Goal: Task Accomplishment & Management: Manage account settings

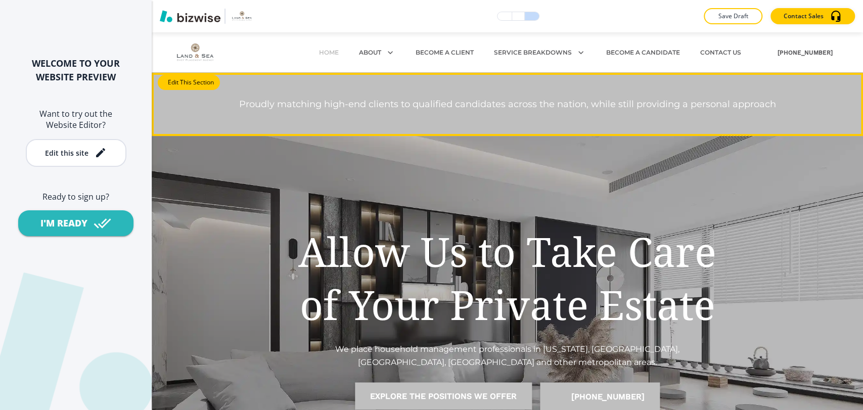
click at [165, 80] on button "Edit This Section" at bounding box center [189, 82] width 62 height 15
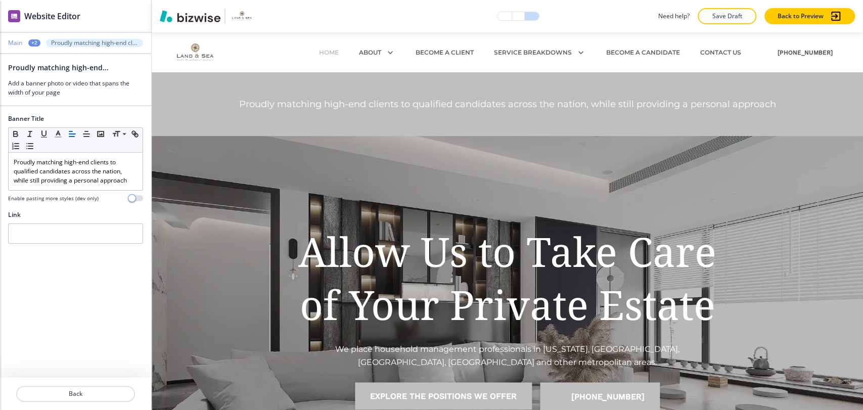
click at [19, 43] on p "Main" at bounding box center [15, 42] width 14 height 7
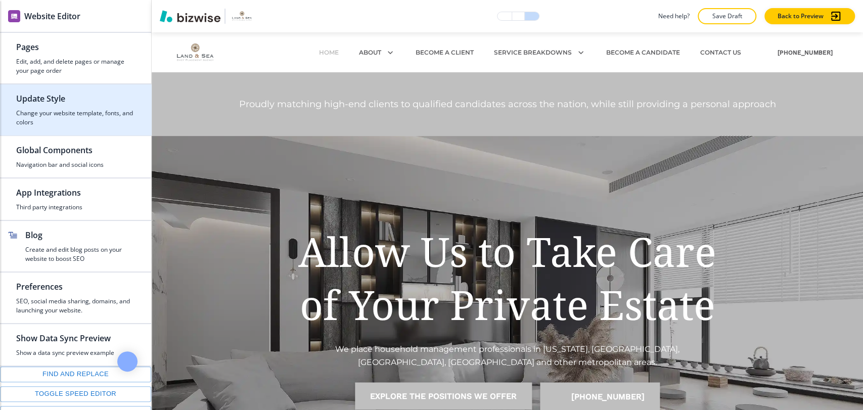
click at [72, 111] on h4 "Change your website template, fonts, and colors" at bounding box center [75, 118] width 119 height 18
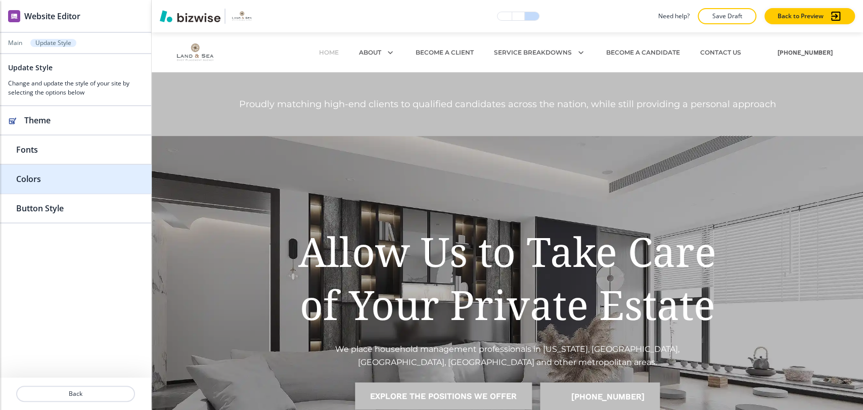
click at [73, 165] on div "button" at bounding box center [75, 169] width 151 height 8
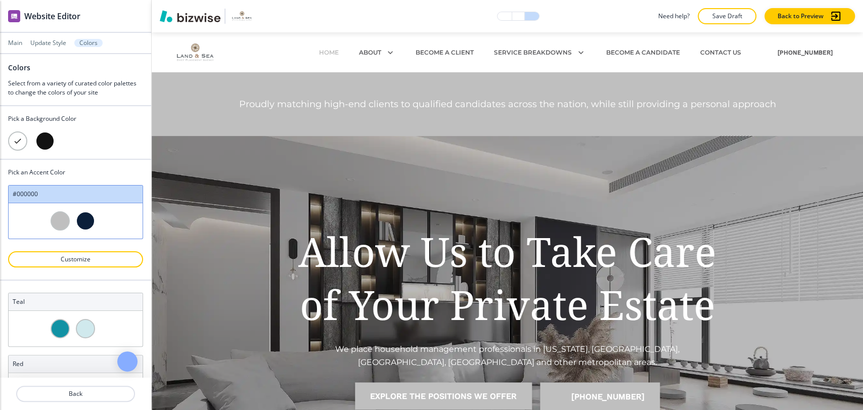
click at [57, 220] on div at bounding box center [60, 220] width 19 height 19
click at [76, 256] on p "Customize" at bounding box center [75, 259] width 109 height 9
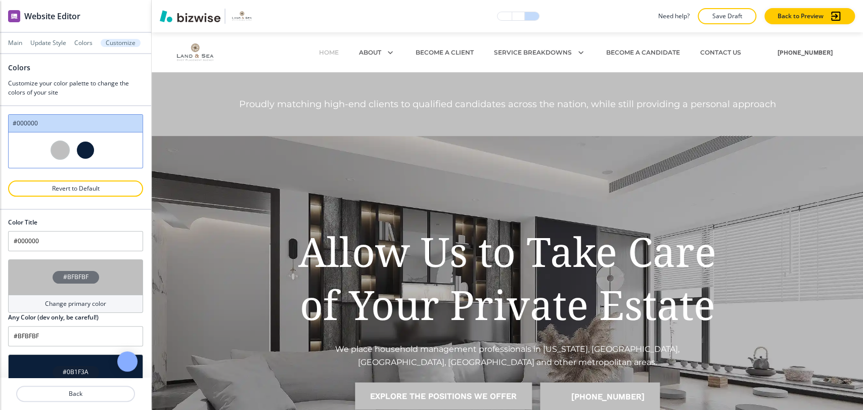
click at [85, 280] on div "#BFBFBF" at bounding box center [76, 277] width 47 height 13
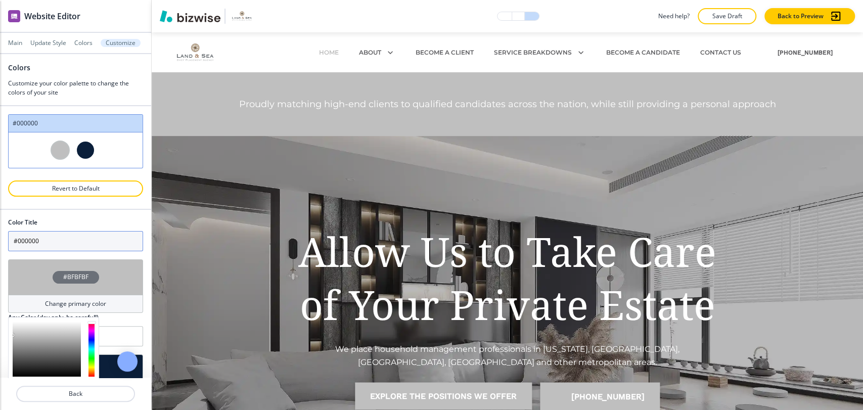
click at [53, 231] on input "#000000" at bounding box center [75, 241] width 135 height 20
type input "#bfbfbf"
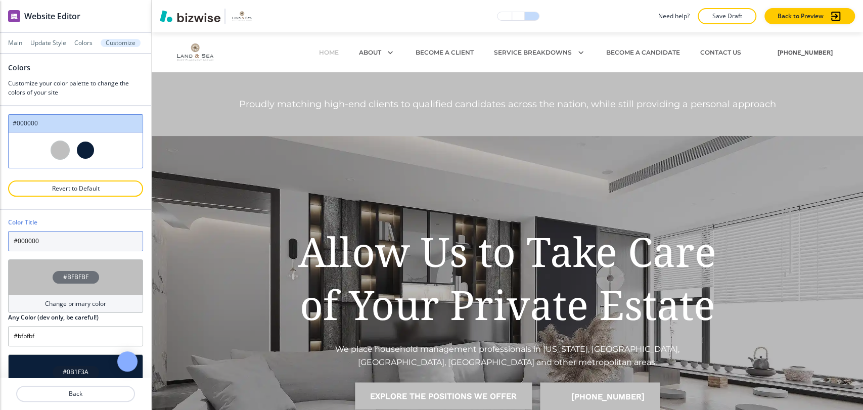
click at [55, 240] on input "#000000" at bounding box center [75, 241] width 135 height 20
click at [84, 279] on div "#BFBFBF" at bounding box center [76, 277] width 47 height 13
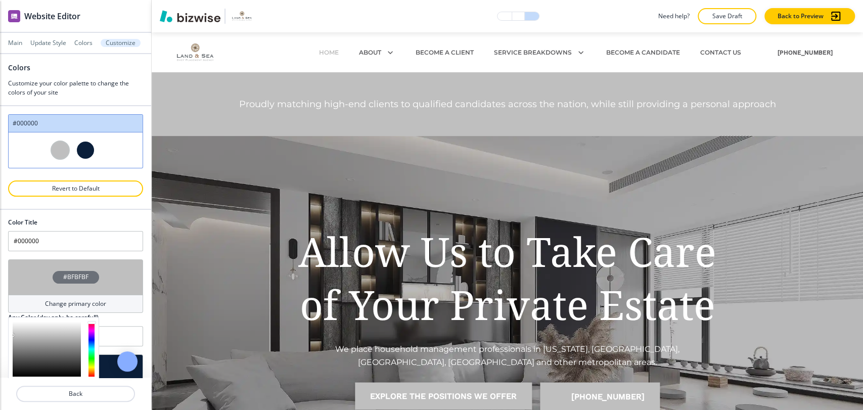
scroll to position [56, 0]
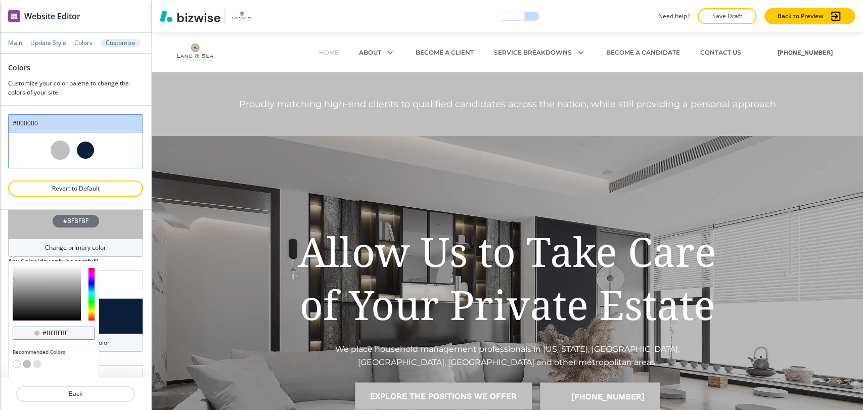
click at [65, 335] on input "#bfbfbf" at bounding box center [58, 333] width 35 height 8
click at [65, 334] on input "#bfbfbf" at bounding box center [58, 333] width 35 height 8
paste input "7e859a"
type input "#7e859a"
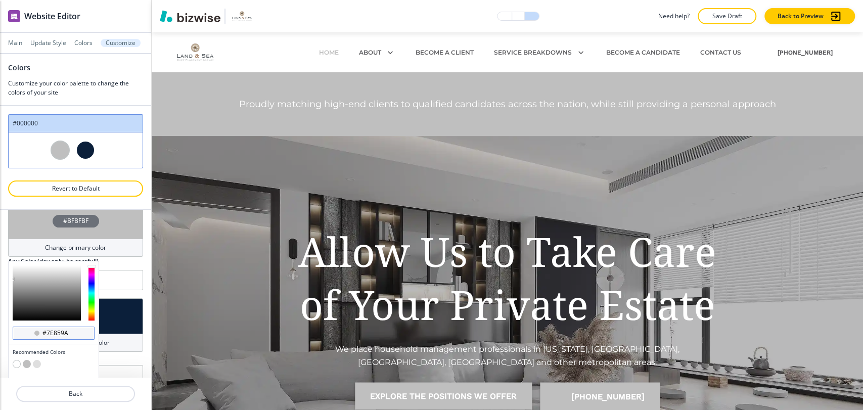
type input "#7e859a"
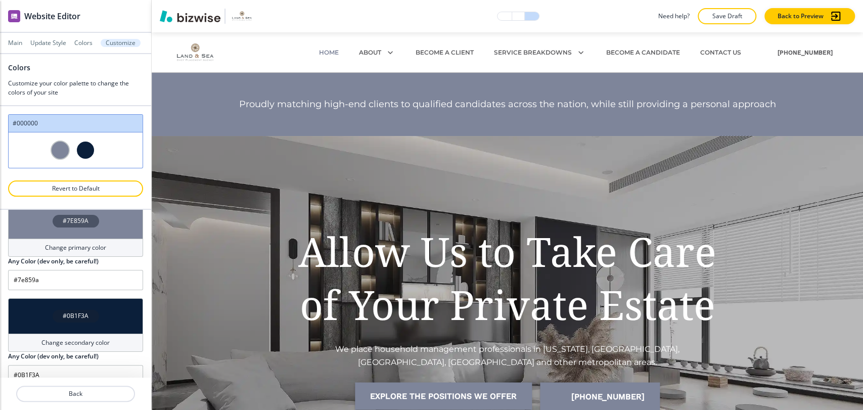
click at [108, 204] on div at bounding box center [75, 203] width 135 height 12
click at [44, 46] on p "Update Style" at bounding box center [48, 42] width 36 height 7
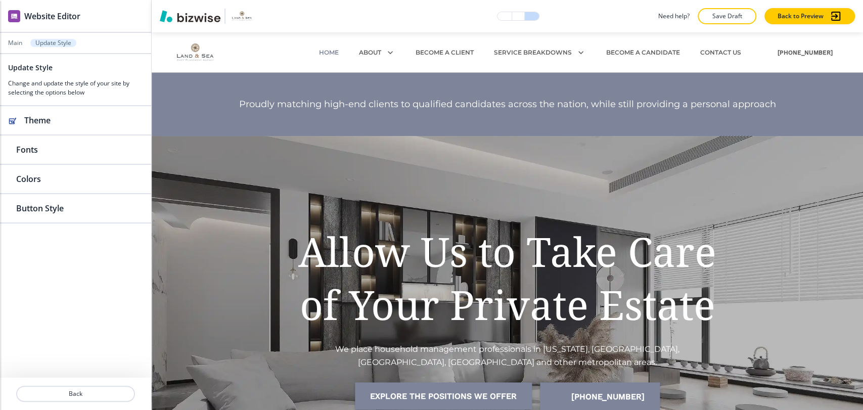
click at [16, 38] on div at bounding box center [75, 36] width 151 height 6
click at [17, 43] on p "Main" at bounding box center [15, 42] width 14 height 7
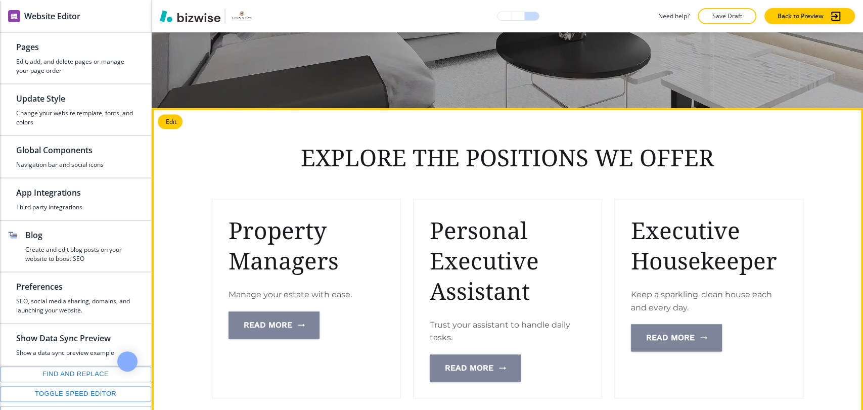
scroll to position [393, 0]
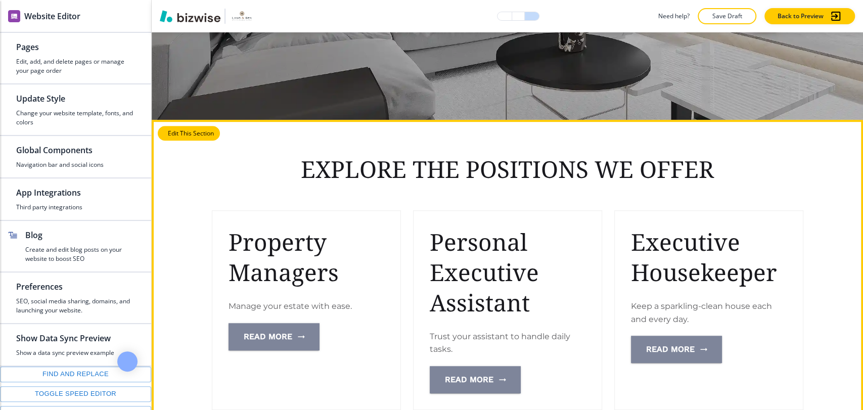
click at [174, 137] on button "Edit This Section" at bounding box center [189, 133] width 62 height 15
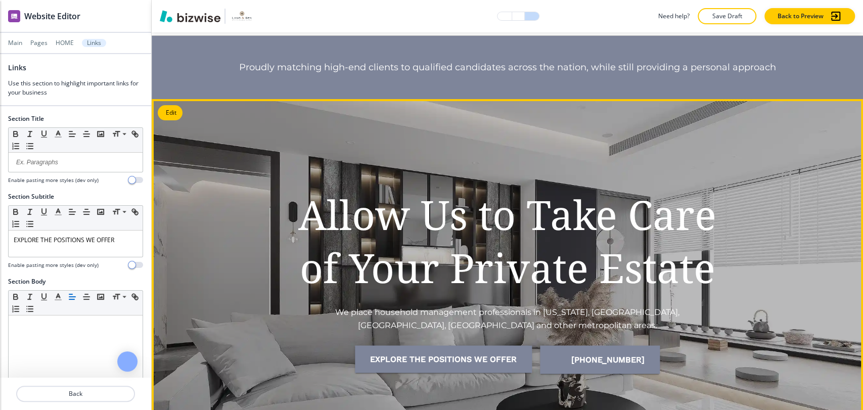
scroll to position [0, 0]
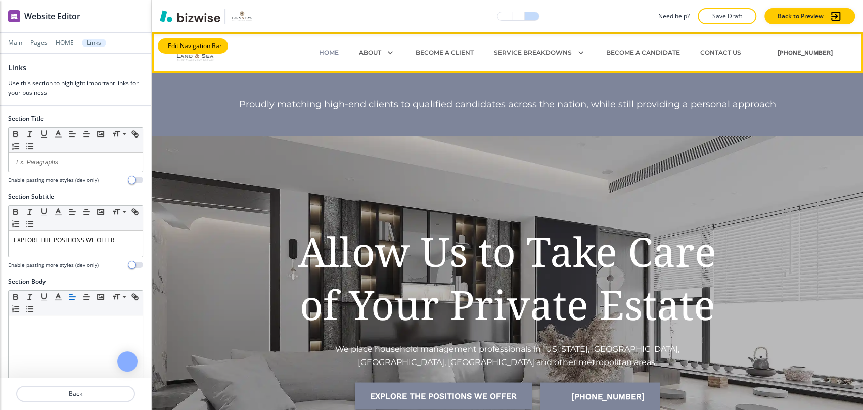
click at [180, 46] on button "Edit Navigation Bar" at bounding box center [193, 45] width 70 height 15
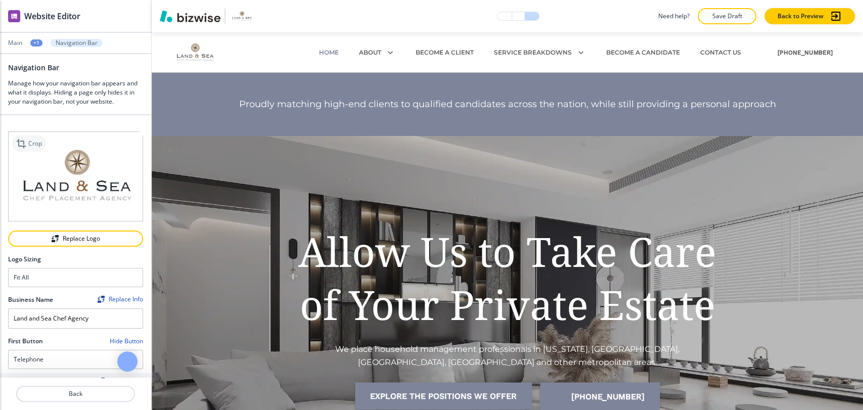
click at [33, 141] on p "Crop" at bounding box center [35, 143] width 14 height 9
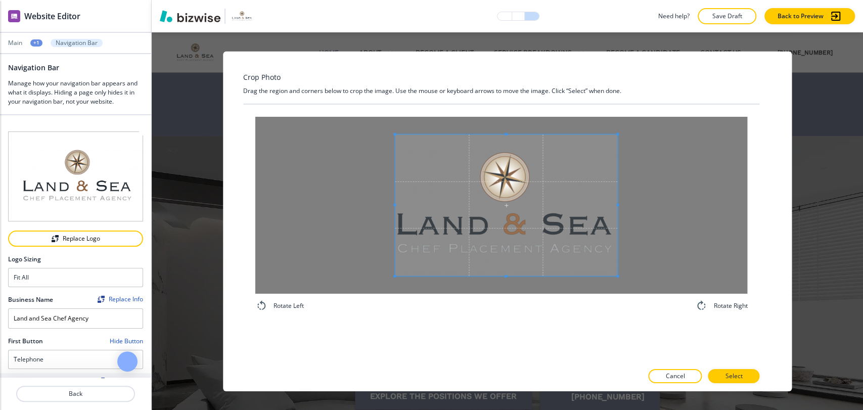
click at [619, 207] on span at bounding box center [618, 205] width 3 height 142
click at [502, 148] on span at bounding box center [506, 147] width 223 height 3
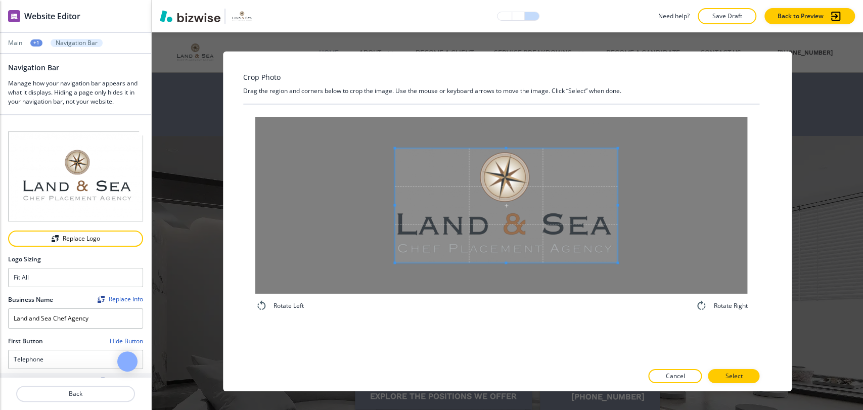
click at [506, 262] on span at bounding box center [506, 263] width 3 height 3
click at [735, 377] on p "Select" at bounding box center [733, 376] width 17 height 9
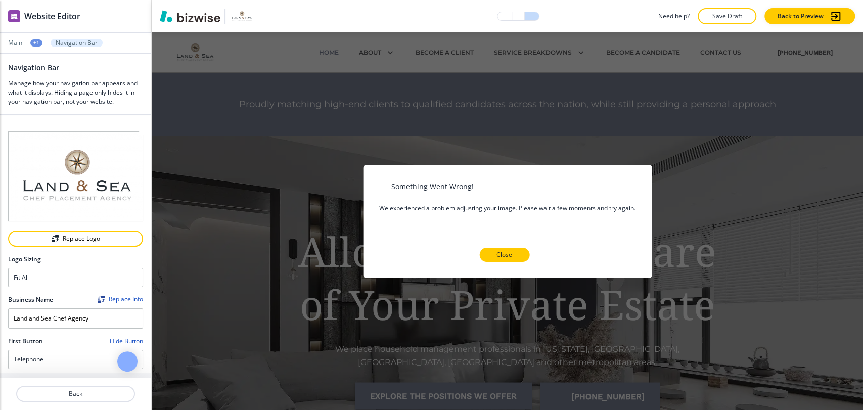
click at [516, 254] on button "Close" at bounding box center [504, 255] width 50 height 14
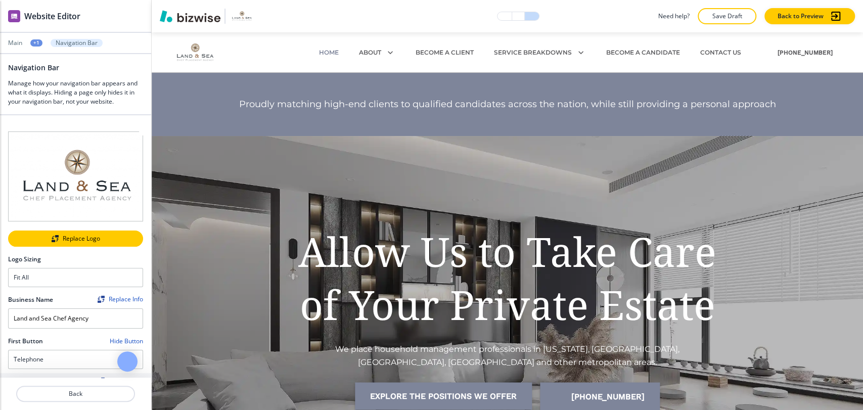
click at [64, 235] on div "Replace Logo" at bounding box center [75, 238] width 133 height 7
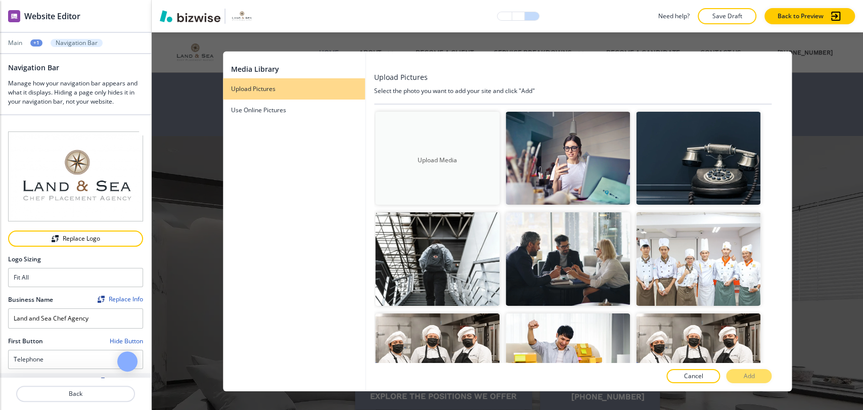
click at [405, 157] on h4 "Upload Media" at bounding box center [437, 160] width 124 height 9
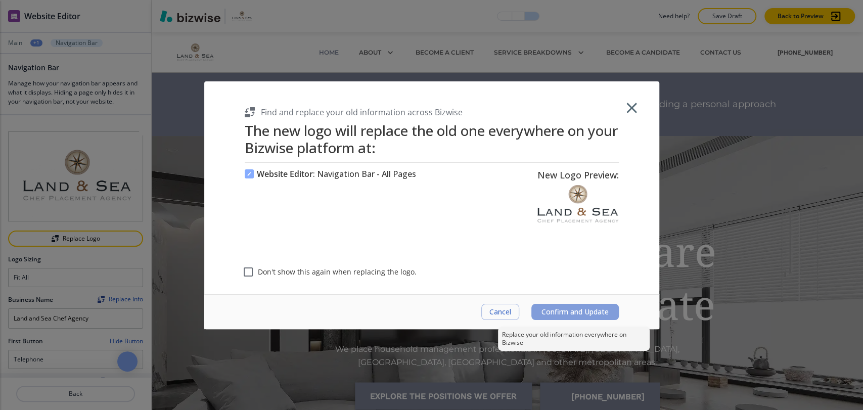
click at [595, 314] on span "Confirm and Update" at bounding box center [575, 312] width 67 height 8
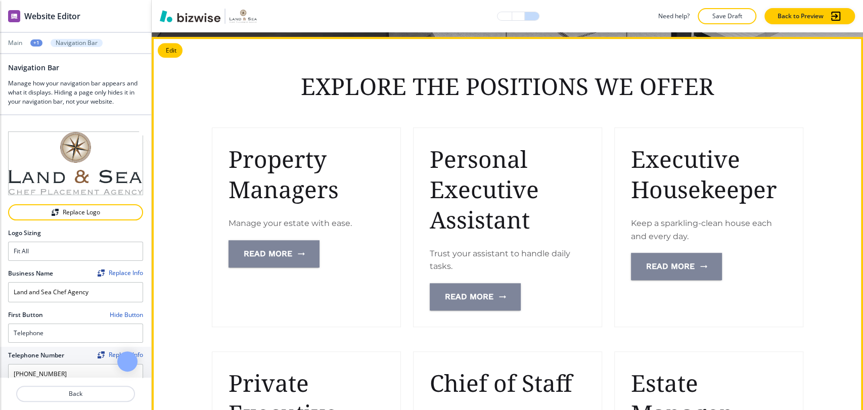
scroll to position [449, 0]
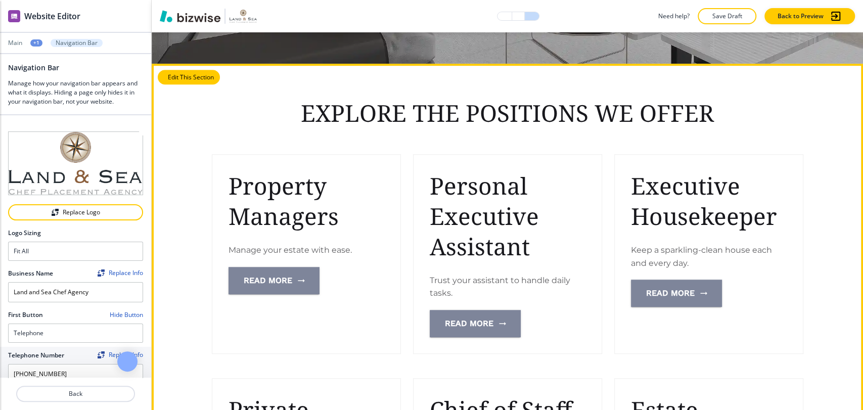
click at [174, 79] on button "Edit This Section" at bounding box center [189, 77] width 62 height 15
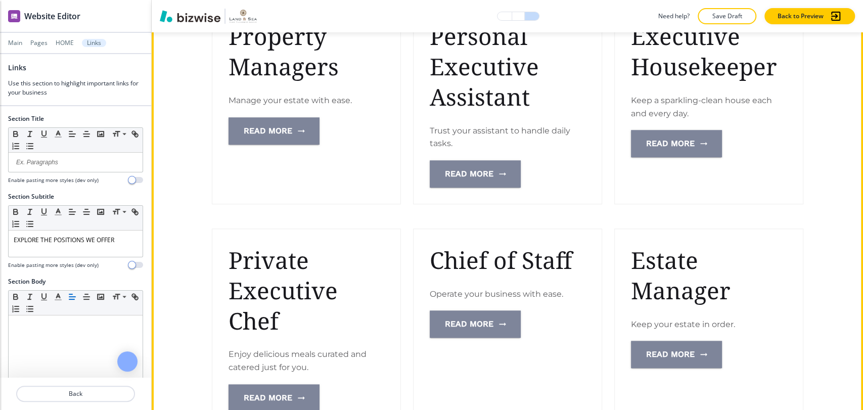
scroll to position [458, 0]
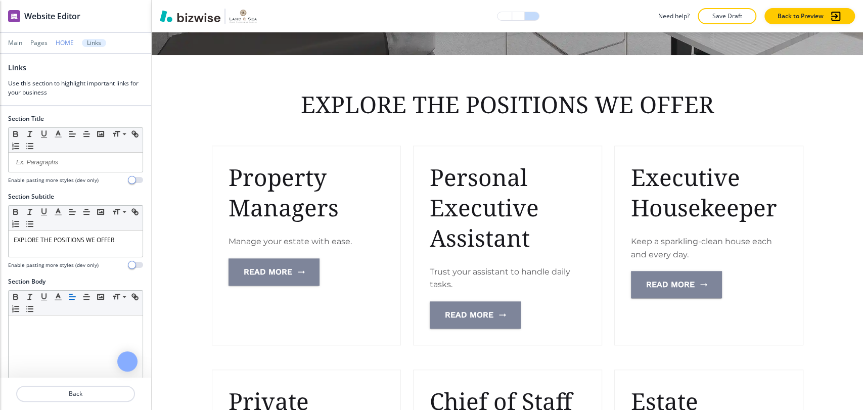
click at [71, 44] on p "HOME" at bounding box center [65, 42] width 18 height 7
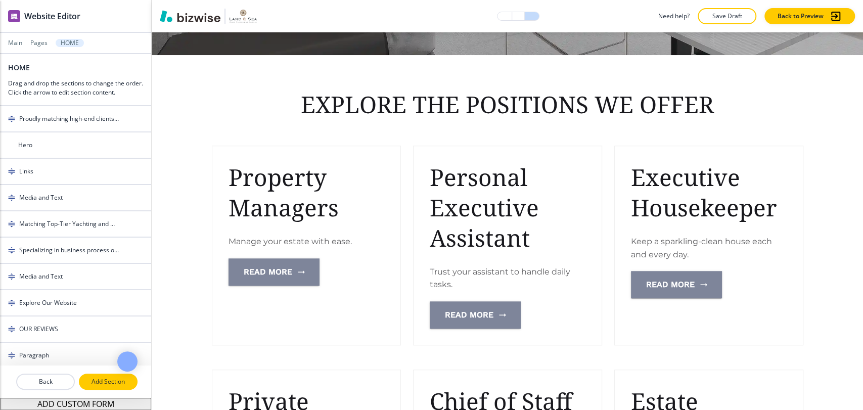
click at [103, 377] on p "Add Section" at bounding box center [108, 381] width 57 height 9
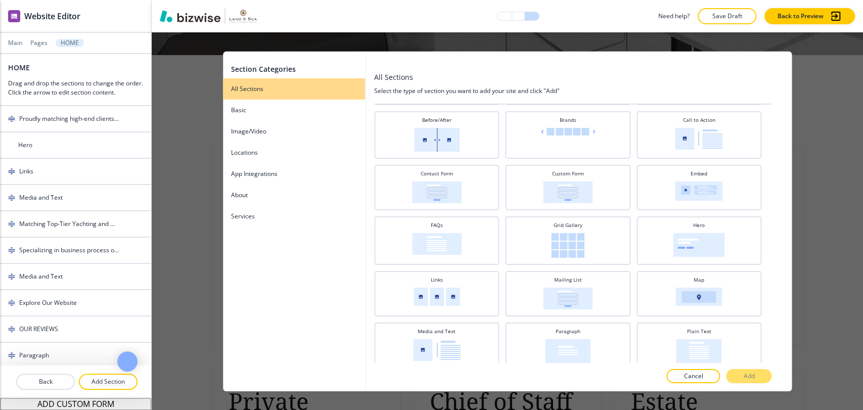
scroll to position [18, 0]
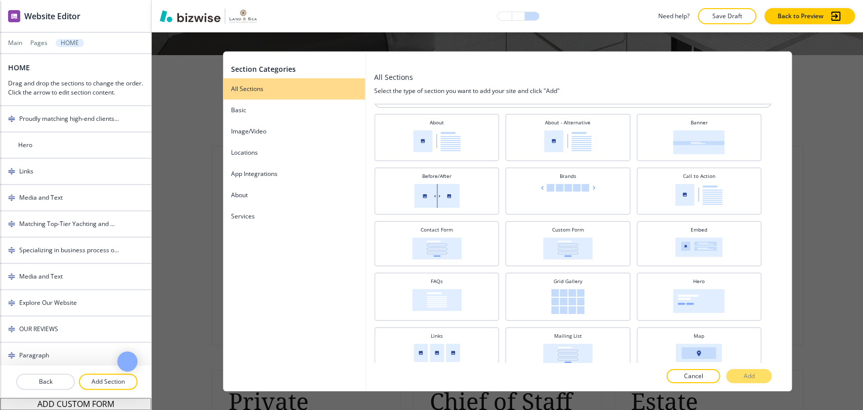
click at [812, 86] on div "Section Categories All Sections Basic Image/Video Locations App Integrations Ab…" at bounding box center [508, 221] width 712 height 378
click at [701, 381] on button "Cancel" at bounding box center [694, 376] width 54 height 14
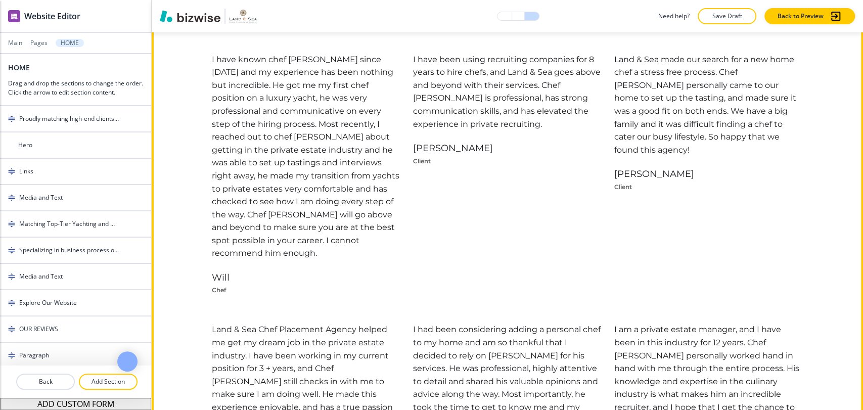
scroll to position [2930, 0]
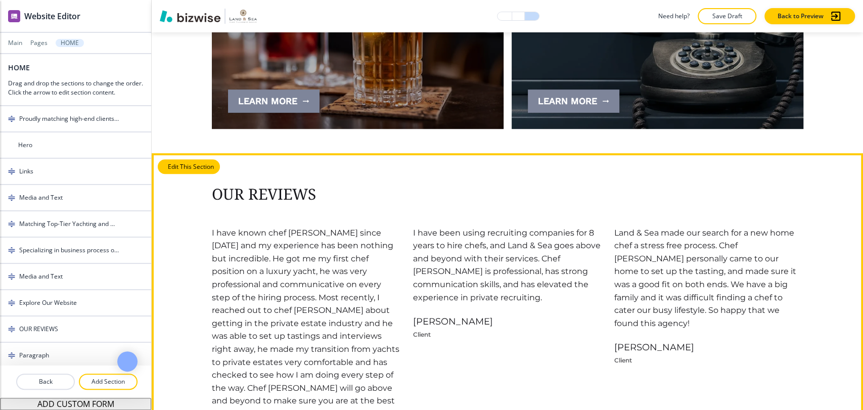
click at [175, 159] on button "Edit This Section" at bounding box center [189, 166] width 62 height 15
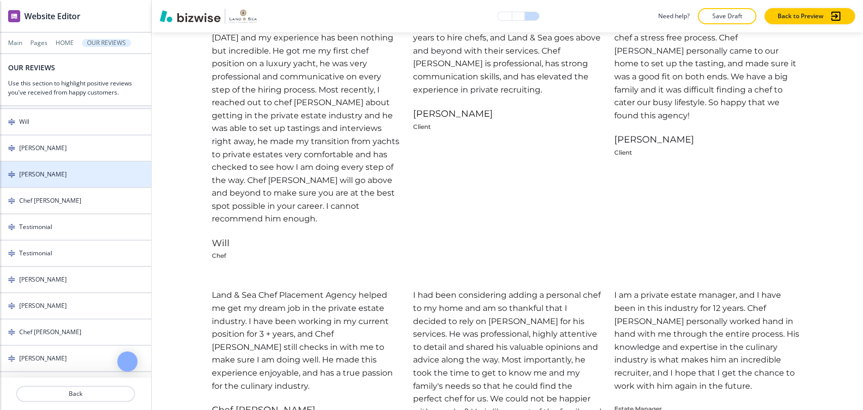
scroll to position [150, 0]
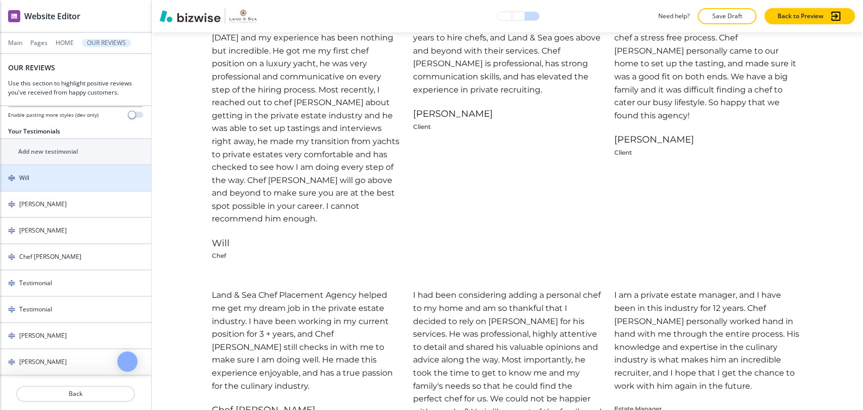
click at [71, 183] on div "button" at bounding box center [75, 187] width 151 height 8
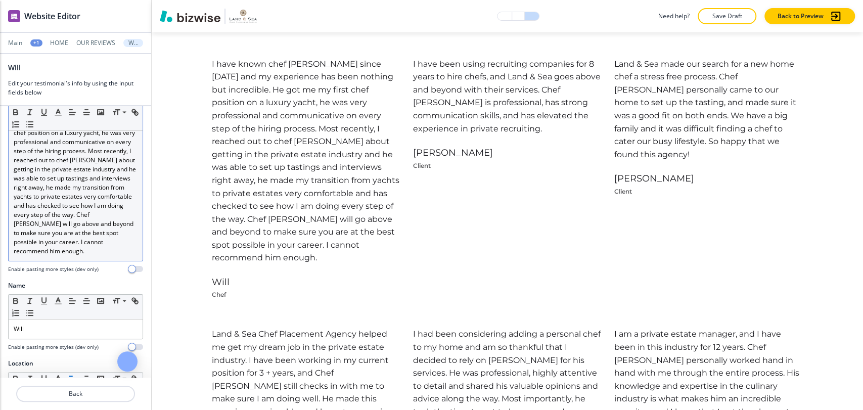
scroll to position [115, 0]
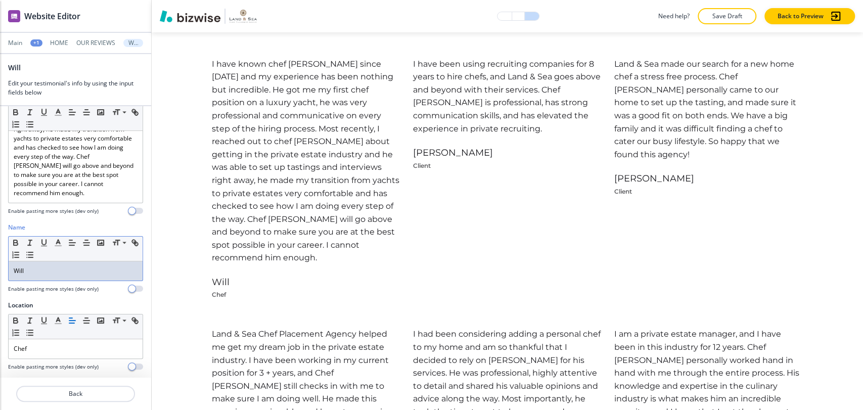
click at [68, 273] on p "Will" at bounding box center [76, 271] width 124 height 9
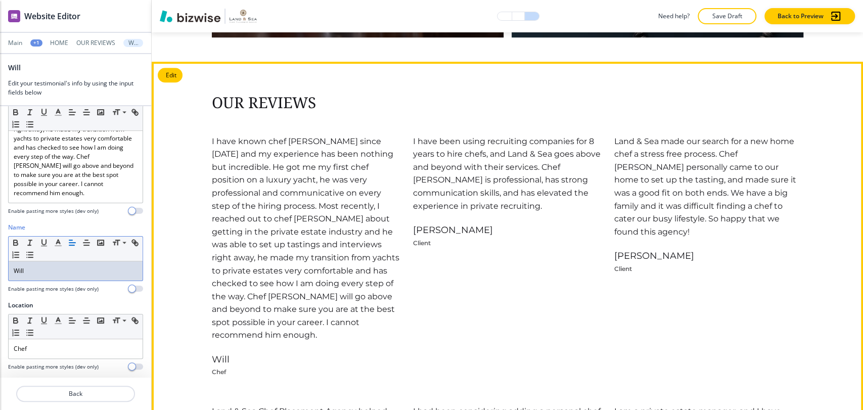
scroll to position [3043, 0]
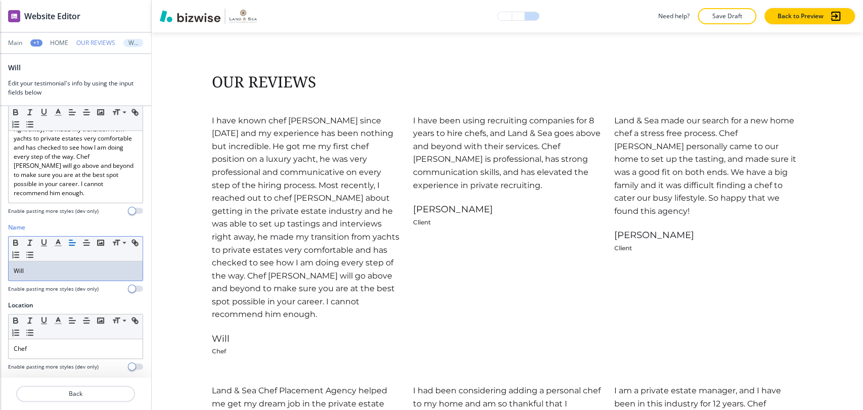
click at [96, 46] on p "OUR REVIEWS" at bounding box center [95, 42] width 39 height 7
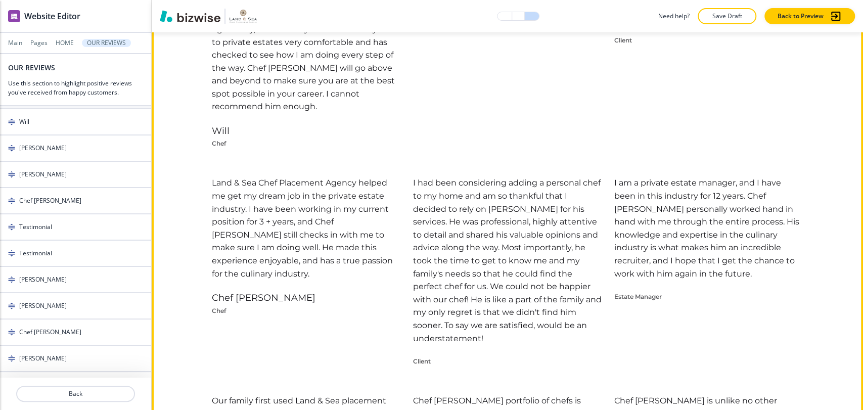
scroll to position [3419, 0]
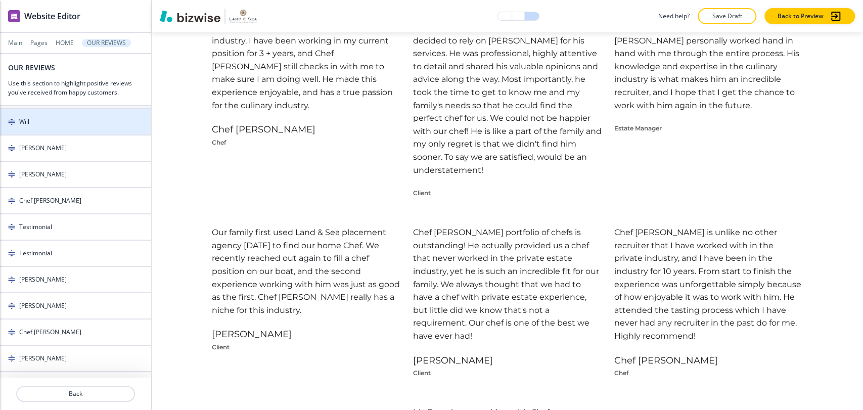
click at [83, 119] on div "Will" at bounding box center [58, 121] width 117 height 9
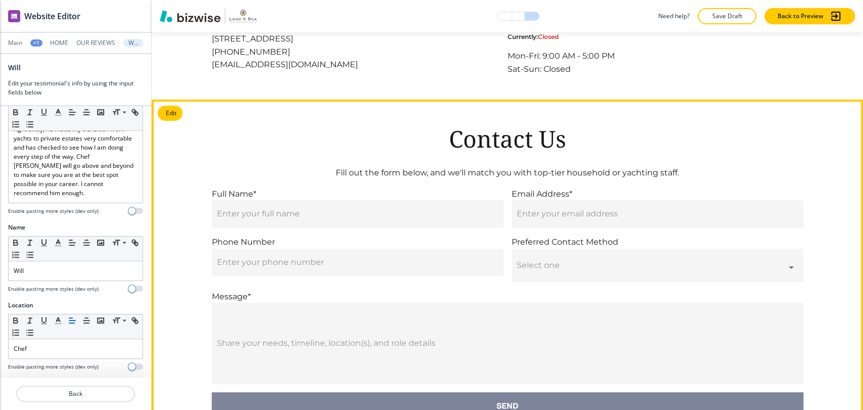
scroll to position [5054, 0]
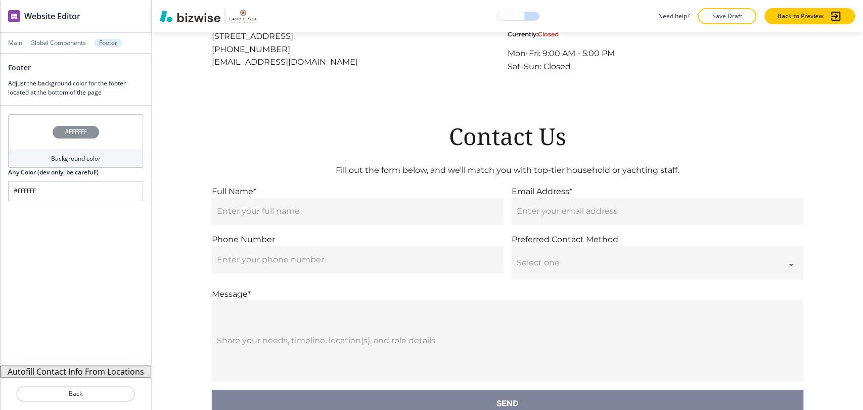
click at [83, 156] on h4 "Background color" at bounding box center [76, 158] width 50 height 9
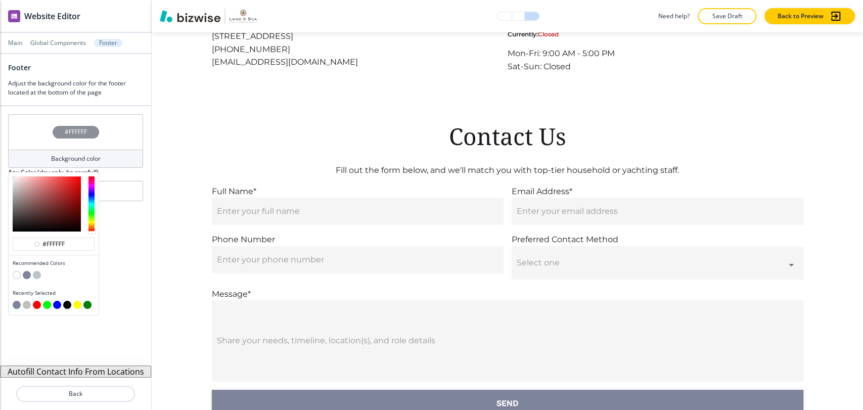
click at [29, 276] on button "button" at bounding box center [27, 275] width 8 height 8
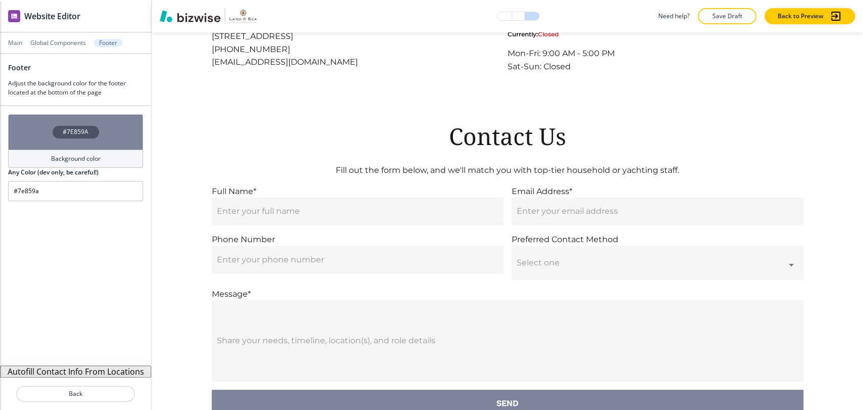
click at [71, 147] on div "#7E859A" at bounding box center [75, 131] width 135 height 35
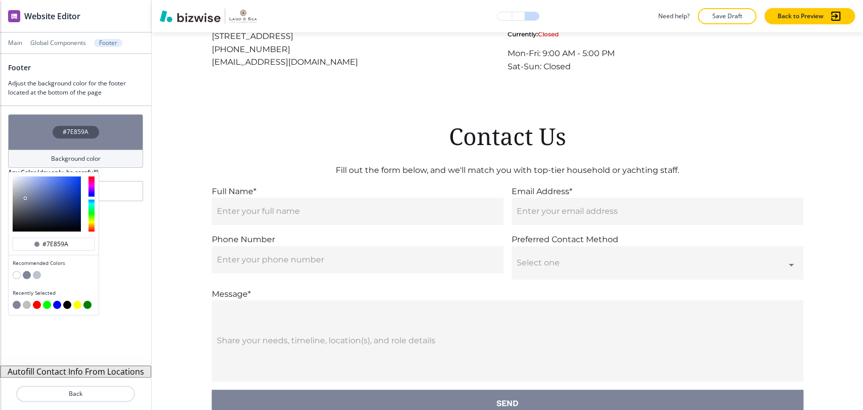
click at [35, 276] on button "button" at bounding box center [37, 275] width 8 height 8
type input "#bec2cc"
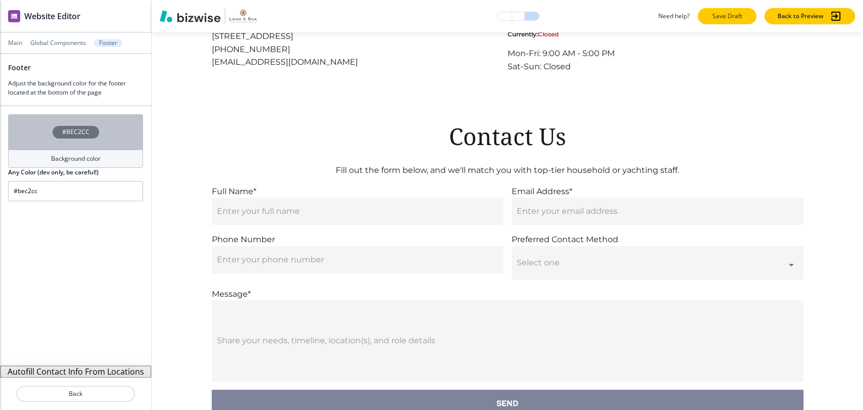
click at [720, 21] on button "Save Draft" at bounding box center [727, 16] width 59 height 16
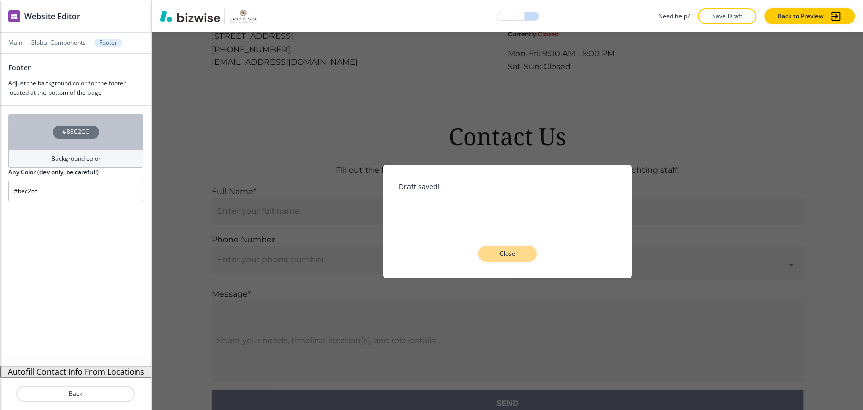
click at [518, 256] on p "Close" at bounding box center [508, 253] width 32 height 9
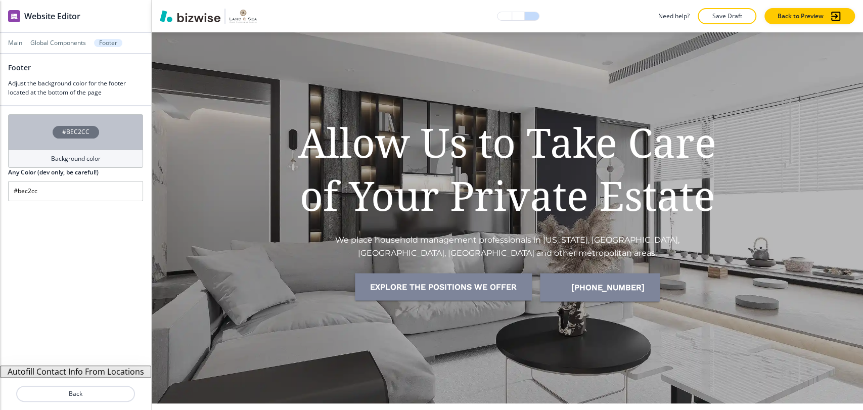
scroll to position [0, 0]
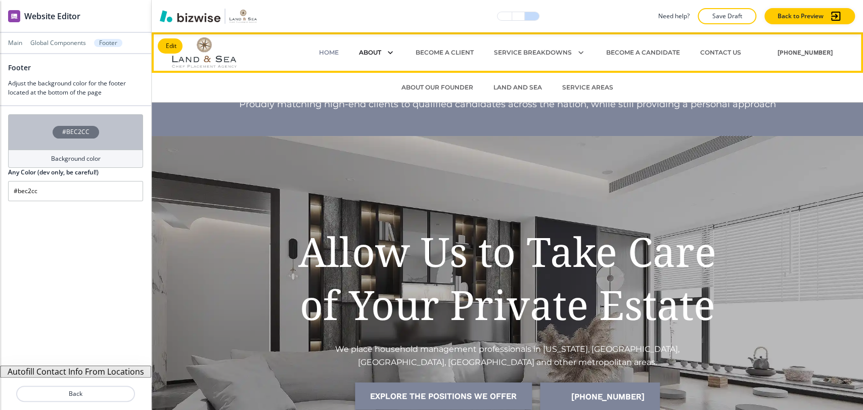
click at [379, 52] on p "ABOUT" at bounding box center [370, 52] width 22 height 9
click at [437, 90] on p "ABOUT OUR FOUNDER" at bounding box center [438, 87] width 72 height 9
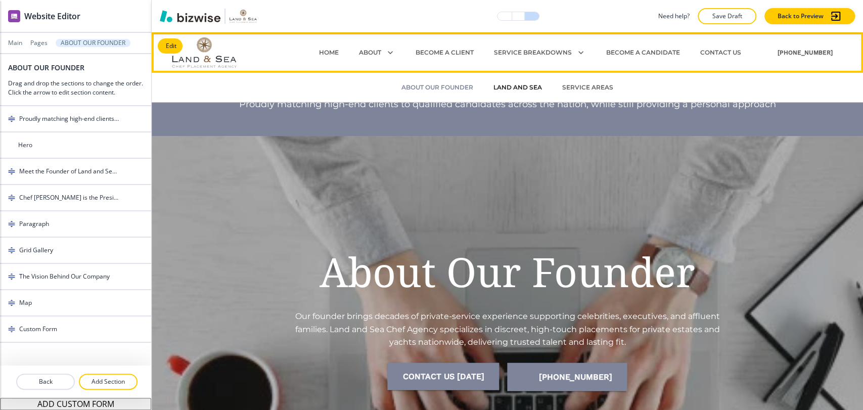
click at [505, 86] on p "LAND AND SEA" at bounding box center [518, 87] width 49 height 9
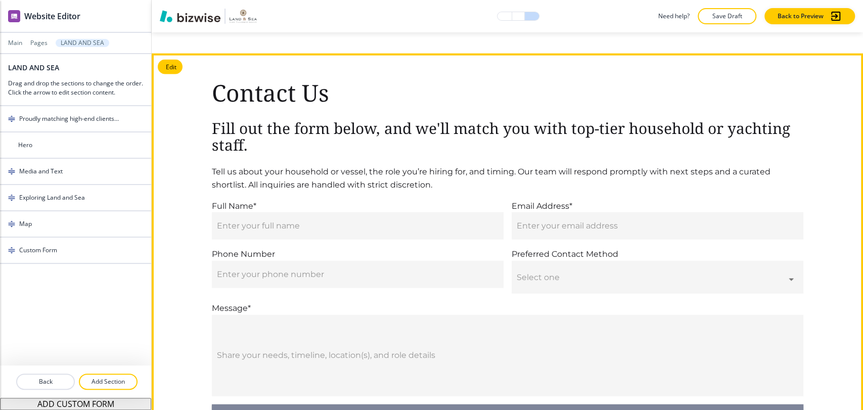
scroll to position [1500, 0]
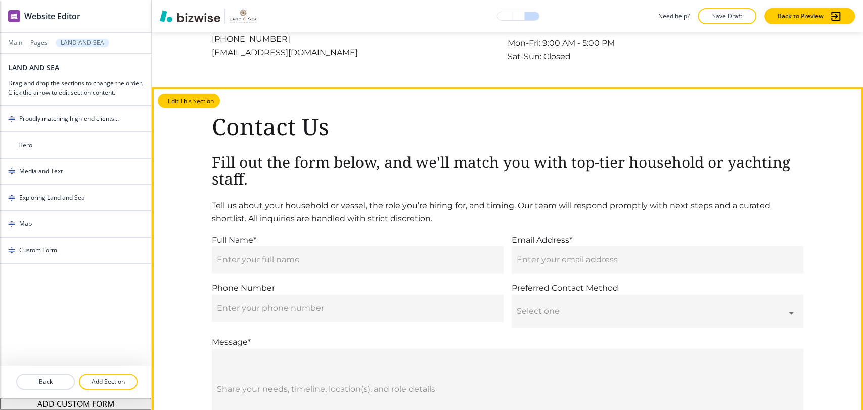
click at [177, 94] on button "Edit This Section" at bounding box center [189, 101] width 62 height 15
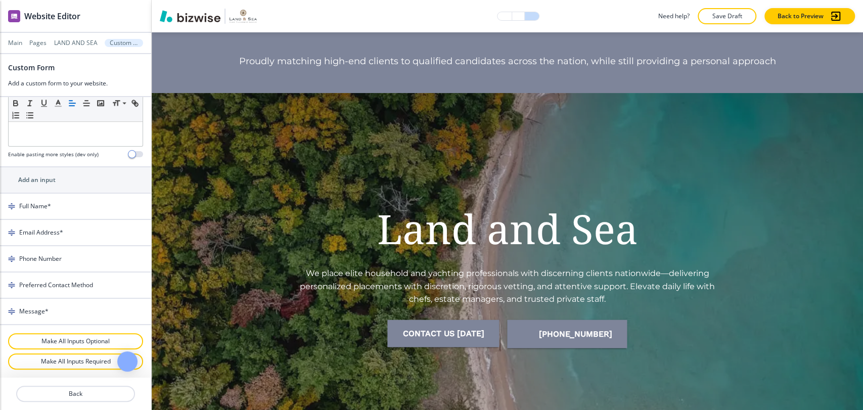
scroll to position [0, 0]
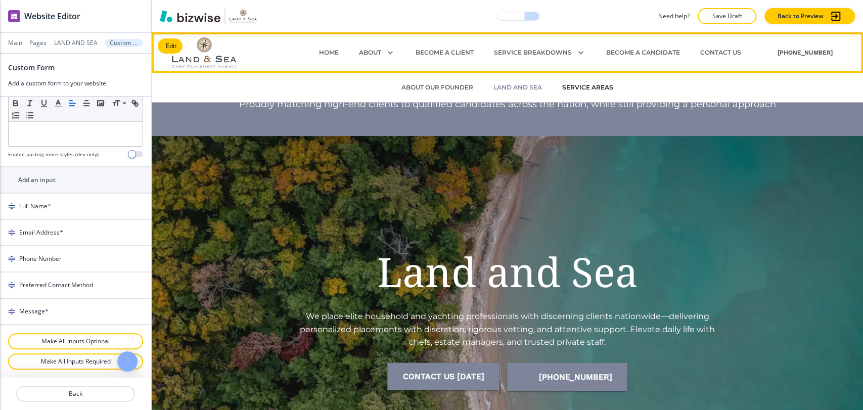
click at [579, 86] on p "SERVICE AREAS" at bounding box center [587, 87] width 51 height 9
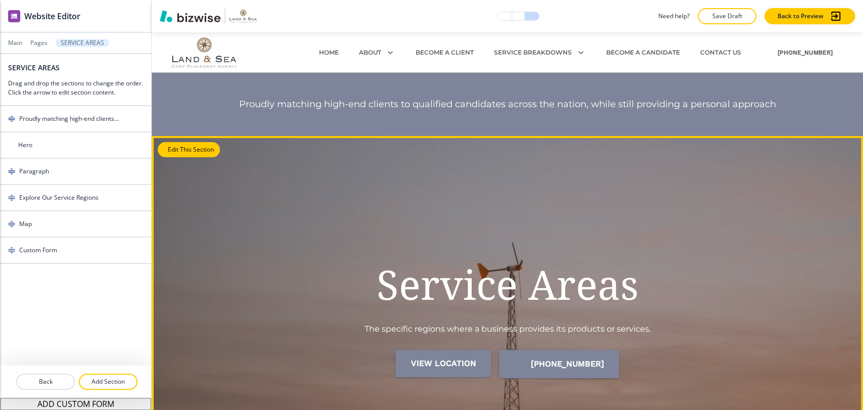
click at [173, 149] on button "Edit This Section" at bounding box center [189, 149] width 62 height 15
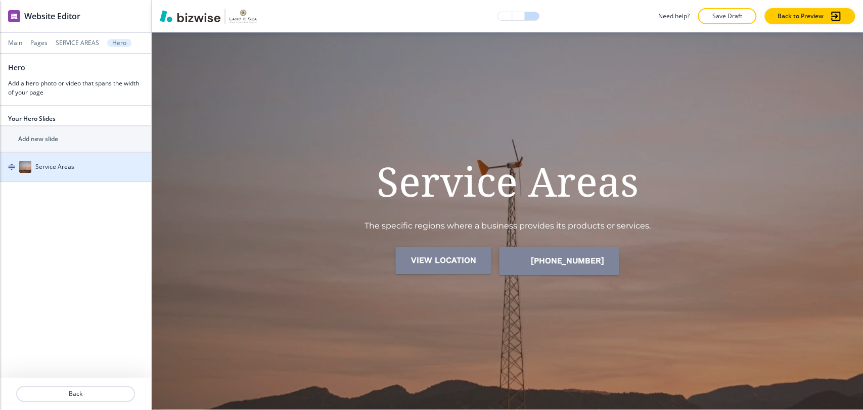
click at [89, 177] on div "button" at bounding box center [75, 177] width 151 height 8
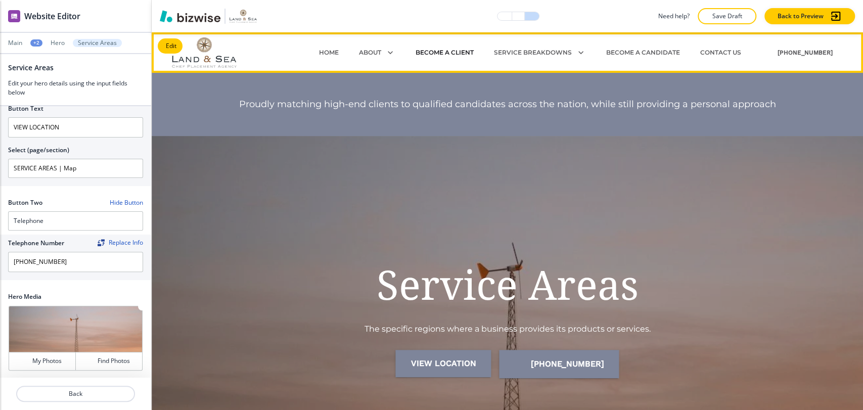
click at [454, 52] on p "BECOME A CLIENT" at bounding box center [445, 52] width 58 height 9
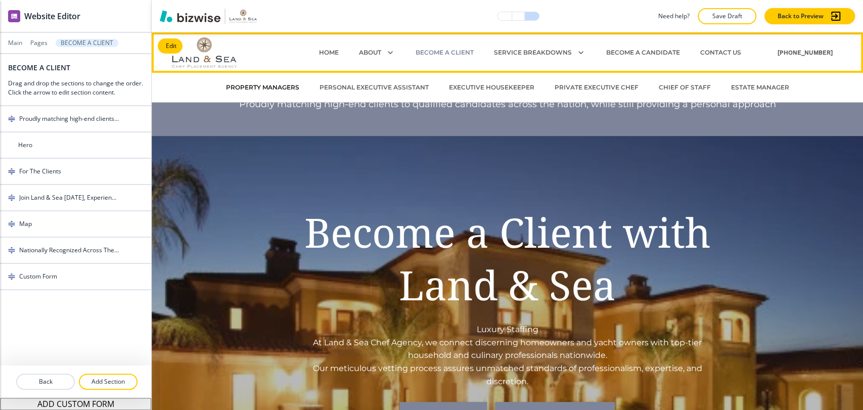
click at [269, 89] on p "PROPERTY MANAGERS" at bounding box center [262, 87] width 73 height 9
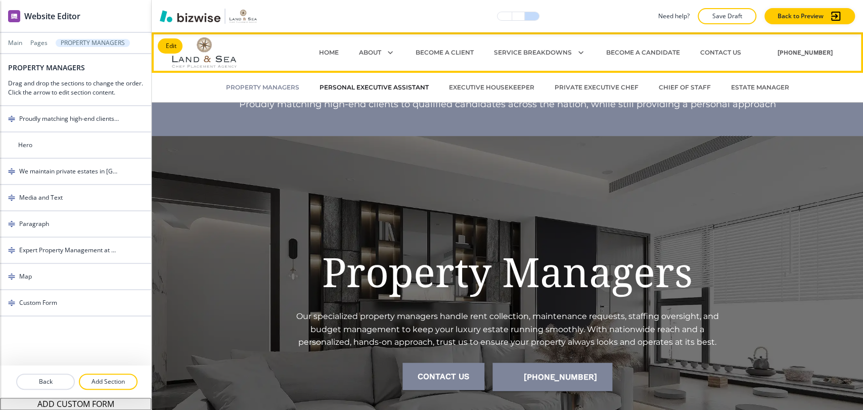
click at [402, 90] on p "PERSONAL EXECUTIVE ASSISTANT" at bounding box center [374, 87] width 109 height 9
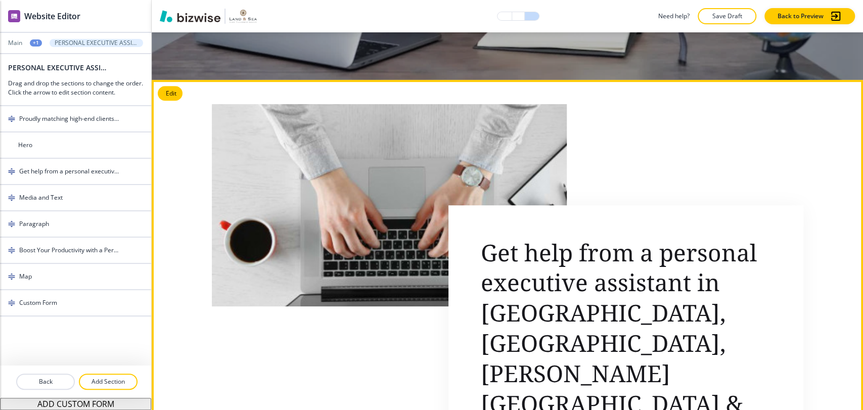
scroll to position [337, 0]
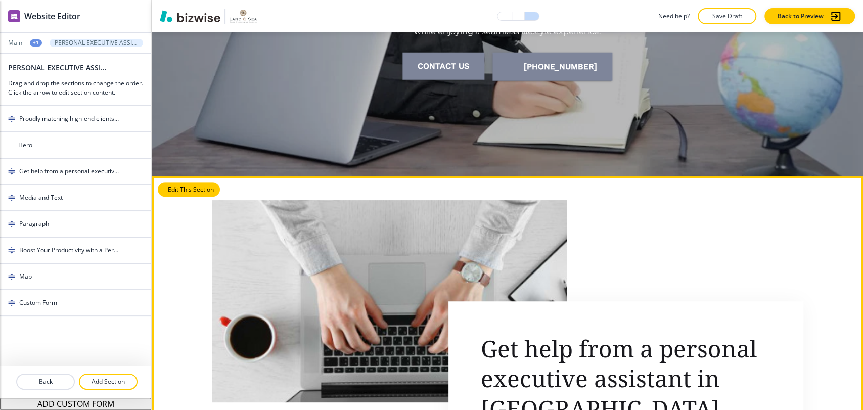
click at [179, 194] on button "Edit This Section" at bounding box center [189, 189] width 62 height 15
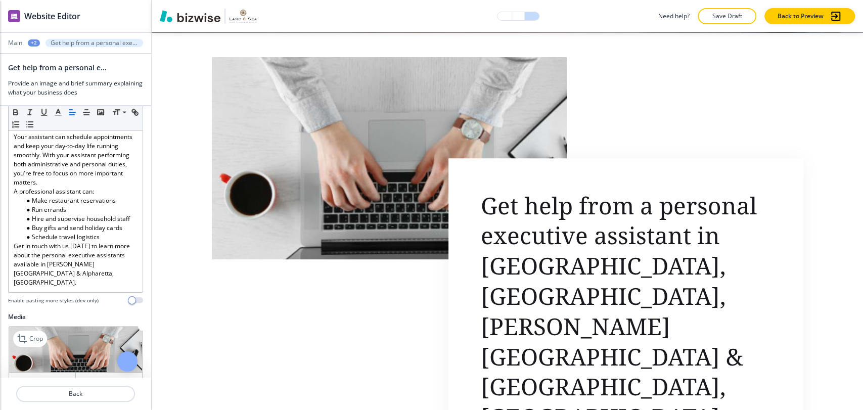
scroll to position [338, 0]
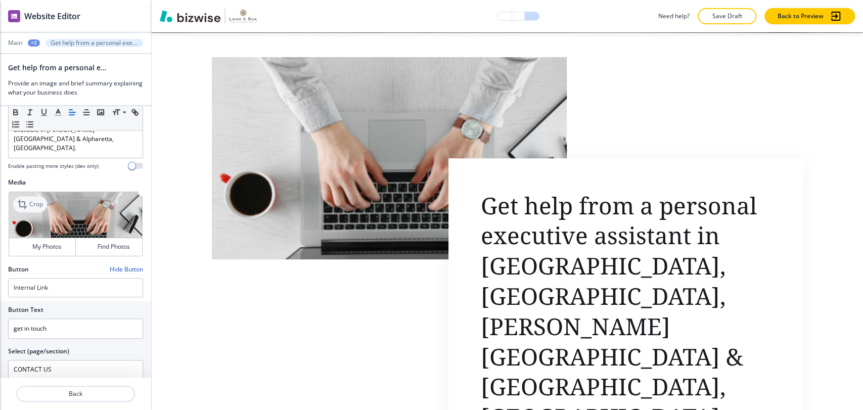
click at [40, 196] on div "Crop" at bounding box center [30, 204] width 34 height 16
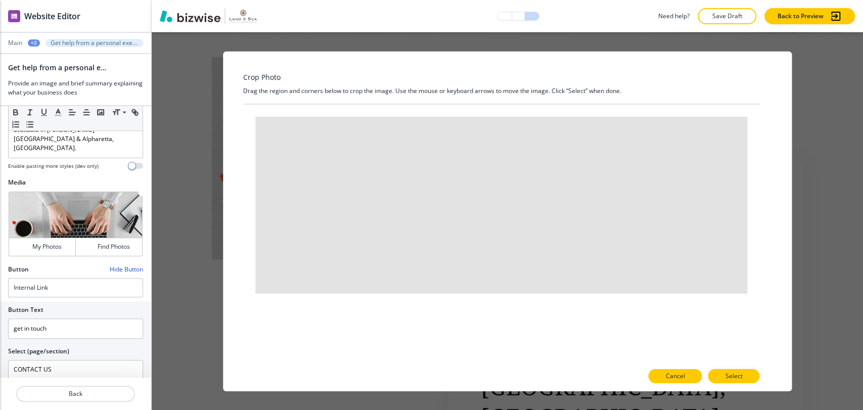
click at [692, 376] on button "Cancel" at bounding box center [675, 376] width 54 height 14
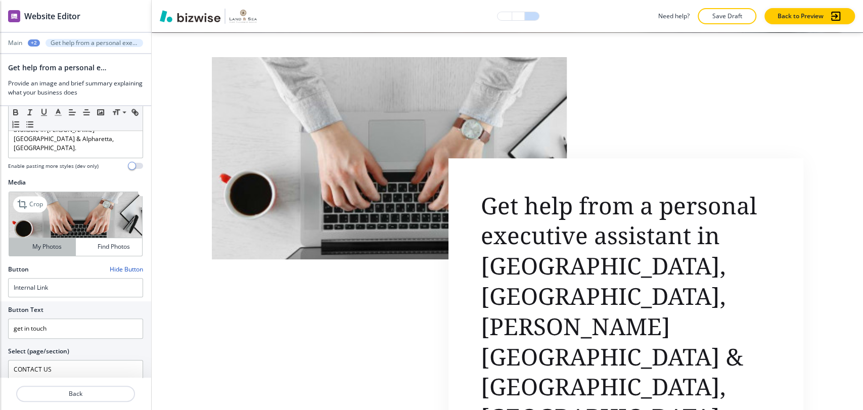
click at [45, 242] on h4 "My Photos" at bounding box center [46, 246] width 29 height 9
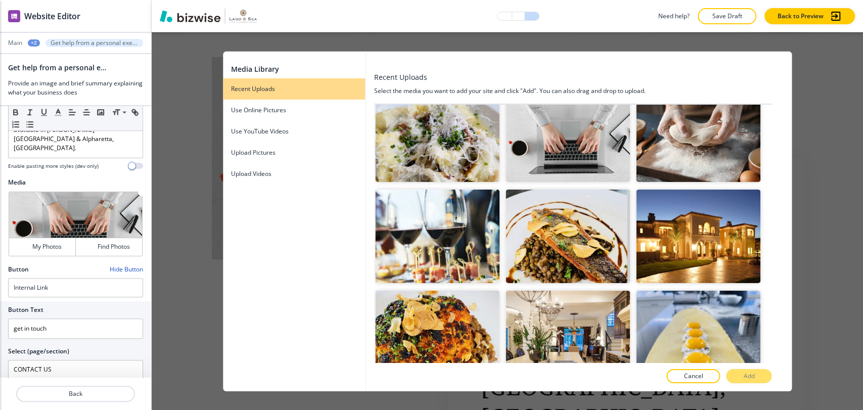
scroll to position [730, 0]
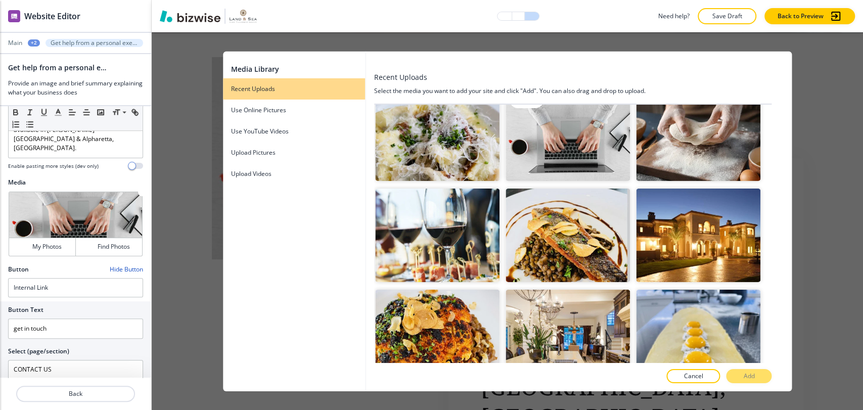
click at [573, 139] on img "button" at bounding box center [568, 135] width 124 height 94
click at [747, 377] on p "Add" at bounding box center [748, 376] width 11 height 9
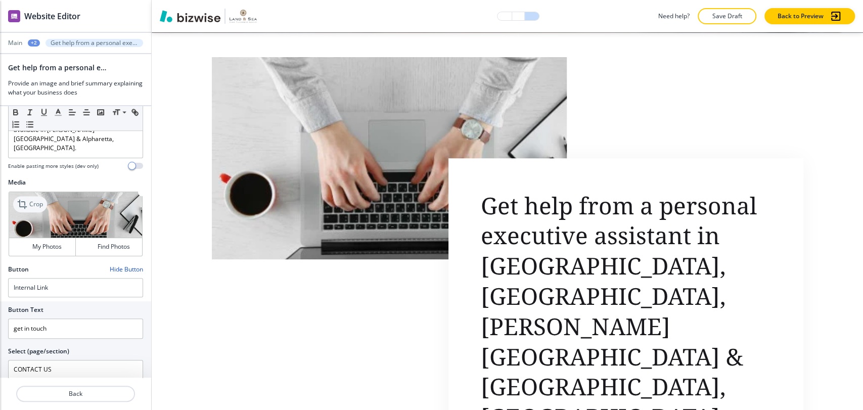
click at [29, 200] on p "Crop" at bounding box center [36, 204] width 14 height 9
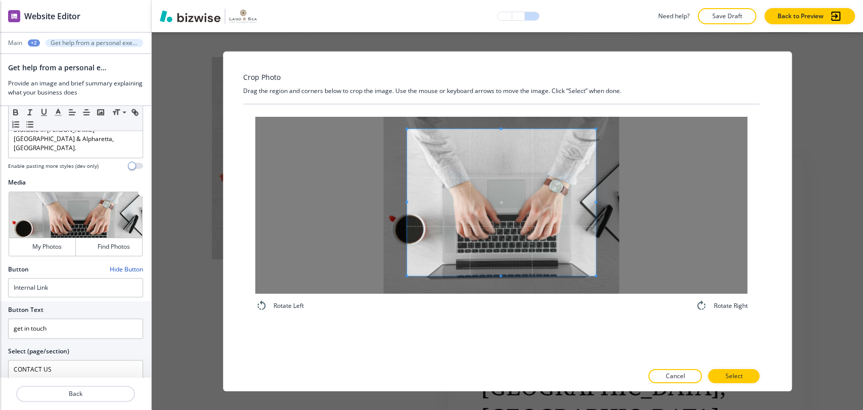
click at [502, 106] on div "Rotate Left Rotate Right" at bounding box center [501, 214] width 517 height 220
click at [505, 322] on div "Rotate Left Rotate Right" at bounding box center [501, 214] width 517 height 220
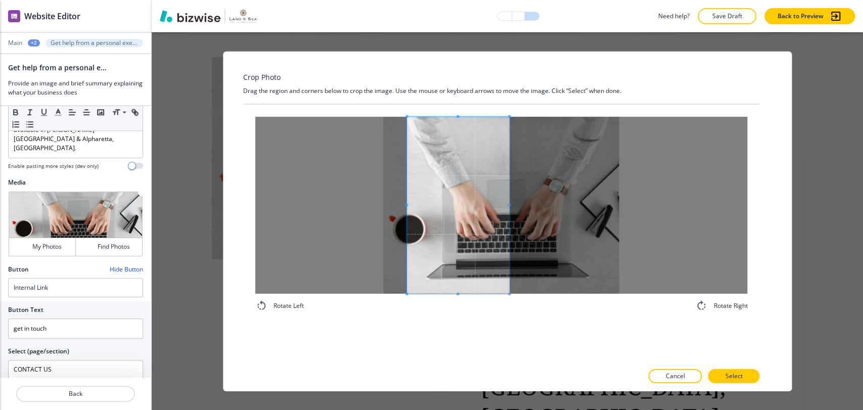
click at [510, 217] on div at bounding box center [458, 204] width 103 height 177
click at [730, 374] on p "Select" at bounding box center [733, 376] width 17 height 9
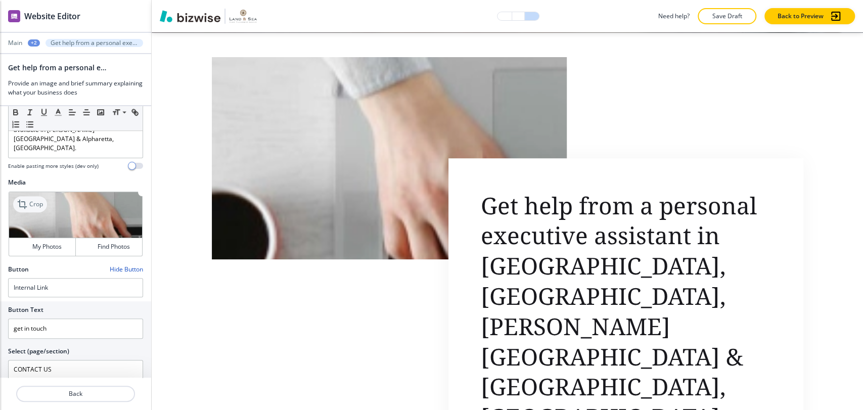
click at [39, 200] on p "Crop" at bounding box center [36, 204] width 14 height 9
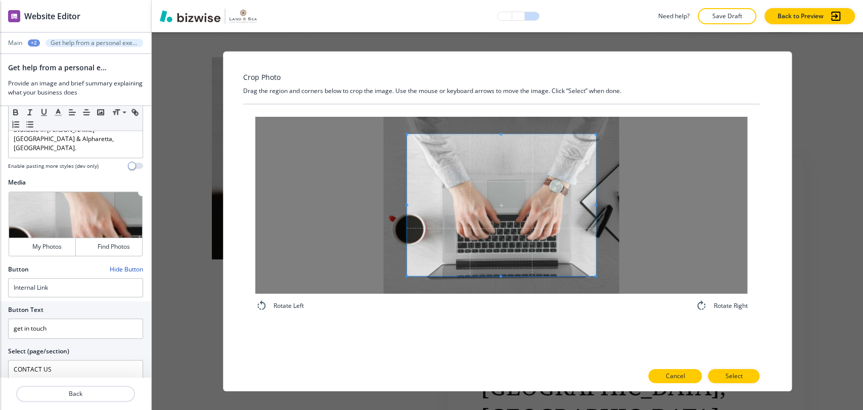
click at [692, 375] on button "Cancel" at bounding box center [675, 376] width 54 height 14
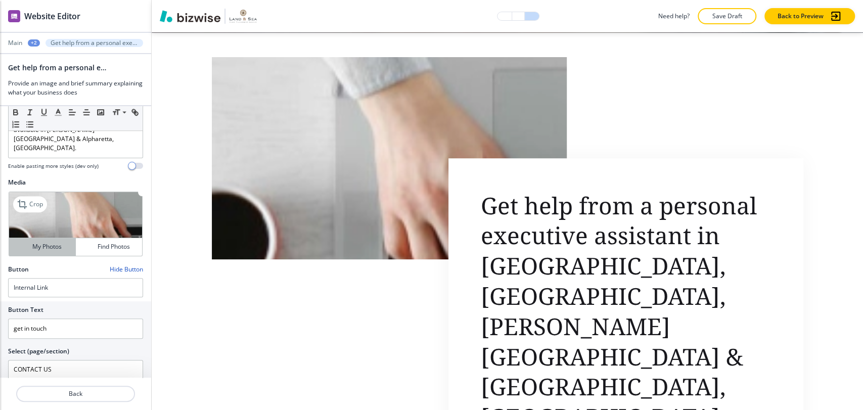
click at [38, 238] on button "My Photos" at bounding box center [42, 247] width 67 height 18
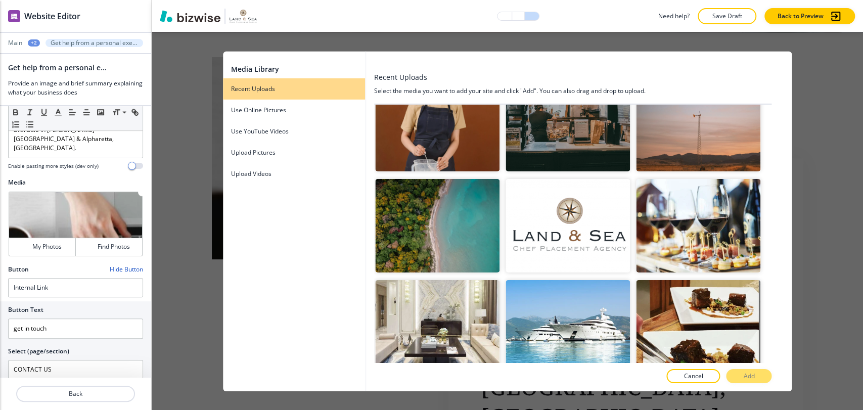
scroll to position [618, 0]
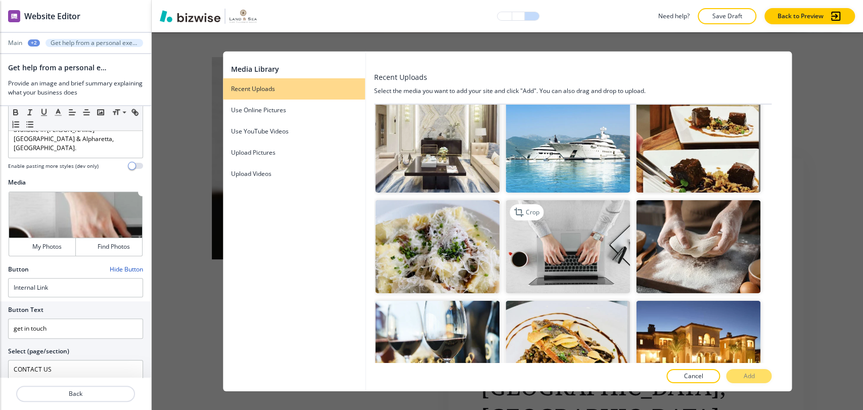
click at [572, 233] on img "button" at bounding box center [568, 247] width 124 height 94
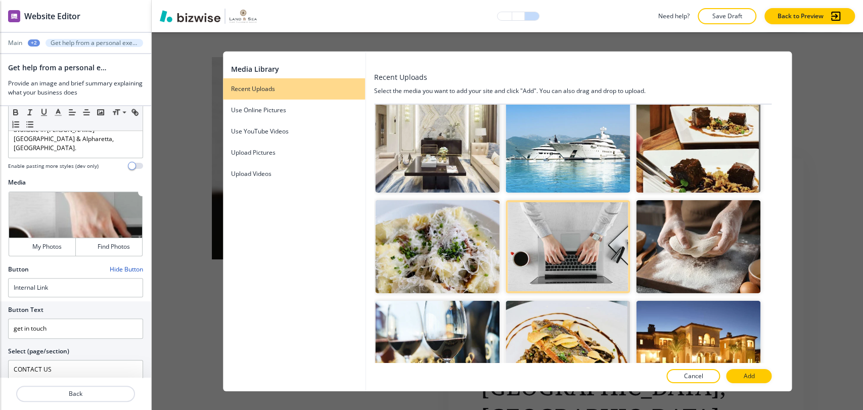
drag, startPoint x: 745, startPoint y: 372, endPoint x: 751, endPoint y: 370, distance: 5.4
click at [746, 372] on p "Add" at bounding box center [748, 376] width 11 height 9
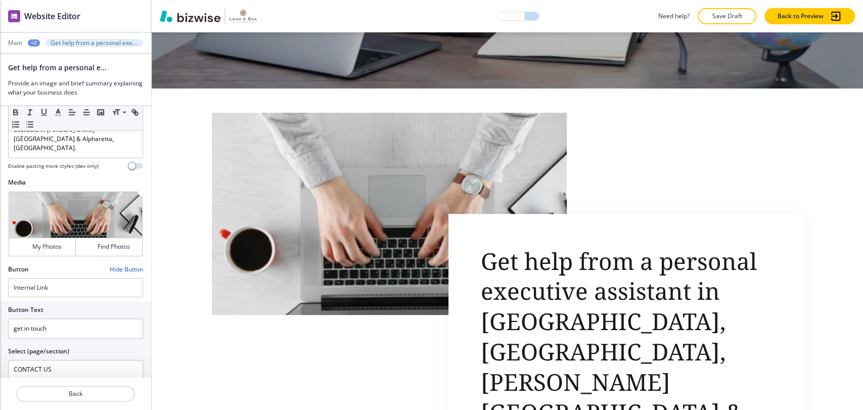
scroll to position [424, 0]
click at [731, 15] on p "Save Draft" at bounding box center [727, 16] width 32 height 9
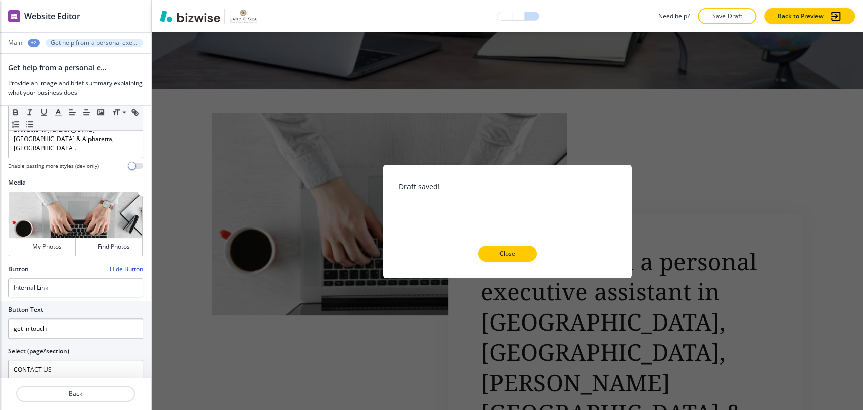
click at [519, 254] on p "Close" at bounding box center [508, 253] width 32 height 9
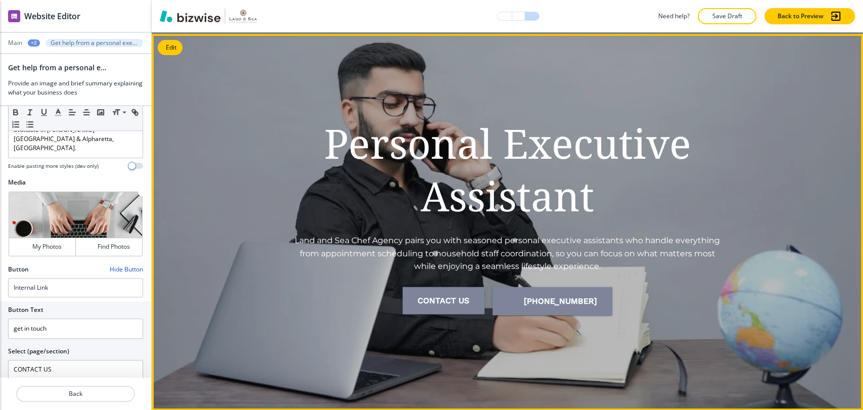
scroll to position [0, 0]
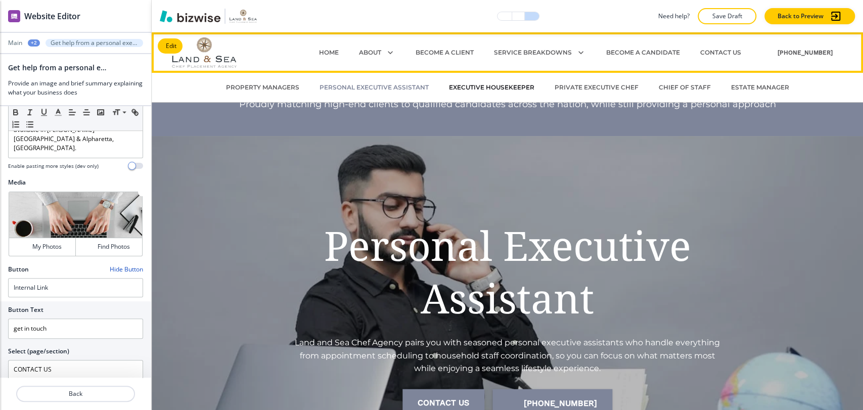
click at [512, 91] on p "EXECUTIVE HOUSEKEEPER" at bounding box center [491, 87] width 85 height 9
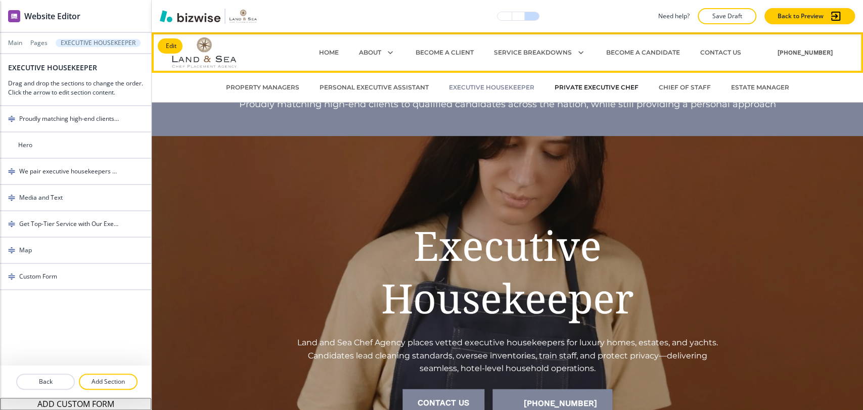
click at [585, 86] on p "PRIVATE EXECUTIVE CHEF" at bounding box center [597, 87] width 84 height 9
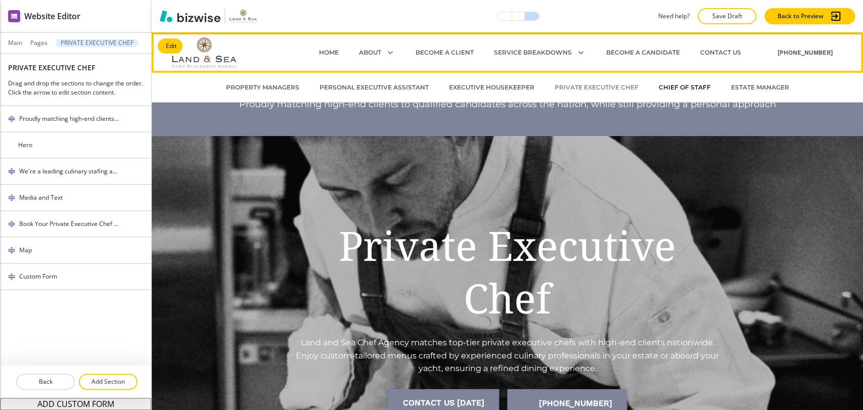
click at [672, 86] on p "CHIEF OF STAFF" at bounding box center [685, 87] width 52 height 9
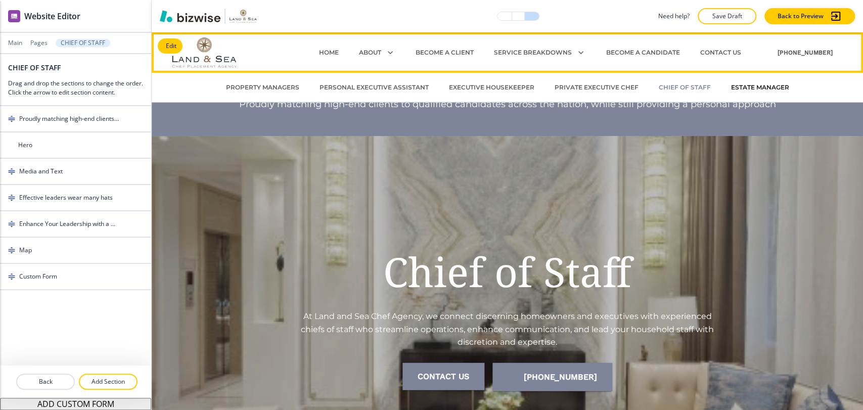
click at [740, 85] on p "ESTATE MANAGER" at bounding box center [760, 87] width 58 height 9
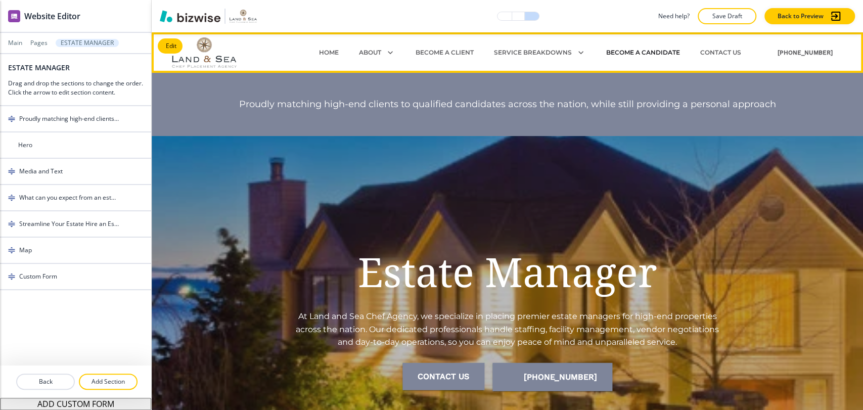
click at [643, 53] on p "BECOME A CANDIDATE" at bounding box center [643, 52] width 74 height 9
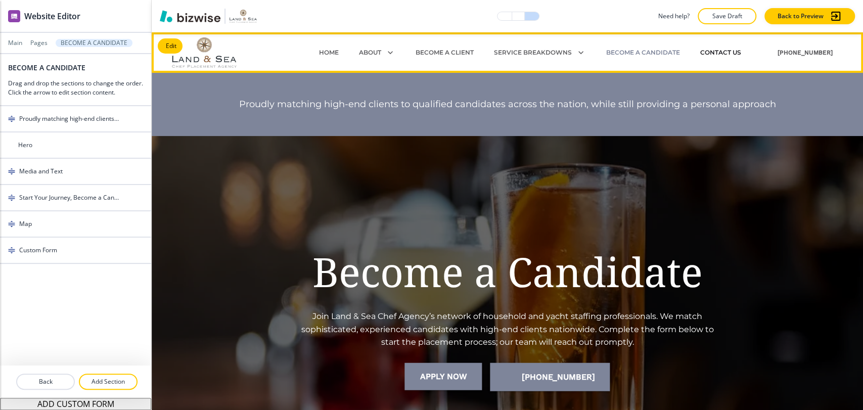
click at [719, 51] on p "CONTACT US" at bounding box center [720, 52] width 41 height 9
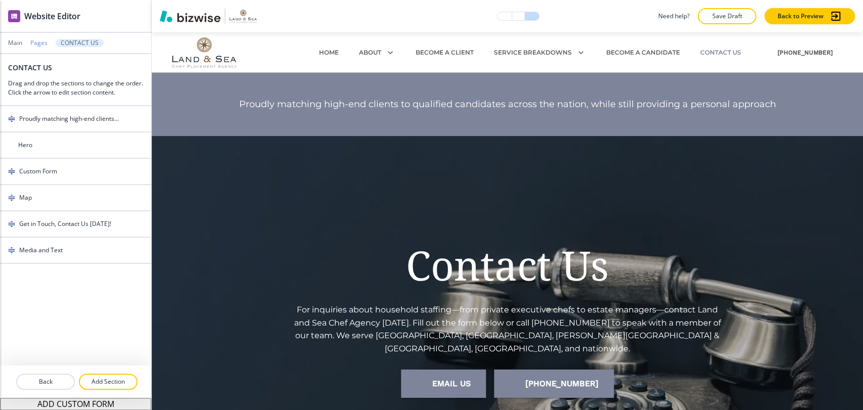
click at [34, 42] on p "Pages" at bounding box center [38, 42] width 17 height 7
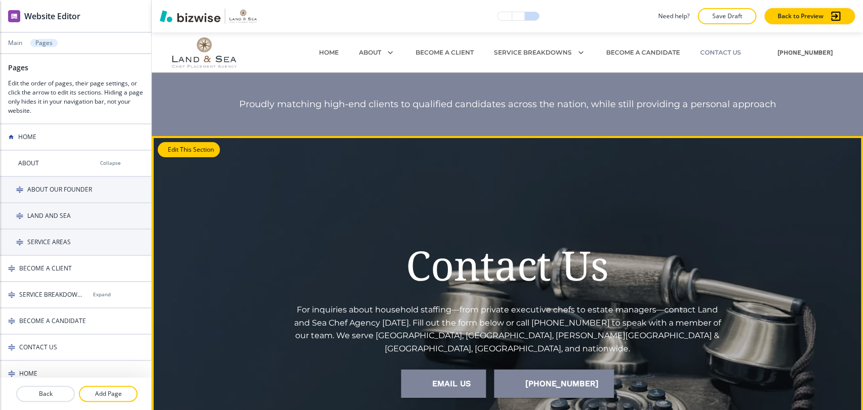
click at [174, 143] on button "Edit This Section" at bounding box center [189, 149] width 62 height 15
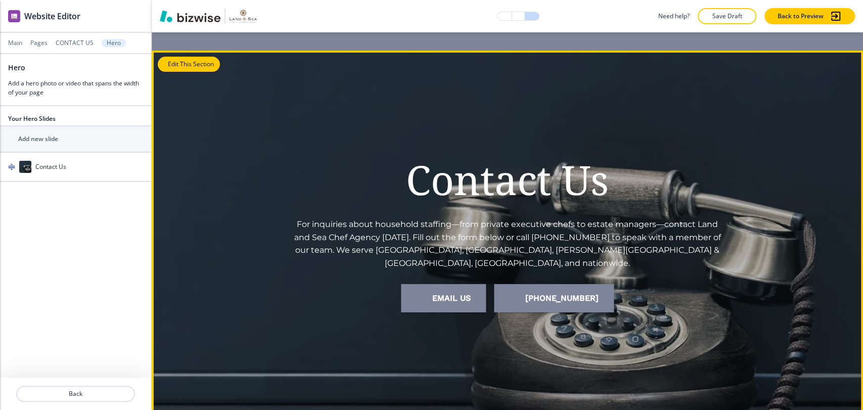
scroll to position [103, 0]
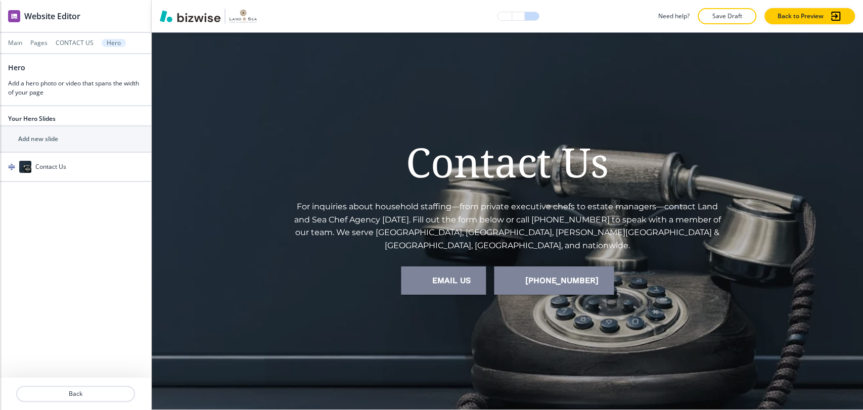
click at [84, 175] on div "button" at bounding box center [75, 177] width 151 height 8
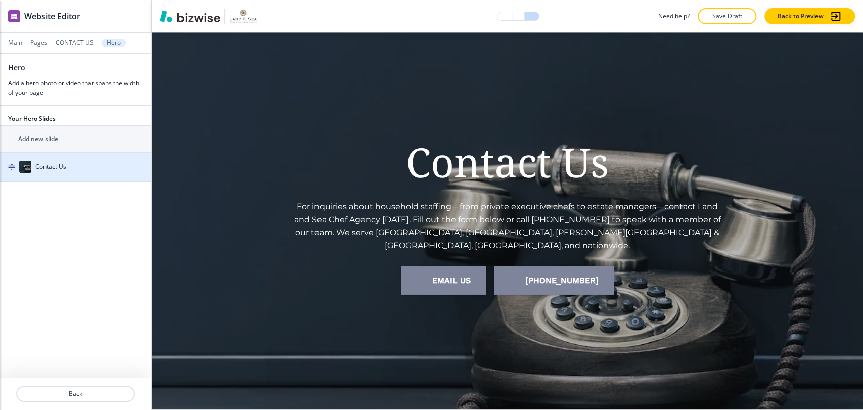
click at [84, 174] on div "button" at bounding box center [75, 177] width 151 height 8
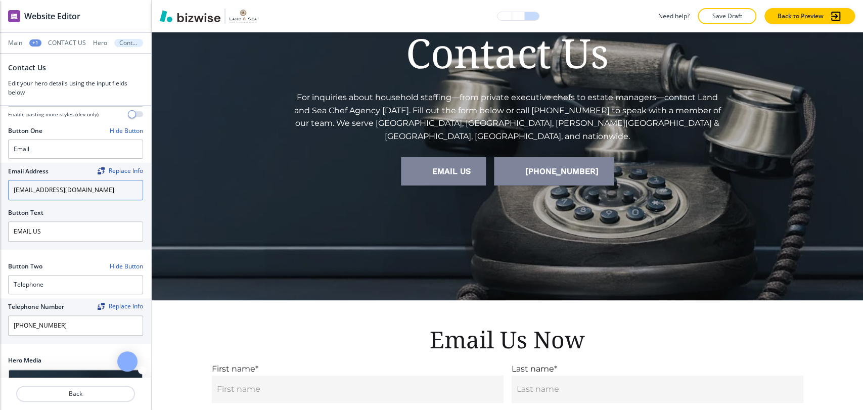
scroll to position [214, 0]
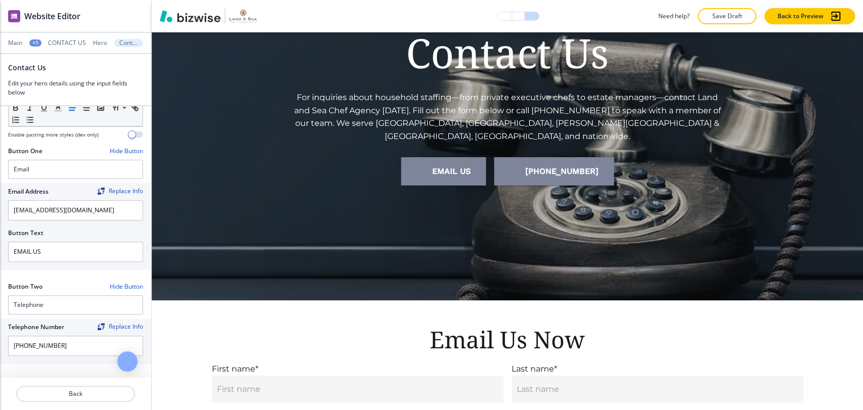
click at [726, 22] on button "Save Draft" at bounding box center [727, 16] width 59 height 16
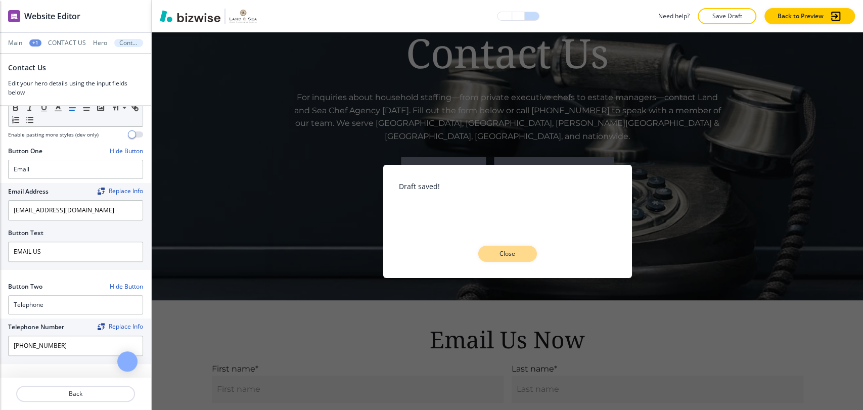
click at [504, 248] on button "Close" at bounding box center [507, 254] width 59 height 16
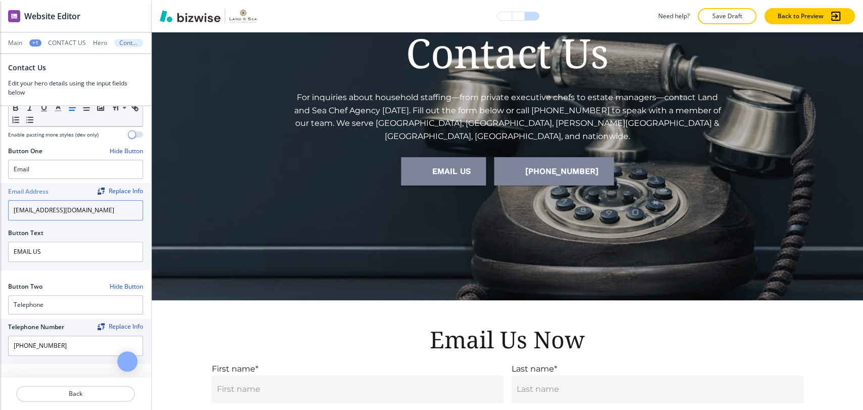
click at [49, 200] on input "[EMAIL_ADDRESS][DOMAIN_NAME]" at bounding box center [75, 210] width 135 height 20
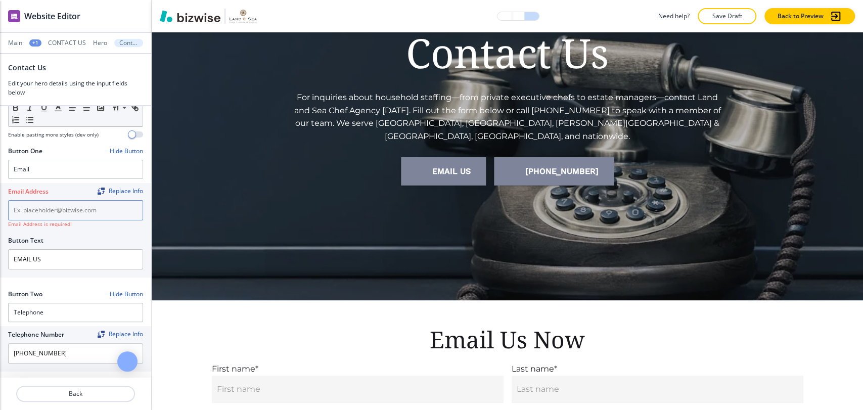
click at [49, 200] on input "text" at bounding box center [75, 210] width 135 height 20
paste input "[EMAIL_ADDRESS][DOMAIN_NAME]"
type input "[EMAIL_ADDRESS][DOMAIN_NAME]"
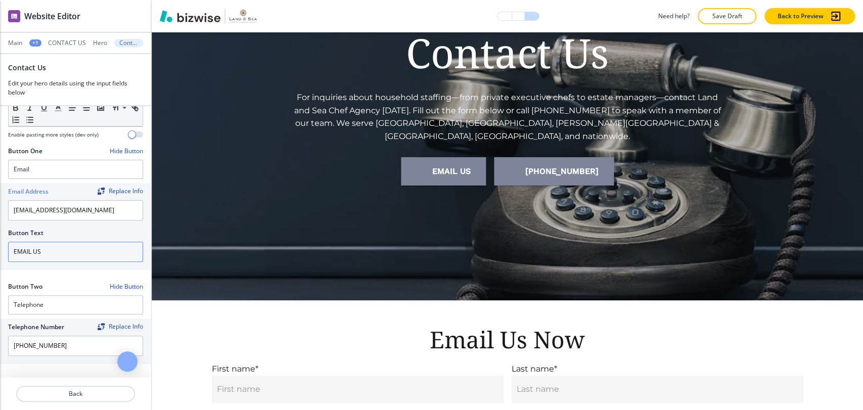
click at [49, 242] on input "EMAIL US" at bounding box center [75, 252] width 135 height 20
click at [50, 242] on input "EMAIL US" at bounding box center [75, 252] width 135 height 20
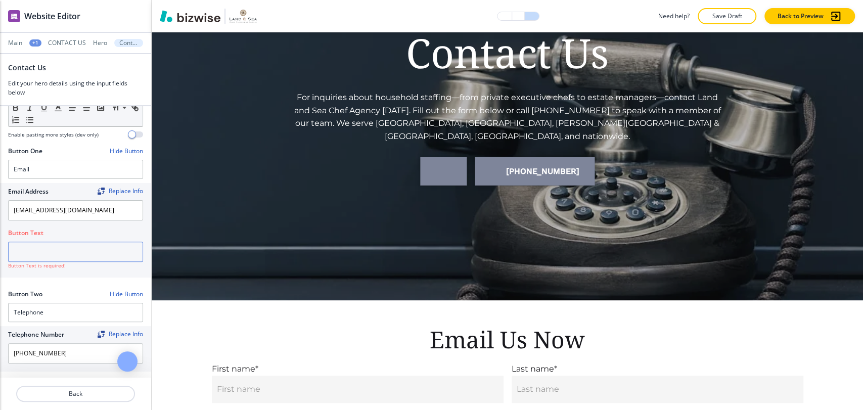
paste input "EMAIL US"
type input "EMAIL US"
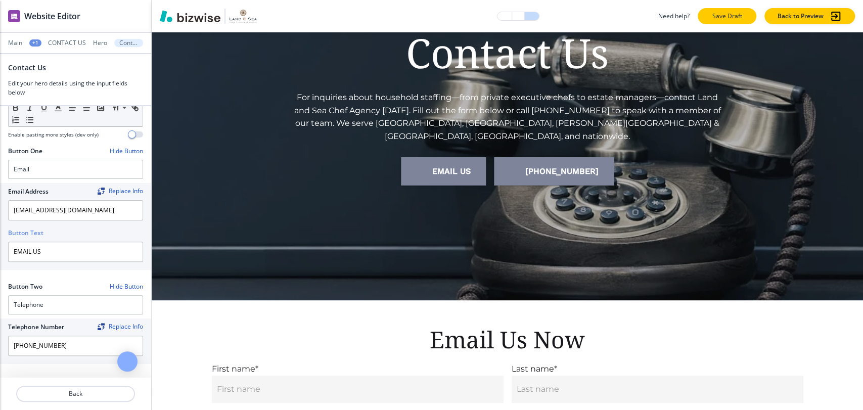
click at [726, 14] on p "Save Draft" at bounding box center [727, 16] width 32 height 9
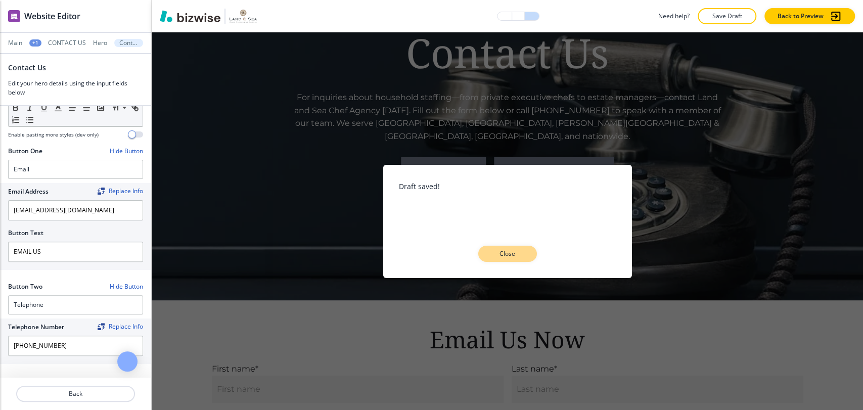
click at [519, 253] on p "Close" at bounding box center [508, 253] width 32 height 9
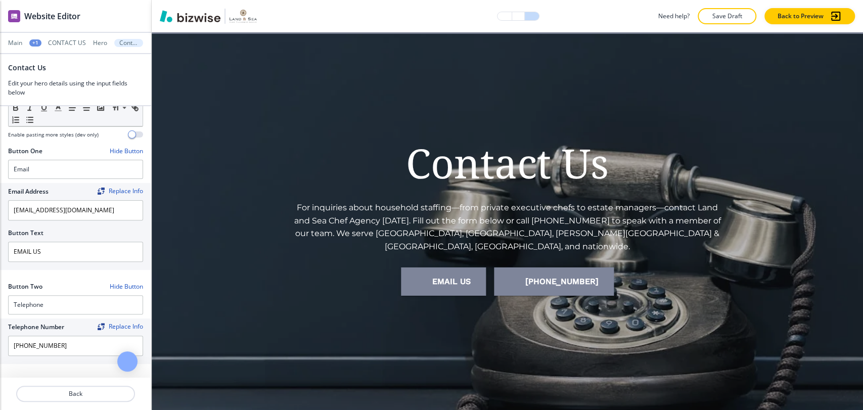
scroll to position [0, 0]
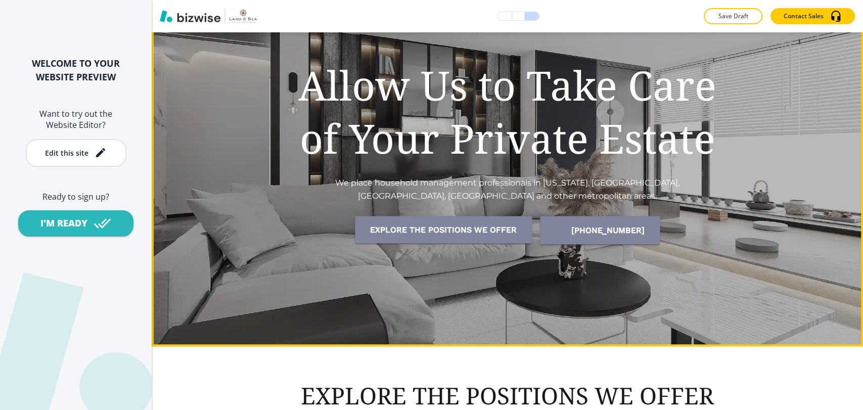
scroll to position [168, 0]
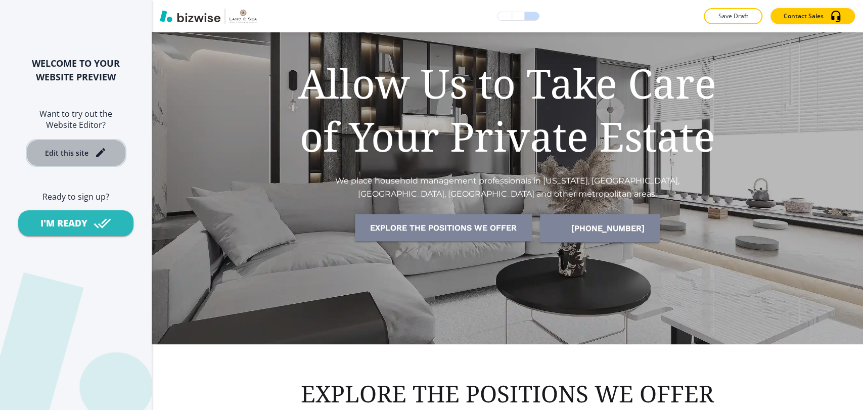
click at [82, 158] on div "Edit this site" at bounding box center [76, 153] width 62 height 12
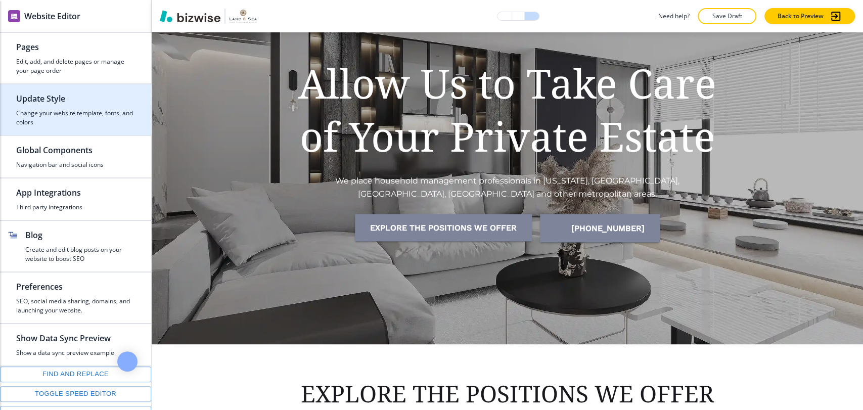
click at [57, 121] on h4 "Change your website template, fonts, and colors" at bounding box center [75, 118] width 119 height 18
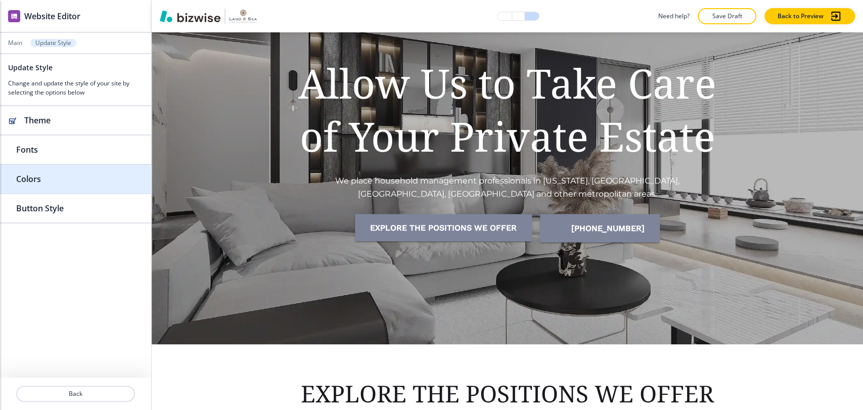
click at [68, 183] on h2 "Colors" at bounding box center [75, 179] width 119 height 12
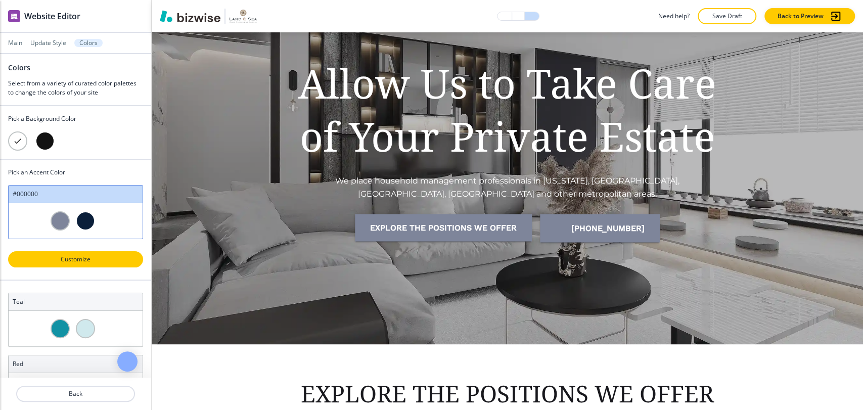
click at [84, 259] on p "Customize" at bounding box center [75, 259] width 109 height 9
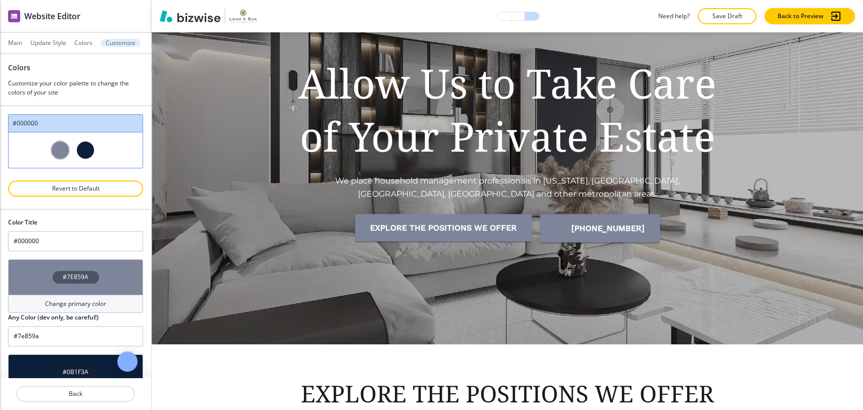
click at [81, 295] on div "Change primary color" at bounding box center [75, 304] width 135 height 18
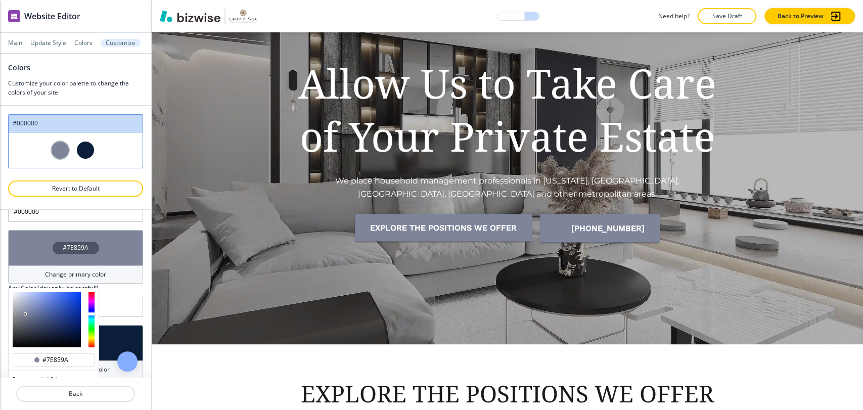
scroll to position [56, 0]
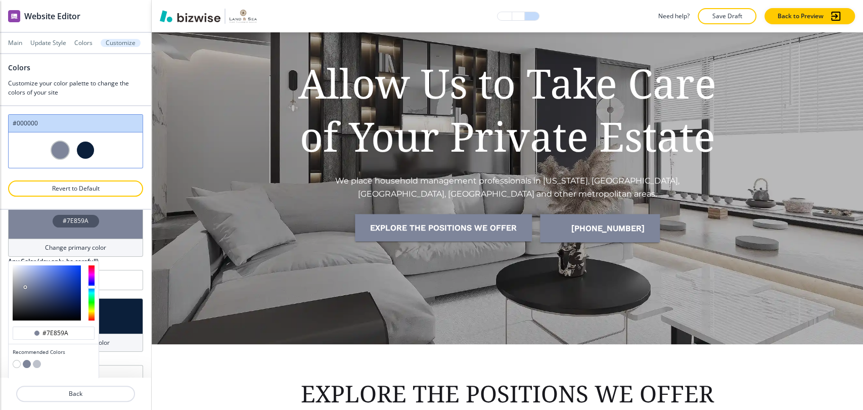
click at [38, 365] on button "button" at bounding box center [37, 364] width 8 height 8
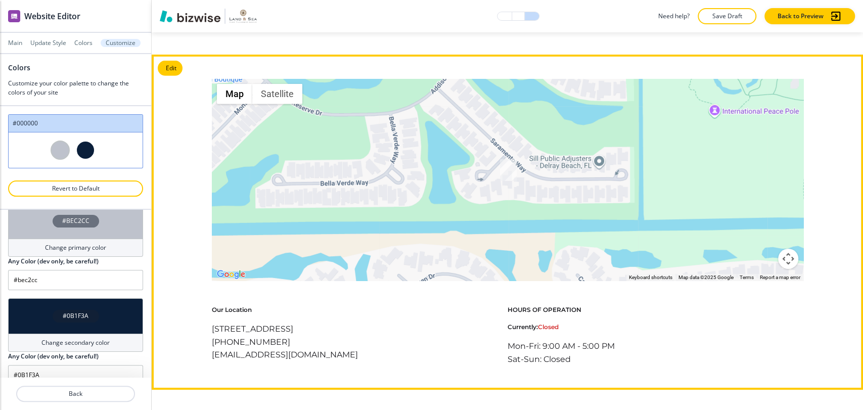
scroll to position [4720, 0]
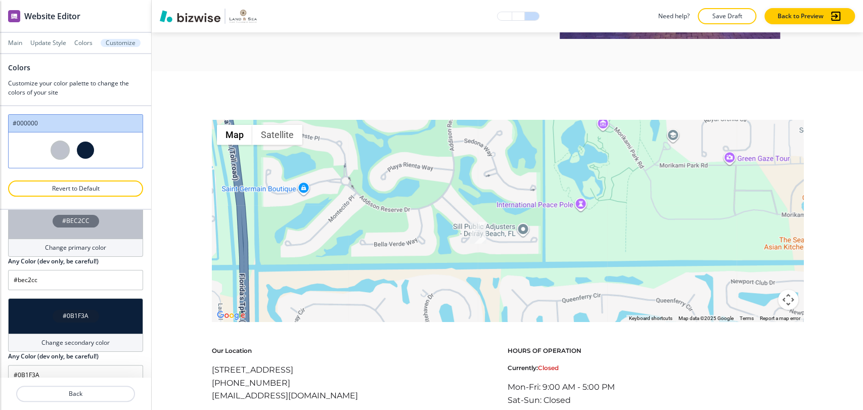
click at [63, 248] on h4 "Change primary color" at bounding box center [75, 247] width 61 height 9
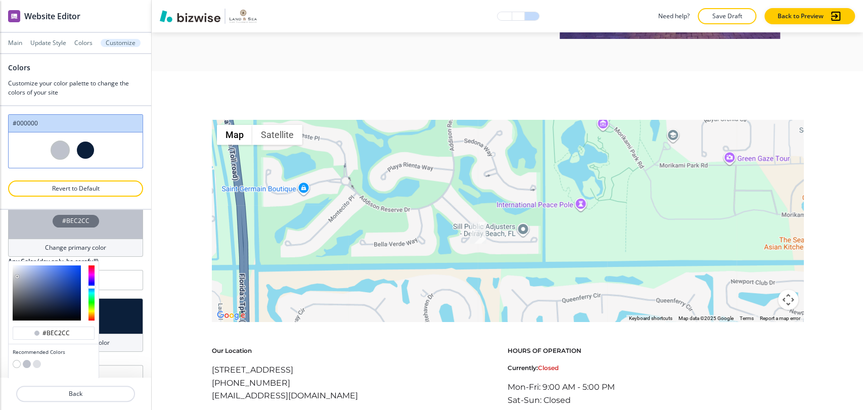
click at [24, 361] on button "button" at bounding box center [27, 364] width 8 height 8
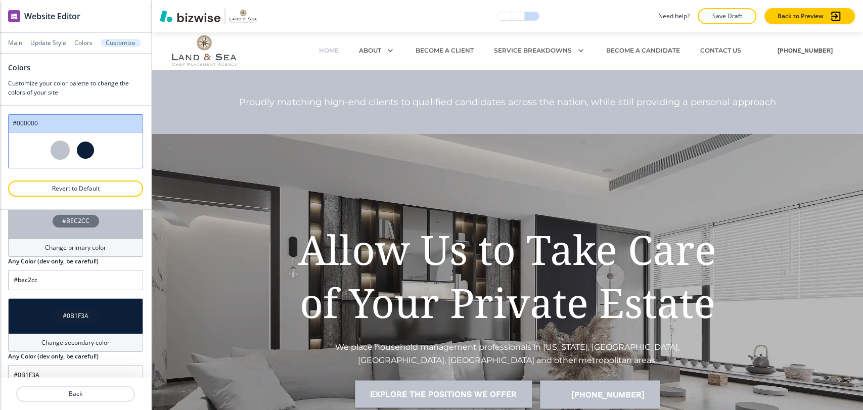
scroll to position [0, 0]
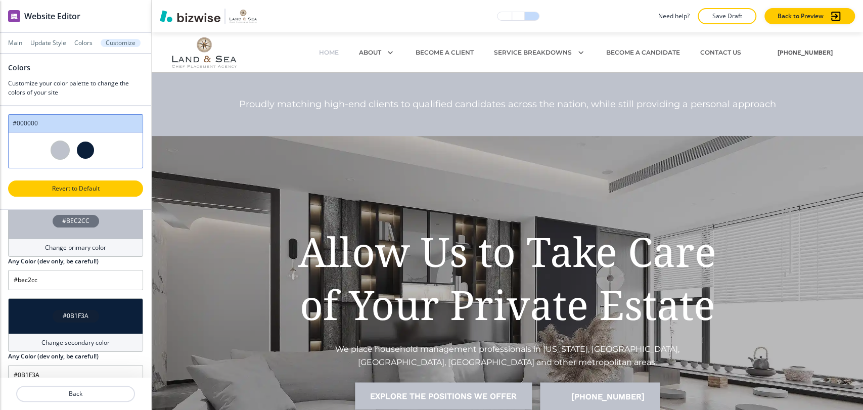
click at [76, 190] on p "Revert to Default" at bounding box center [75, 188] width 109 height 9
type input "#000000"
type input "#BFBFBF"
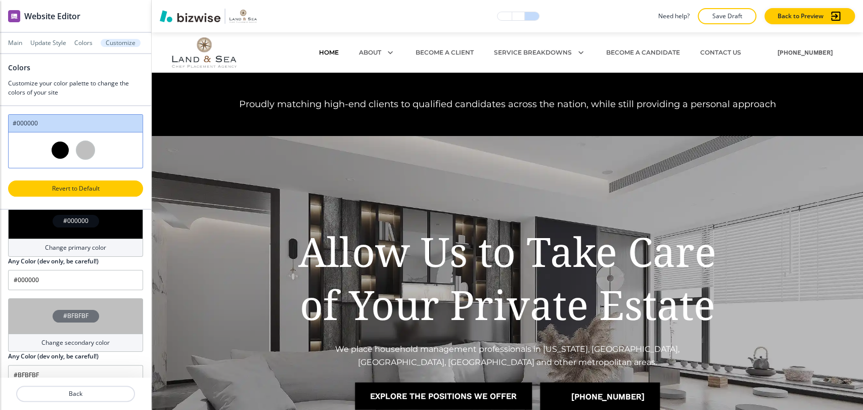
click at [83, 190] on p "Revert to Default" at bounding box center [75, 188] width 109 height 9
click at [84, 155] on div at bounding box center [85, 150] width 19 height 19
click at [57, 151] on div at bounding box center [60, 150] width 19 height 19
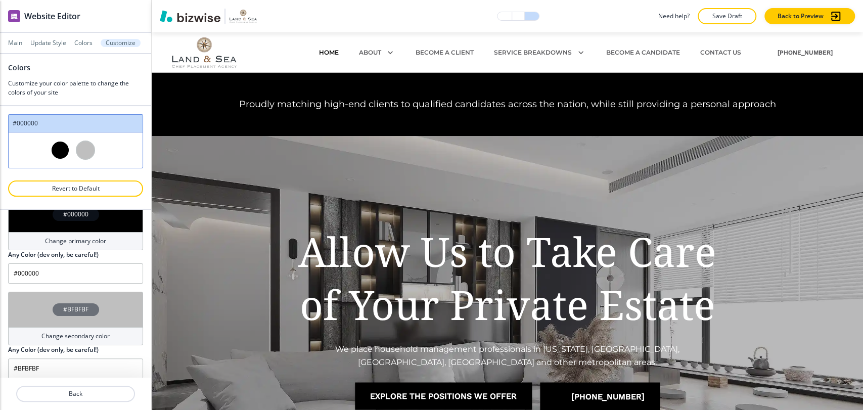
click at [83, 141] on div at bounding box center [85, 150] width 19 height 19
click at [83, 148] on div at bounding box center [85, 150] width 19 height 19
click at [83, 43] on p "Colors" at bounding box center [83, 42] width 18 height 7
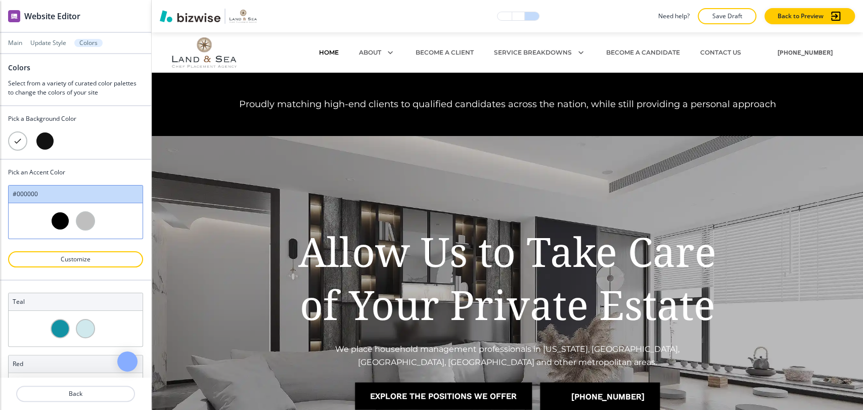
click at [107, 214] on div at bounding box center [76, 220] width 134 height 35
click at [49, 143] on div at bounding box center [44, 140] width 19 height 19
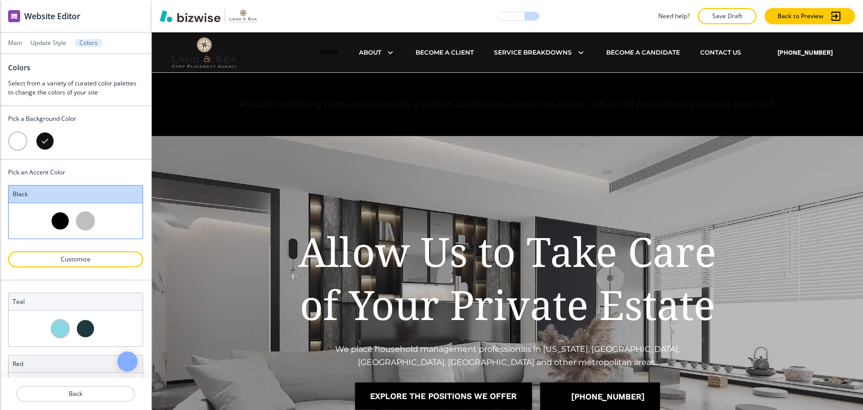
click at [19, 143] on div at bounding box center [17, 140] width 19 height 19
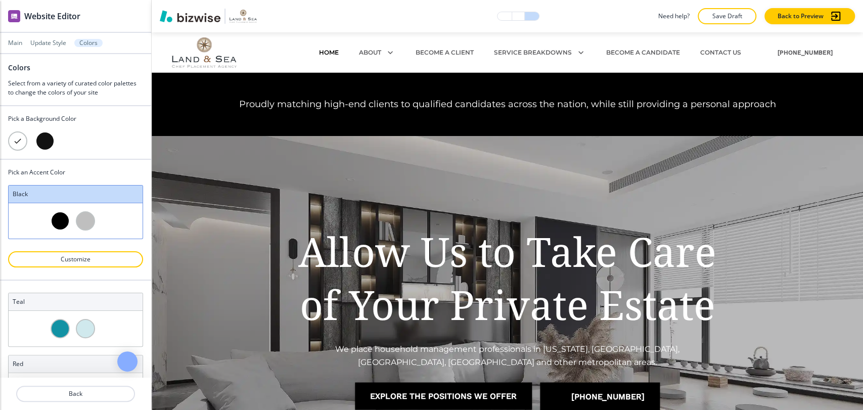
click at [129, 231] on div at bounding box center [76, 220] width 134 height 35
click at [73, 272] on div at bounding box center [75, 274] width 135 height 12
click at [75, 264] on button "Customize" at bounding box center [75, 259] width 135 height 16
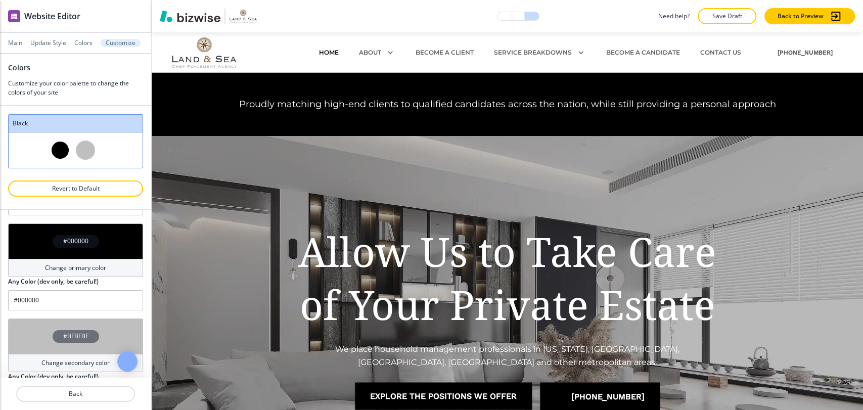
scroll to position [63, 0]
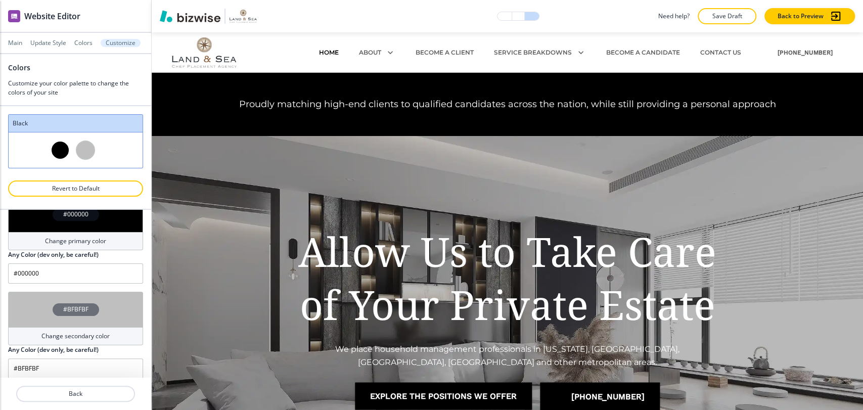
click at [81, 333] on h4 "Change secondary color" at bounding box center [75, 336] width 68 height 9
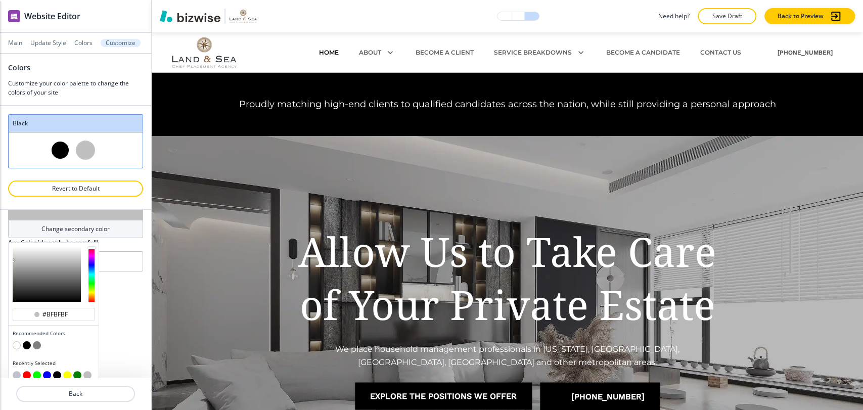
scroll to position [177, 0]
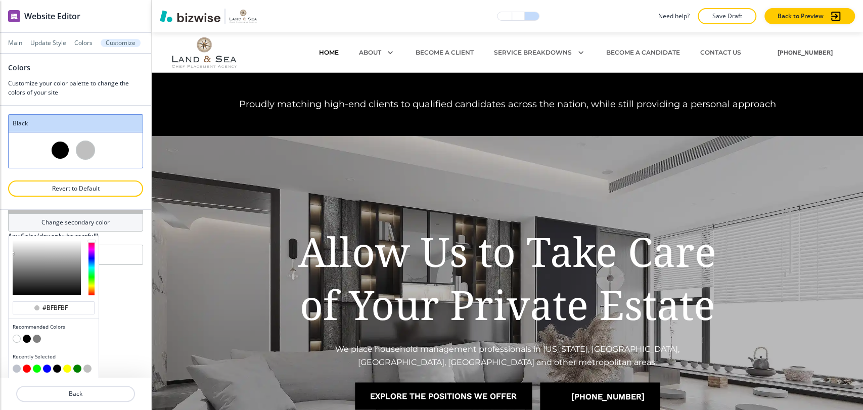
click at [28, 335] on button "button" at bounding box center [27, 339] width 8 height 8
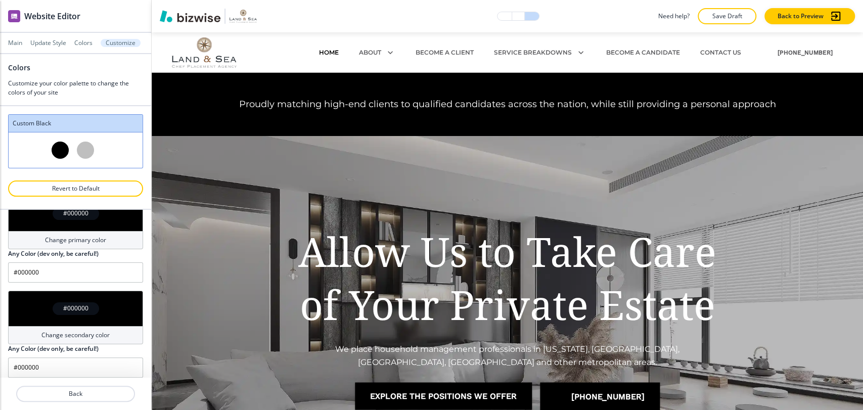
type input "Custom Black"
type input "#000000"
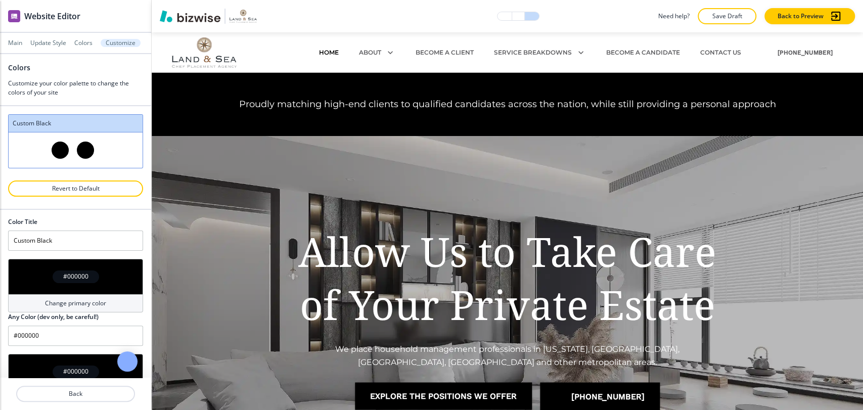
scroll to position [0, 0]
click at [67, 300] on h4 "Change primary color" at bounding box center [75, 303] width 61 height 9
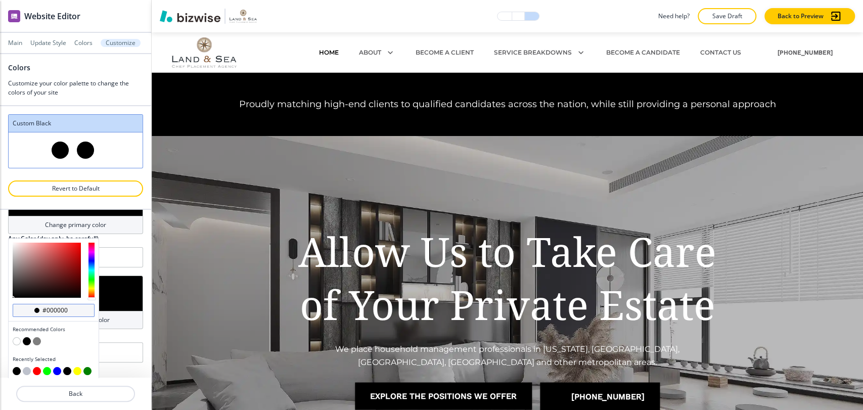
scroll to position [81, 0]
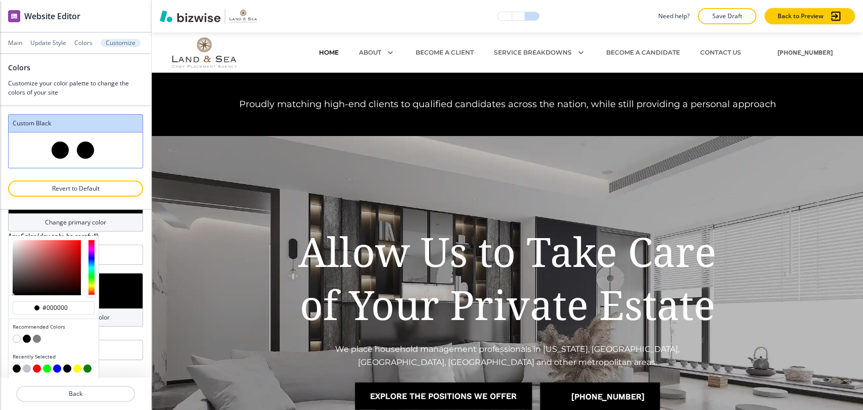
click at [36, 337] on button "button" at bounding box center [37, 339] width 8 height 8
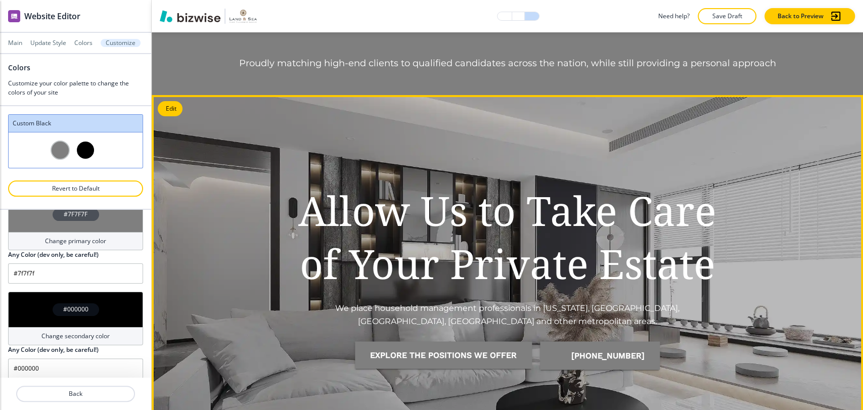
scroll to position [281, 0]
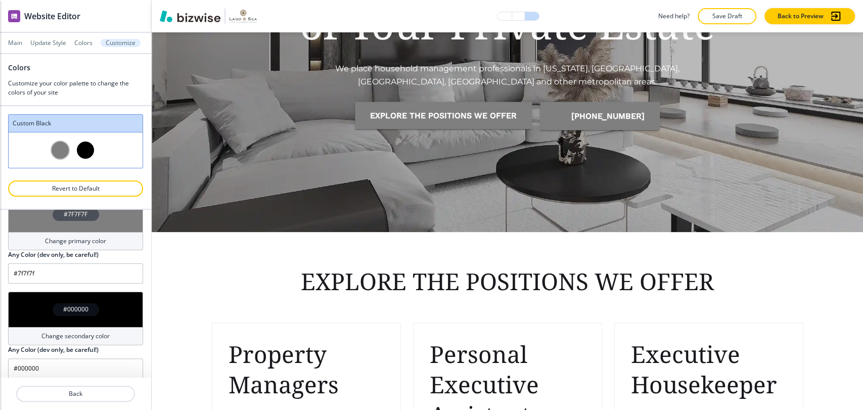
click at [83, 239] on h4 "Change primary color" at bounding box center [75, 241] width 61 height 9
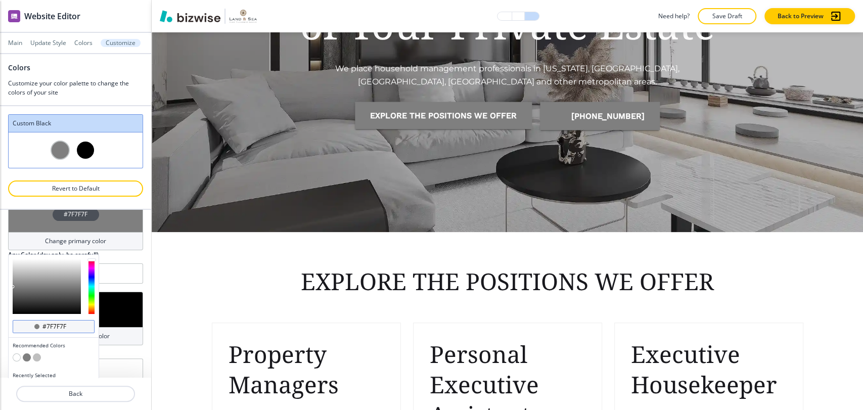
click at [57, 329] on div "#7f7f7f" at bounding box center [54, 326] width 82 height 13
click at [57, 327] on input "#7f7f7f" at bounding box center [58, 327] width 35 height 8
paste input "e859a"
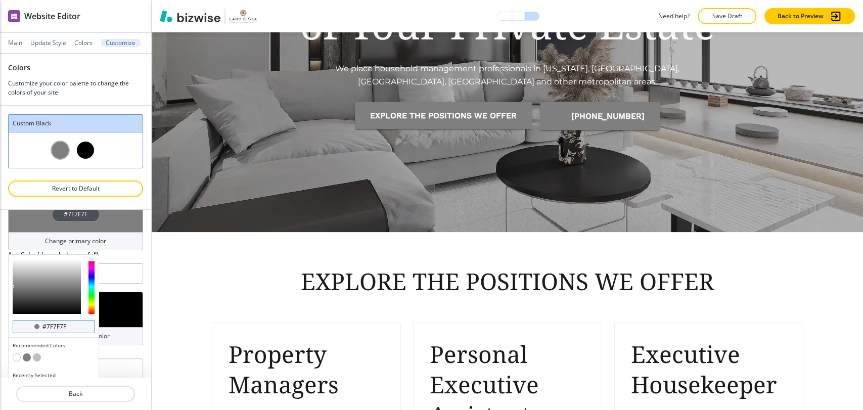
type input "#7e859a"
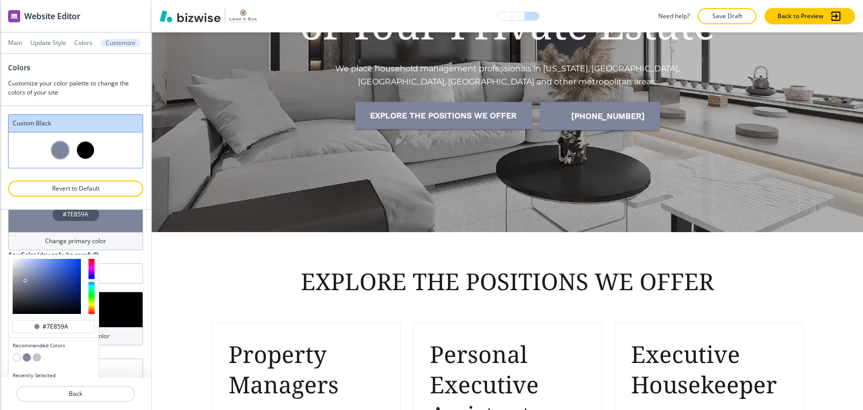
click at [117, 256] on div "Any Color (dev only, be careful!)" at bounding box center [75, 254] width 135 height 9
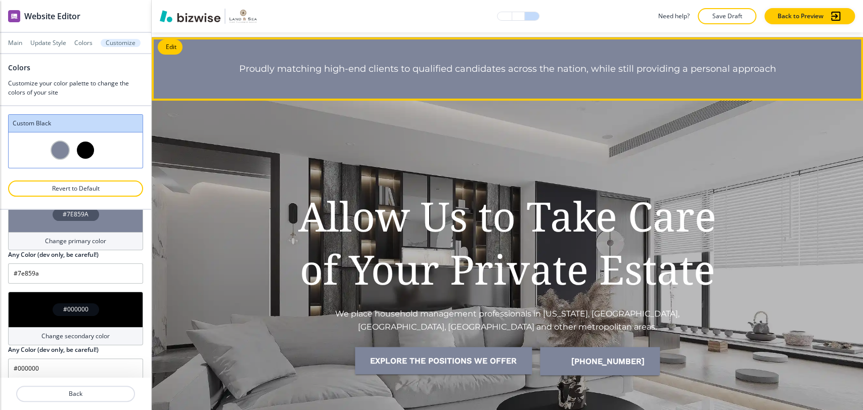
scroll to position [0, 0]
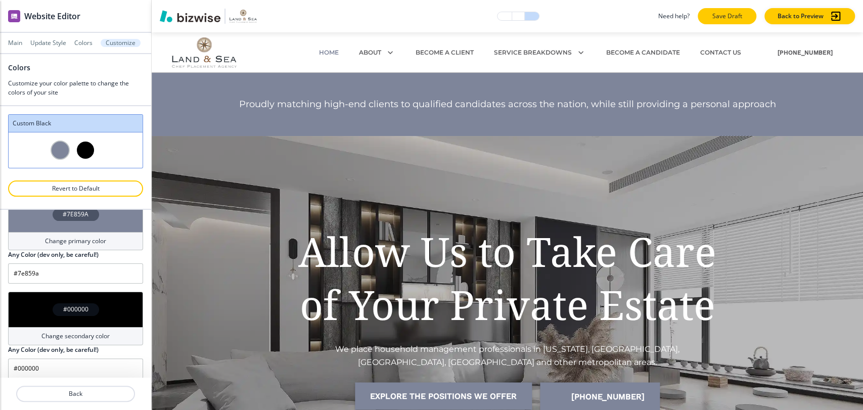
click at [717, 13] on p "Save Draft" at bounding box center [727, 16] width 32 height 9
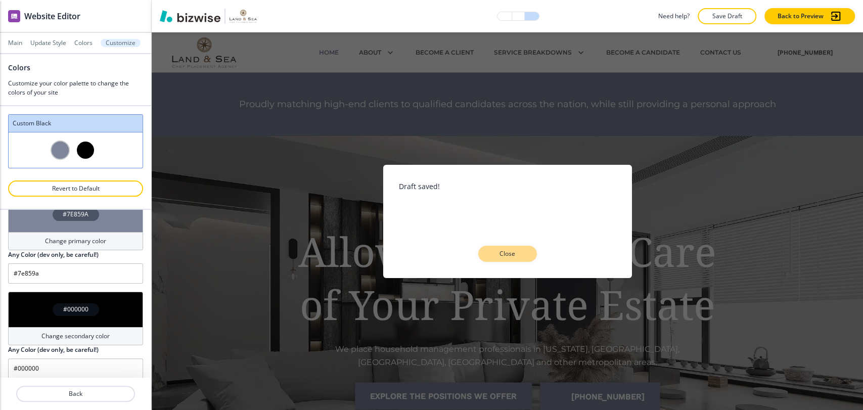
click at [492, 252] on p "Close" at bounding box center [508, 253] width 32 height 9
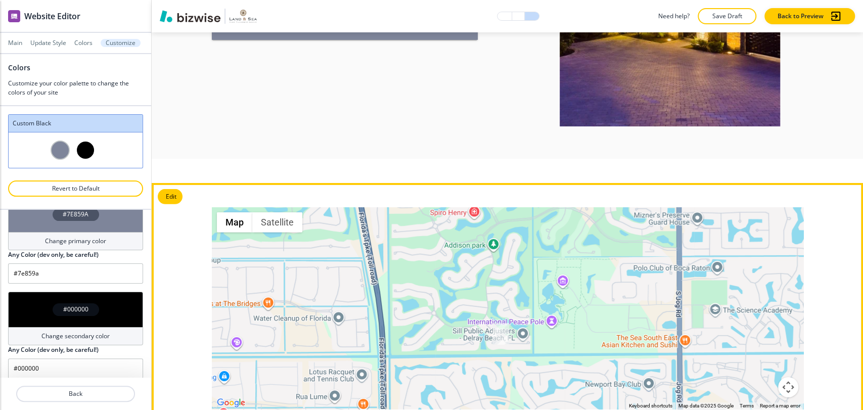
scroll to position [4552, 0]
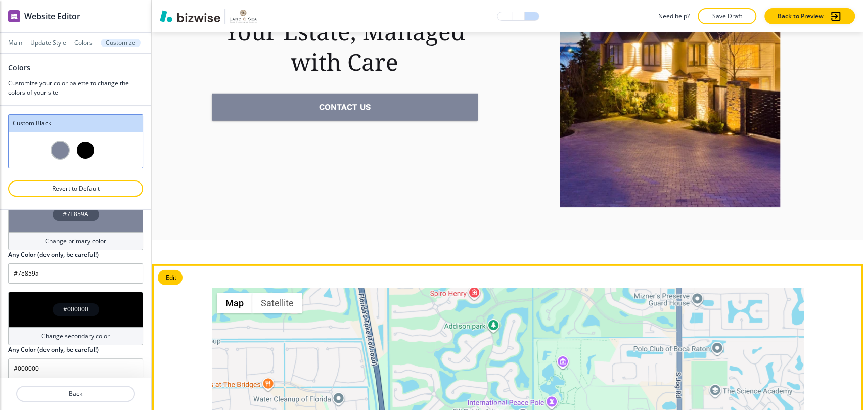
click at [176, 270] on button "Edit This Section" at bounding box center [189, 277] width 62 height 15
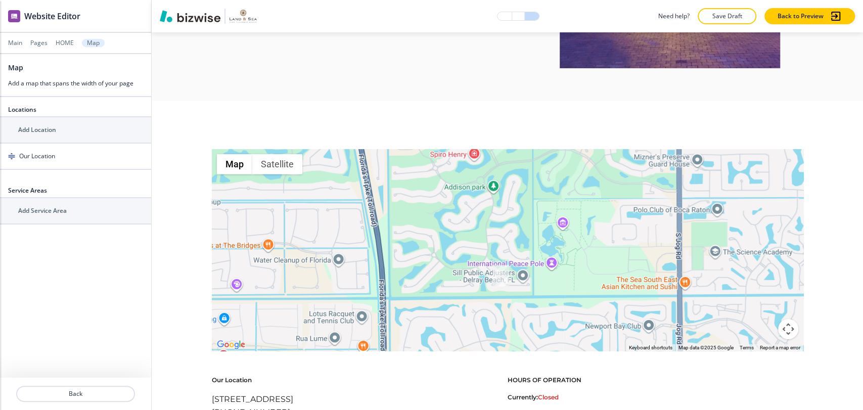
scroll to position [4694, 0]
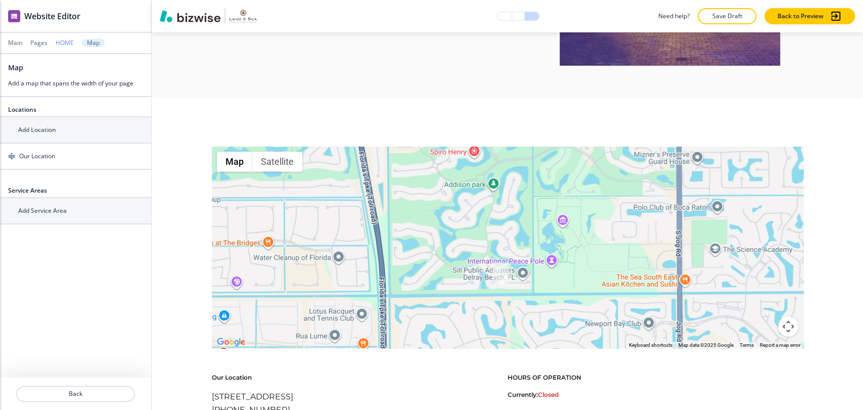
click at [57, 40] on p "HOME" at bounding box center [65, 42] width 18 height 7
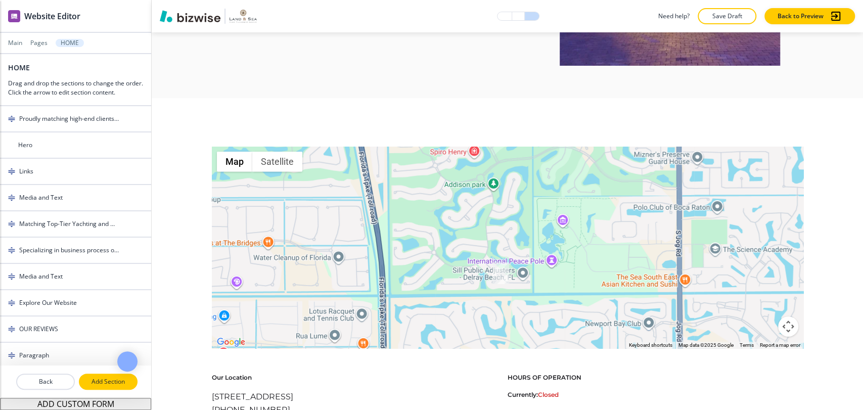
click at [99, 382] on p "Add Section" at bounding box center [108, 381] width 57 height 9
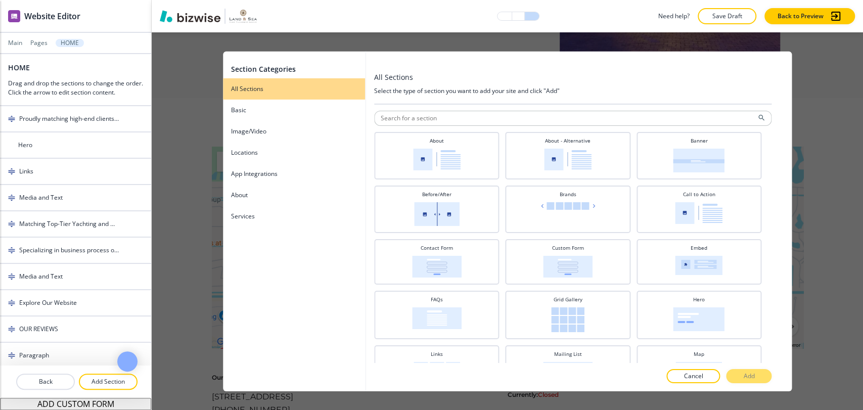
click at [813, 95] on div "Section Categories All Sections Basic Image/Video Locations App Integrations Ab…" at bounding box center [508, 221] width 712 height 378
drag, startPoint x: 691, startPoint y: 377, endPoint x: 670, endPoint y: 335, distance: 46.4
click at [688, 377] on p "Cancel" at bounding box center [693, 376] width 19 height 9
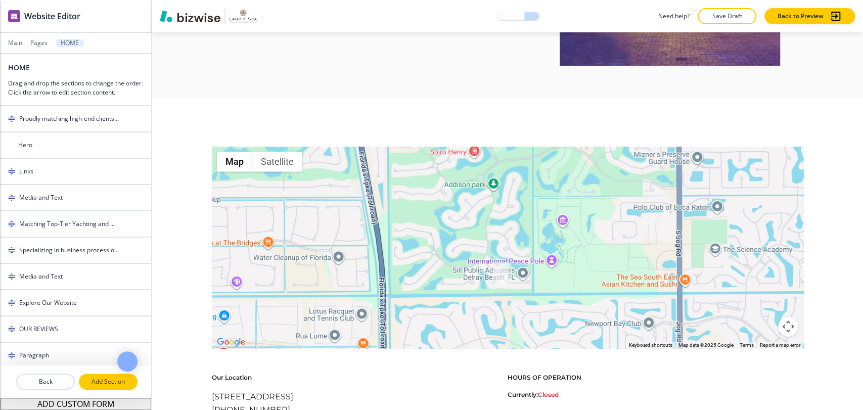
click at [115, 382] on p "Add Section" at bounding box center [108, 381] width 57 height 9
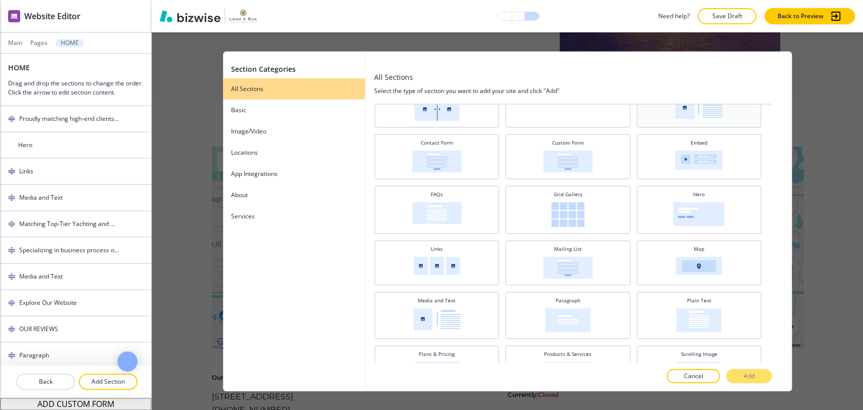
scroll to position [112, 0]
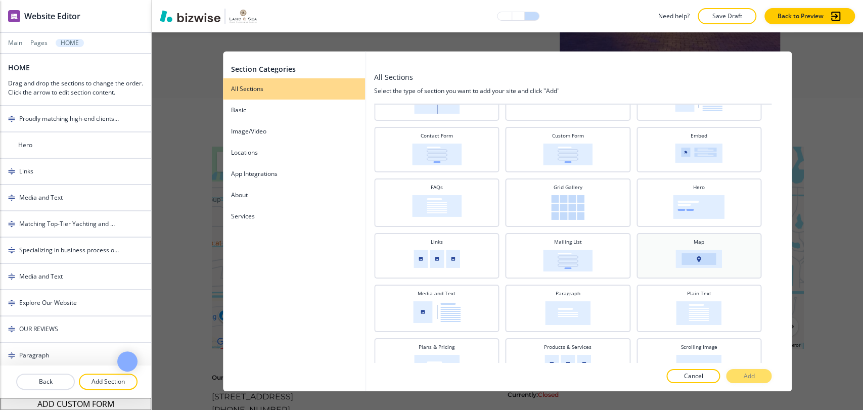
click at [708, 244] on div "Map" at bounding box center [699, 254] width 115 height 33
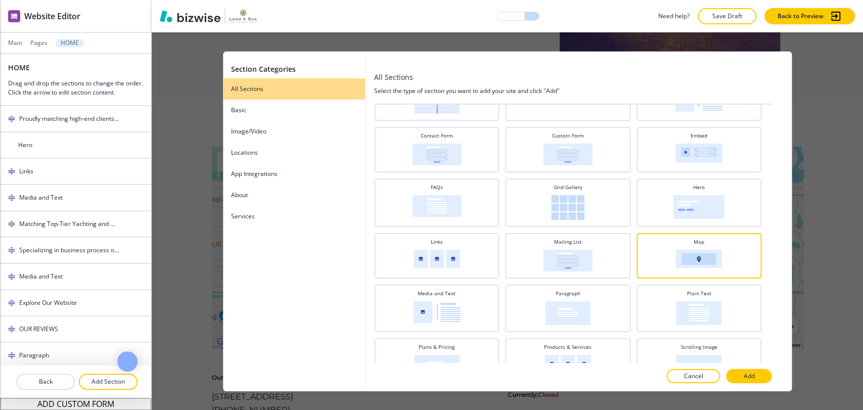
click at [747, 378] on p "Add" at bounding box center [748, 376] width 11 height 9
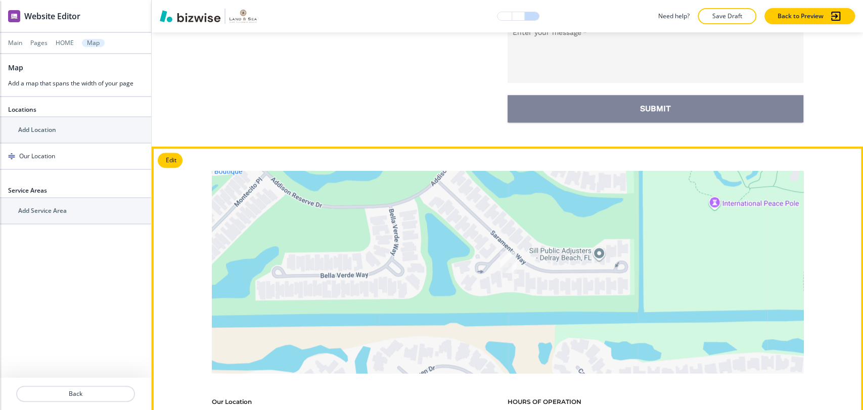
scroll to position [5669, 0]
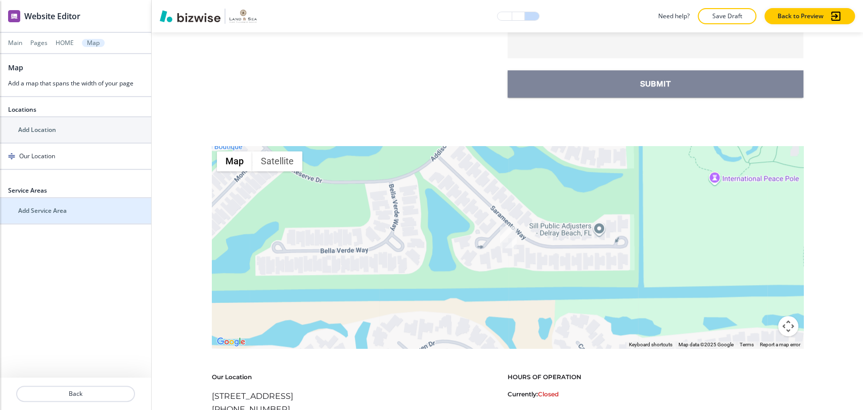
click at [91, 204] on div "button" at bounding box center [75, 202] width 151 height 8
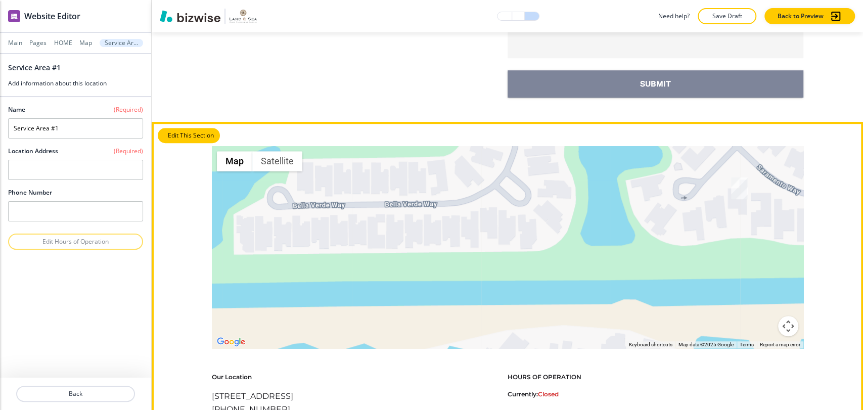
click at [173, 128] on button "Edit This Section" at bounding box center [189, 135] width 62 height 15
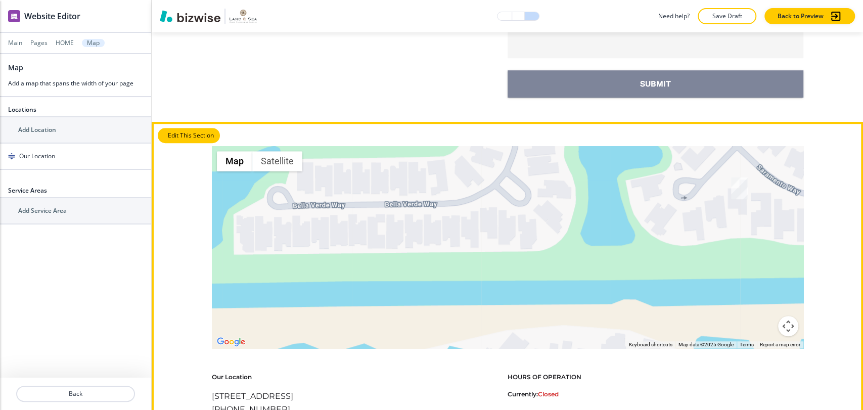
click at [173, 128] on button "Edit This Section" at bounding box center [189, 135] width 62 height 15
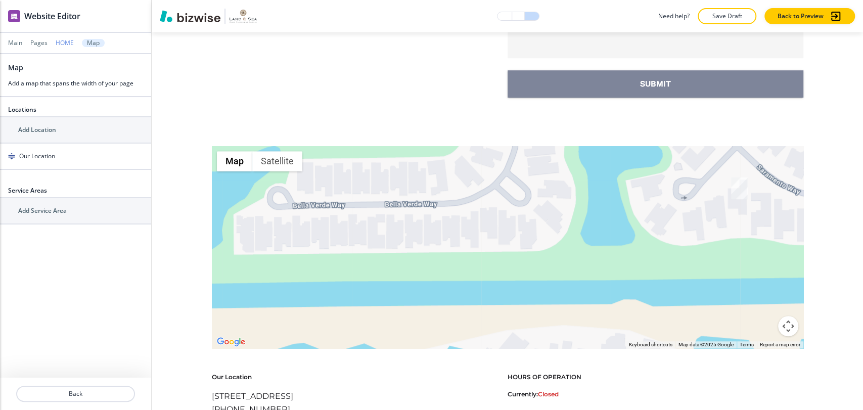
click at [63, 44] on p "HOME" at bounding box center [65, 42] width 18 height 7
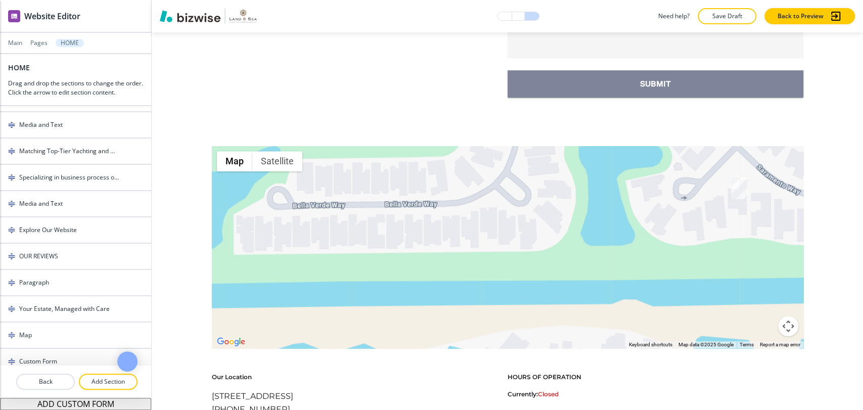
scroll to position [133, 0]
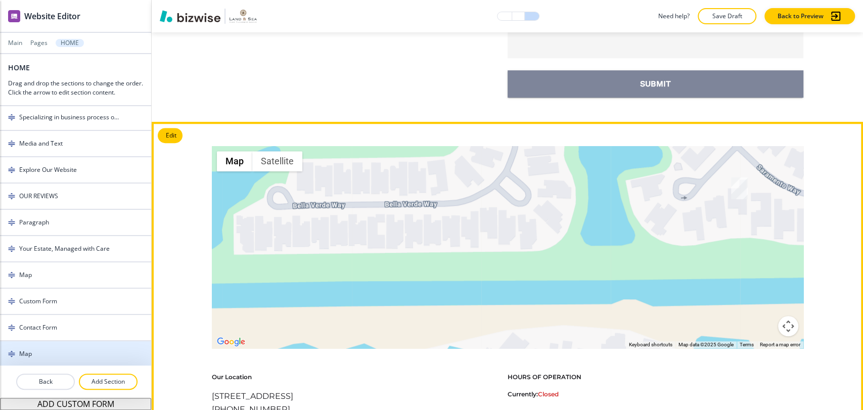
click at [90, 349] on div "Map" at bounding box center [59, 353] width 119 height 9
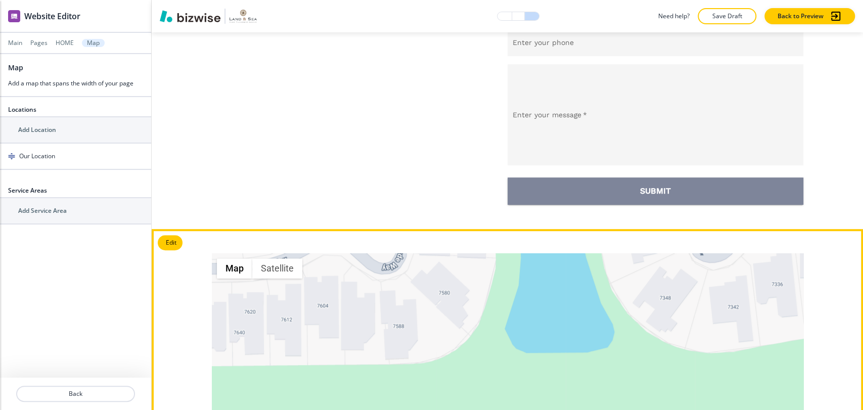
scroll to position [5557, 0]
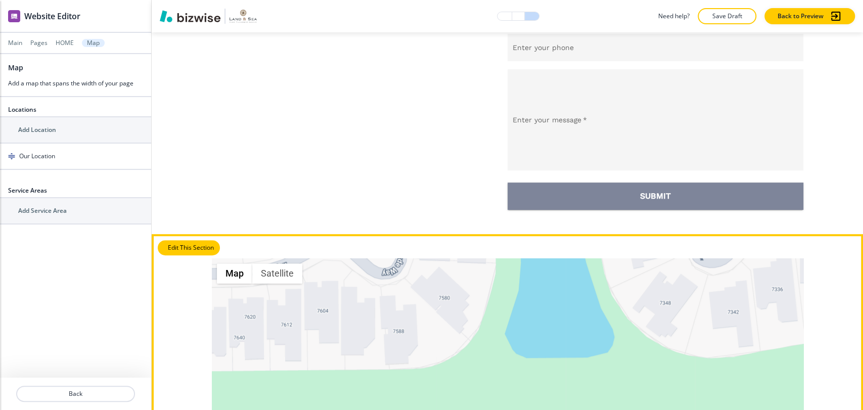
click at [168, 240] on button "Edit This Section" at bounding box center [189, 247] width 62 height 15
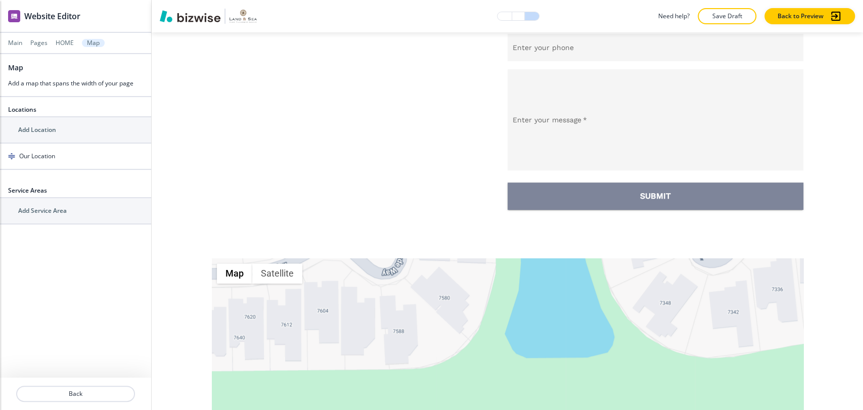
click at [18, 66] on h2 "Map" at bounding box center [15, 67] width 15 height 11
click at [14, 66] on h2 "Map" at bounding box center [15, 67] width 15 height 11
click at [68, 41] on p "HOME" at bounding box center [65, 42] width 18 height 7
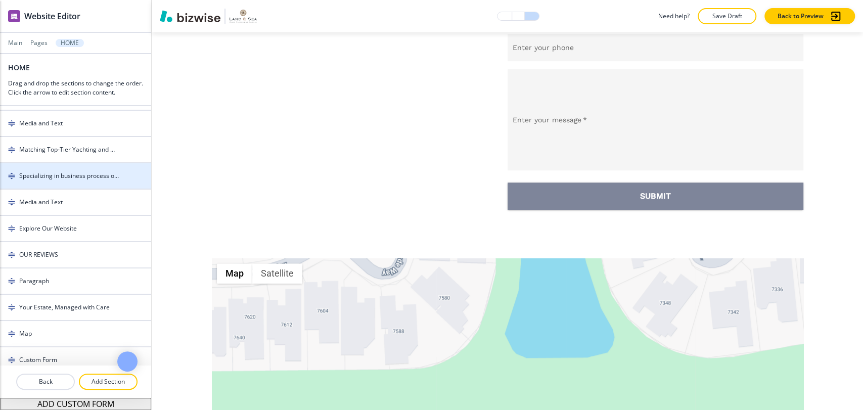
scroll to position [133, 0]
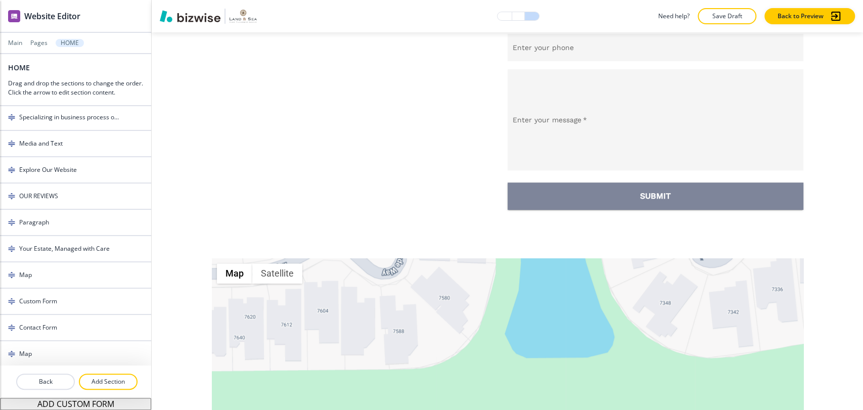
click at [28, 39] on div "Main Pages HOME" at bounding box center [75, 43] width 135 height 8
click at [32, 46] on p "Pages" at bounding box center [38, 42] width 17 height 7
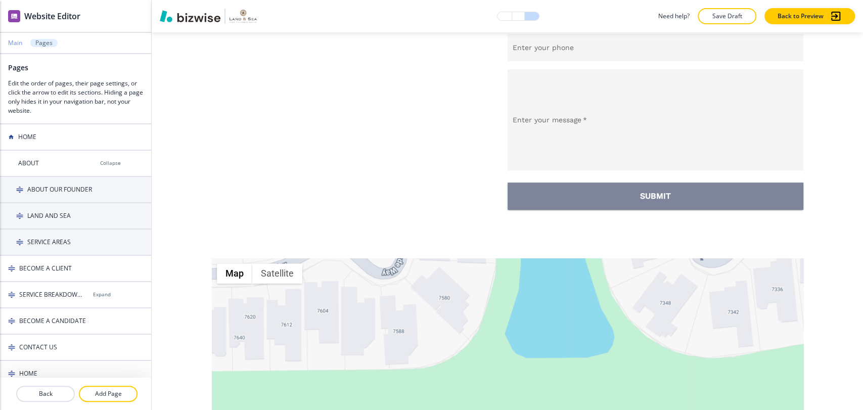
click at [14, 45] on p "Main" at bounding box center [15, 42] width 14 height 7
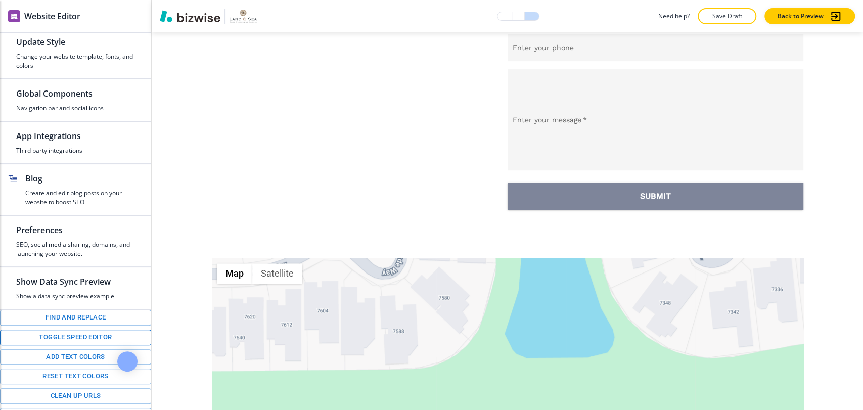
scroll to position [127, 0]
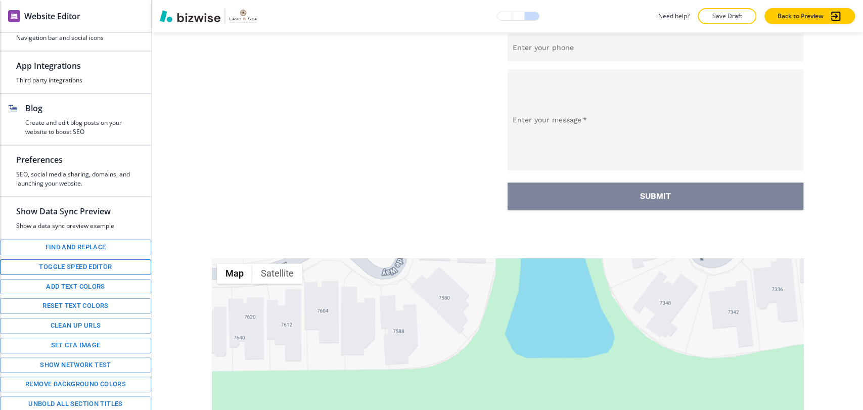
click at [96, 270] on button "Toggle speed editor" at bounding box center [75, 267] width 151 height 16
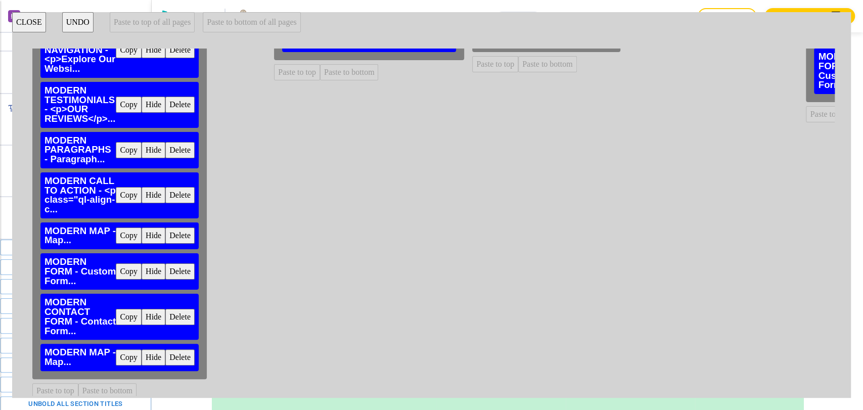
scroll to position [371, 0]
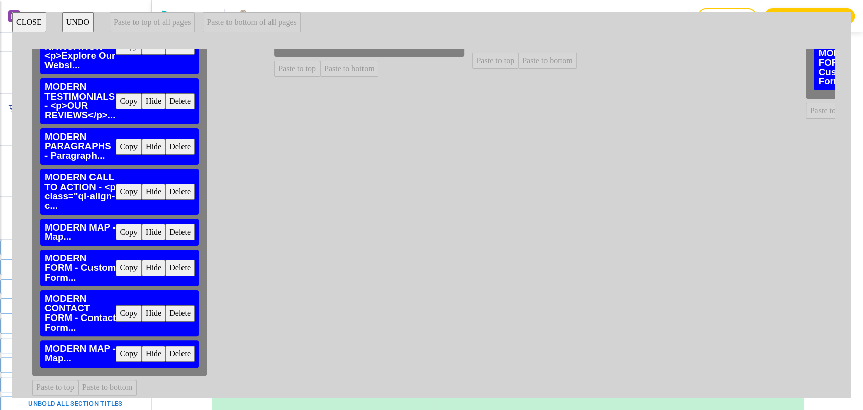
click at [186, 348] on button "Delete" at bounding box center [179, 354] width 29 height 16
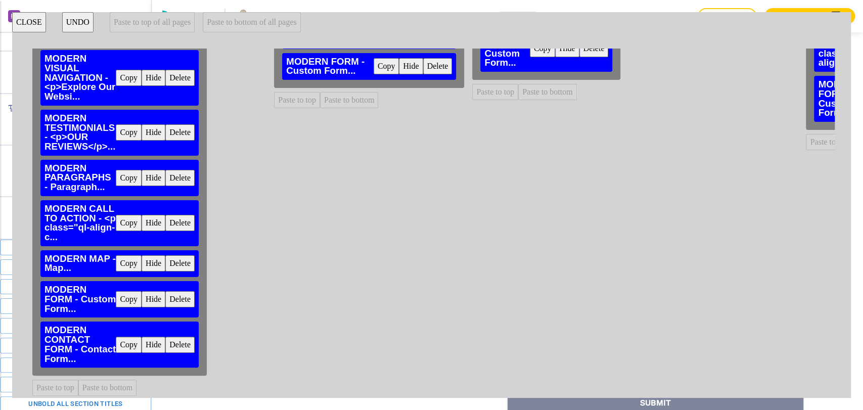
click at [31, 21] on button "CLOSE" at bounding box center [29, 22] width 34 height 20
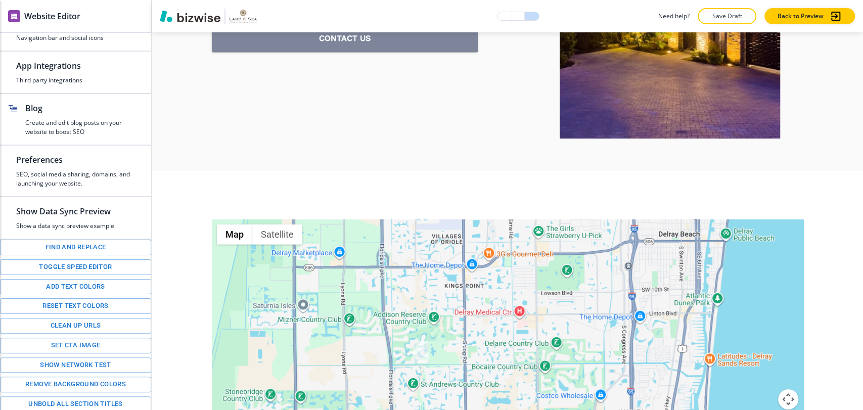
scroll to position [4564, 0]
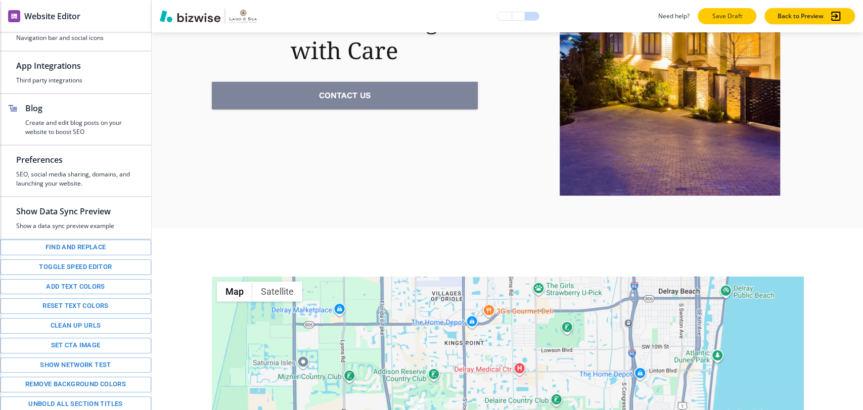
click at [728, 16] on p "Save Draft" at bounding box center [727, 16] width 32 height 9
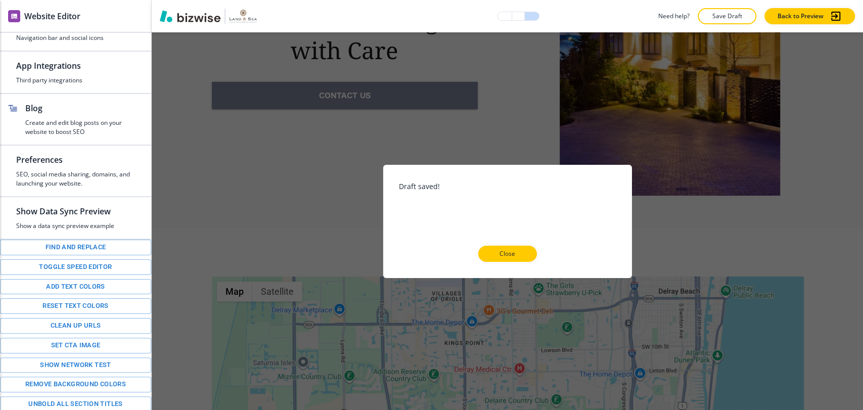
click at [521, 253] on p "Close" at bounding box center [508, 253] width 32 height 9
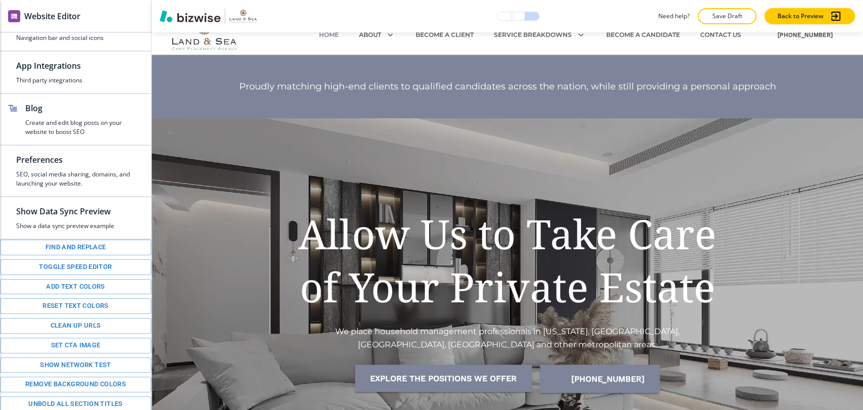
scroll to position [0, 0]
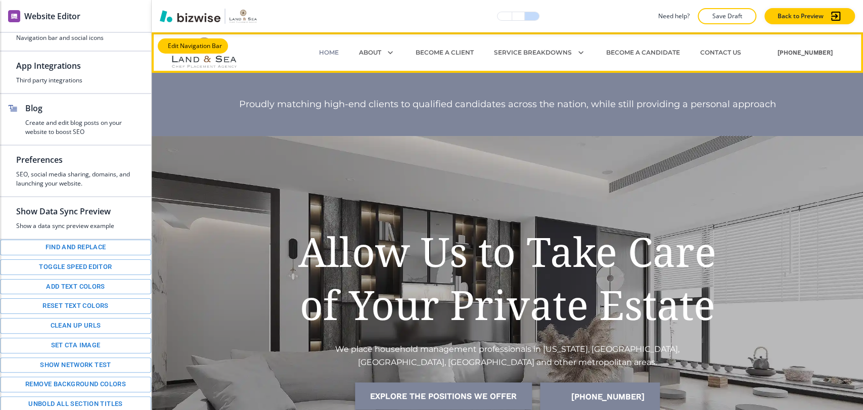
click at [175, 40] on button "Edit Navigation Bar" at bounding box center [193, 45] width 70 height 15
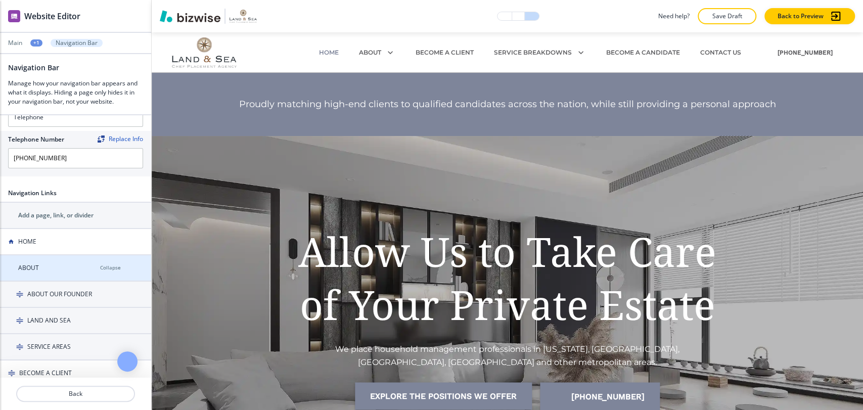
scroll to position [168, 0]
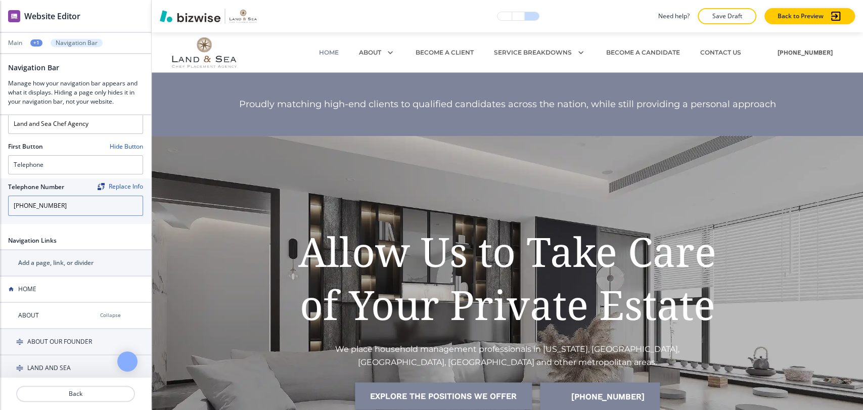
click at [80, 202] on input "[PHONE_NUMBER]" at bounding box center [75, 206] width 135 height 20
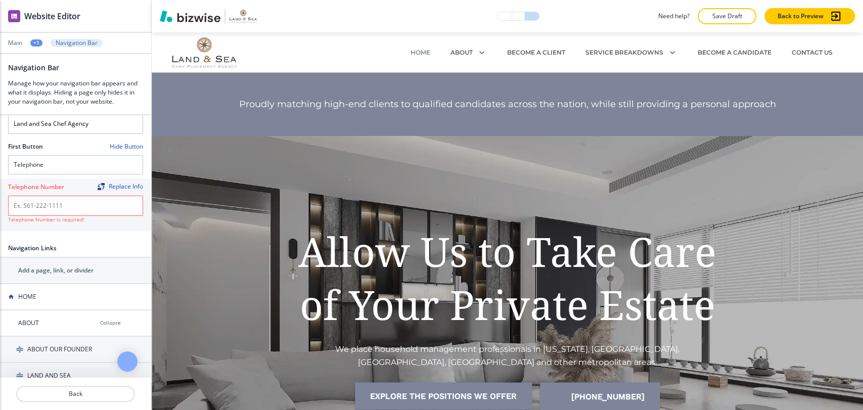
click at [33, 144] on h2 "First Button" at bounding box center [25, 146] width 35 height 9
click at [36, 160] on h4 "Telephone" at bounding box center [29, 164] width 30 height 9
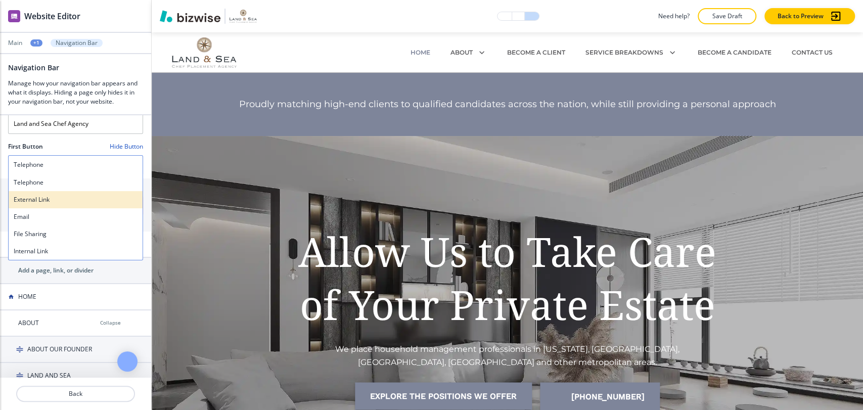
click at [49, 195] on h4 "External Link" at bounding box center [76, 199] width 124 height 9
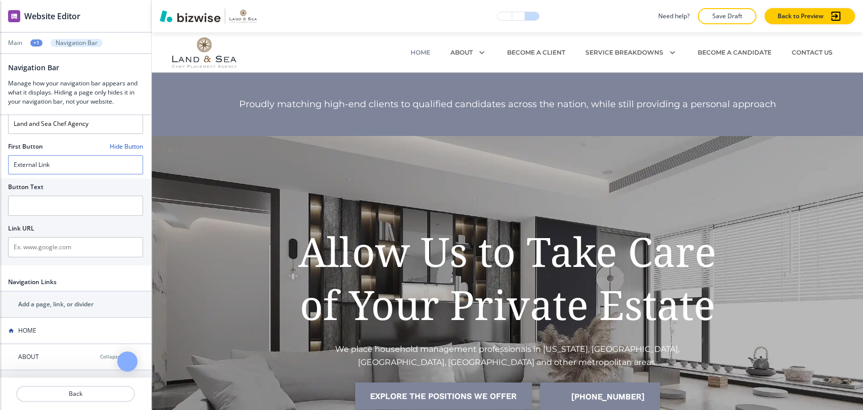
click at [67, 163] on div "External Link" at bounding box center [76, 165] width 134 height 18
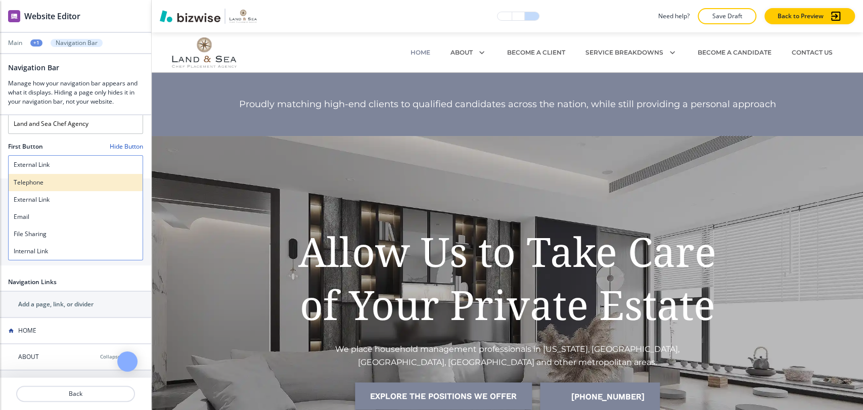
click at [65, 179] on h4 "Telephone" at bounding box center [76, 182] width 124 height 9
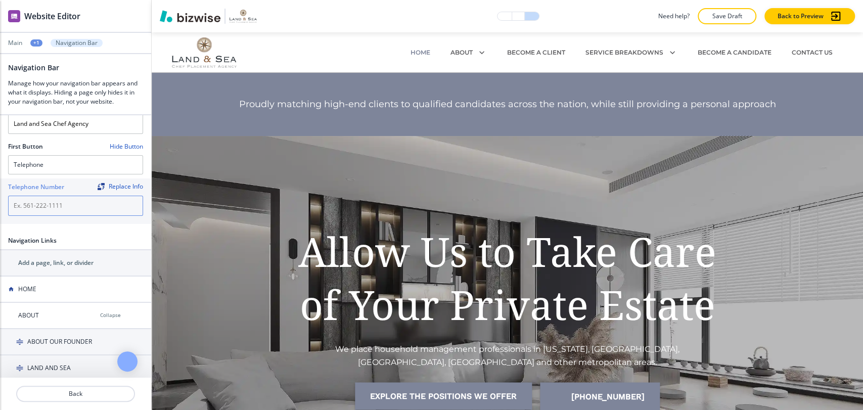
click at [63, 201] on input "text" at bounding box center [75, 206] width 135 height 20
paste input "[PHONE_NUMBER]"
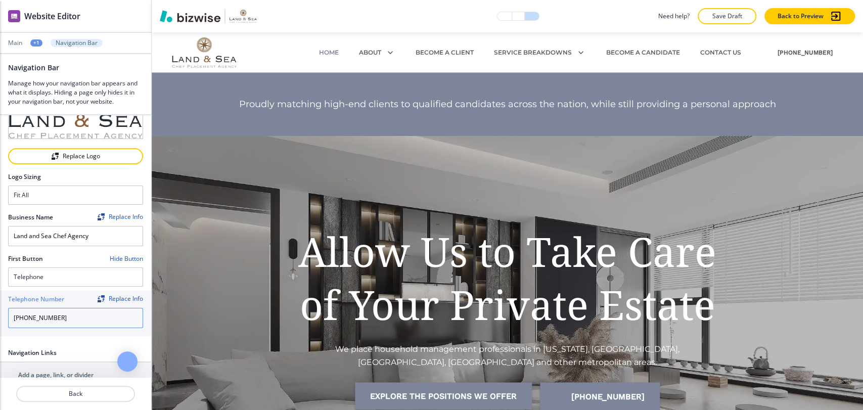
scroll to position [112, 0]
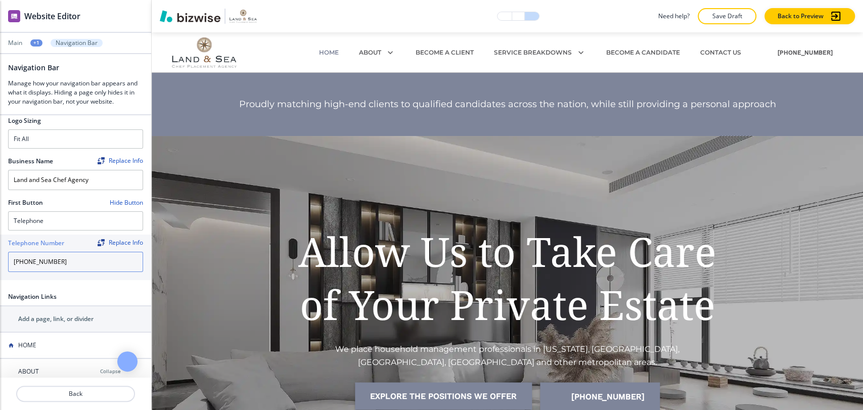
type input "[PHONE_NUMBER]"
click at [124, 200] on div "Hide Button" at bounding box center [121, 203] width 46 height 8
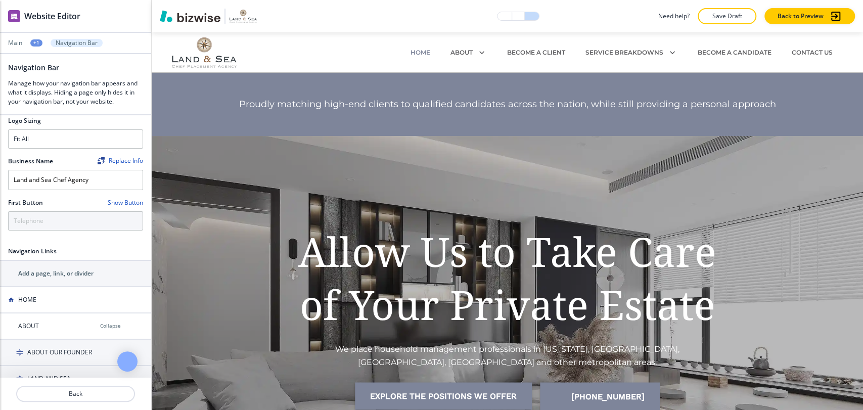
click at [124, 200] on div "Show Button" at bounding box center [120, 203] width 48 height 8
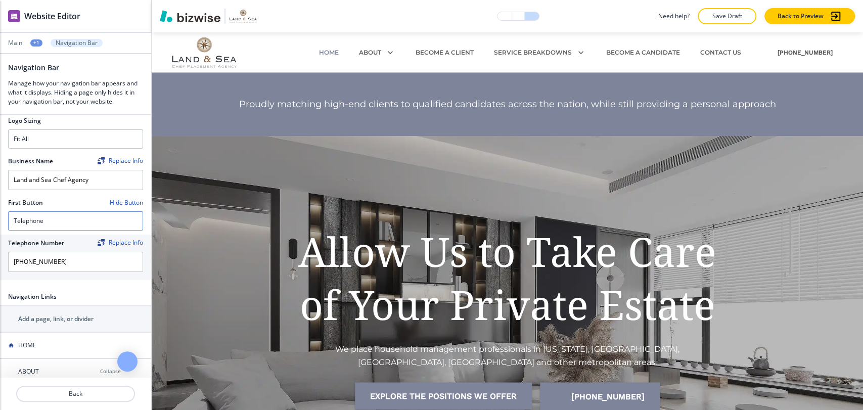
click at [65, 218] on div "Telephone" at bounding box center [76, 221] width 134 height 18
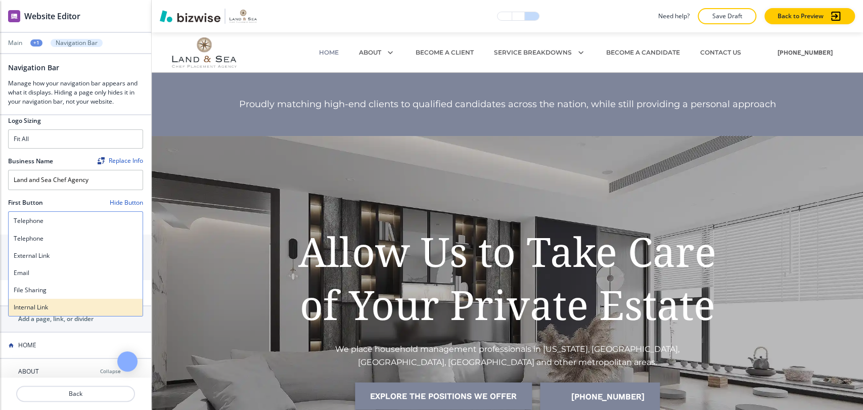
click at [66, 299] on div "Internal Link" at bounding box center [76, 307] width 134 height 17
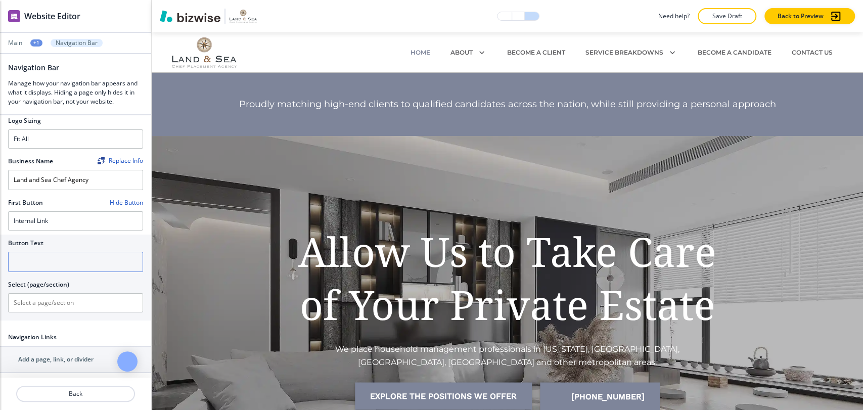
click at [72, 258] on input "text" at bounding box center [75, 262] width 135 height 20
paste input "[PHONE_NUMBER]"
type input "[PHONE_NUMBER]"
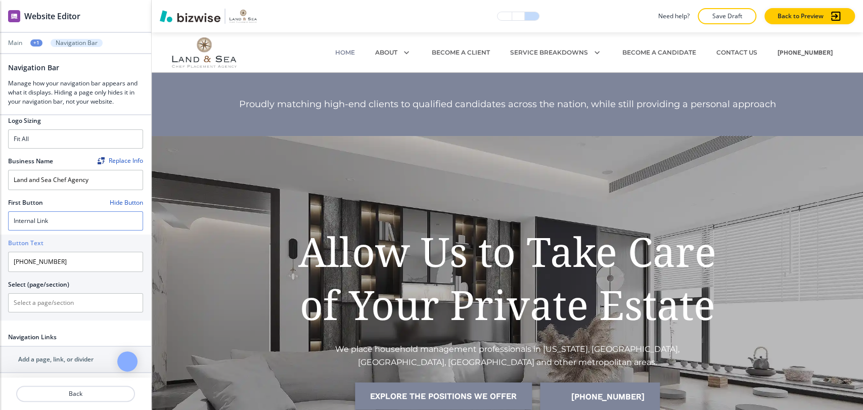
click at [98, 218] on div "Internal Link" at bounding box center [76, 221] width 134 height 18
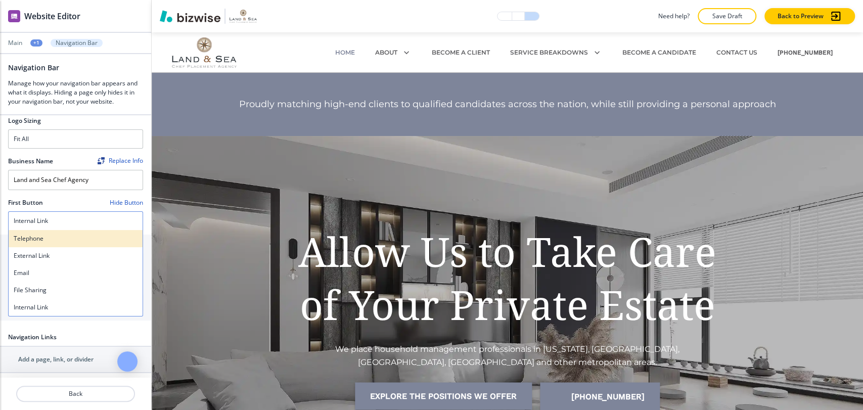
click at [91, 234] on h4 "Telephone" at bounding box center [76, 238] width 124 height 9
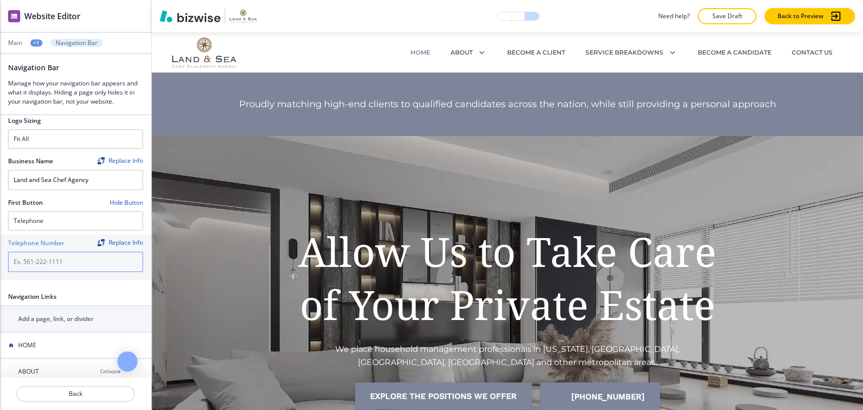
click at [84, 254] on input "text" at bounding box center [75, 262] width 135 height 20
paste input "[PHONE_NUMBER]"
type input "[PHONE_NUMBER]"
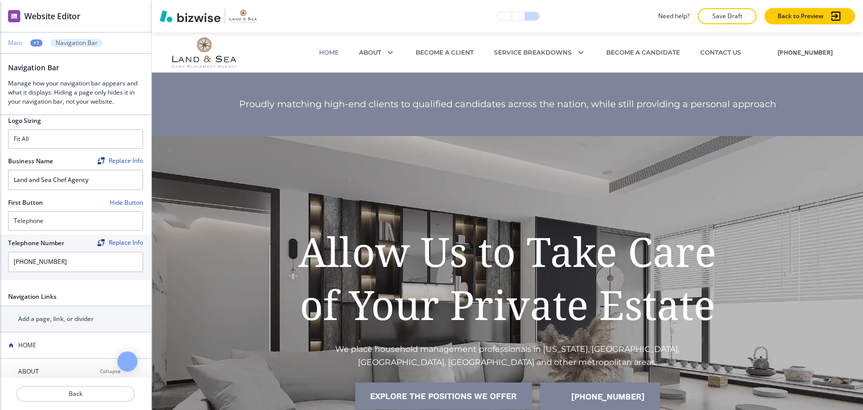
click at [14, 41] on p "Main" at bounding box center [15, 42] width 14 height 7
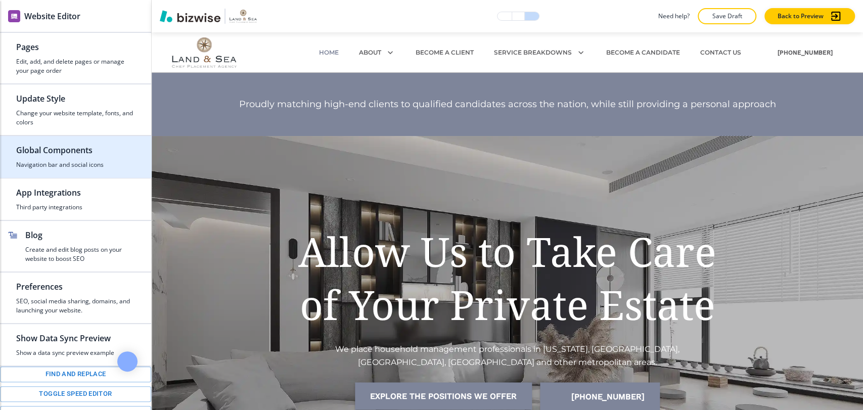
click at [85, 162] on h4 "Navigation bar and social icons" at bounding box center [75, 164] width 119 height 9
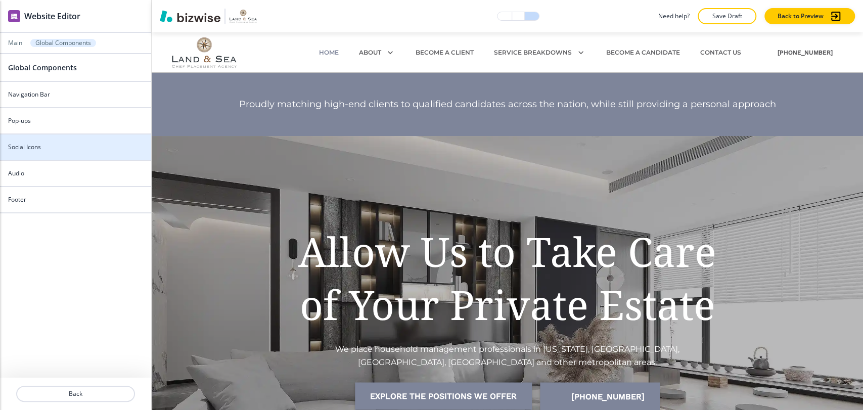
click at [86, 152] on div at bounding box center [75, 156] width 151 height 8
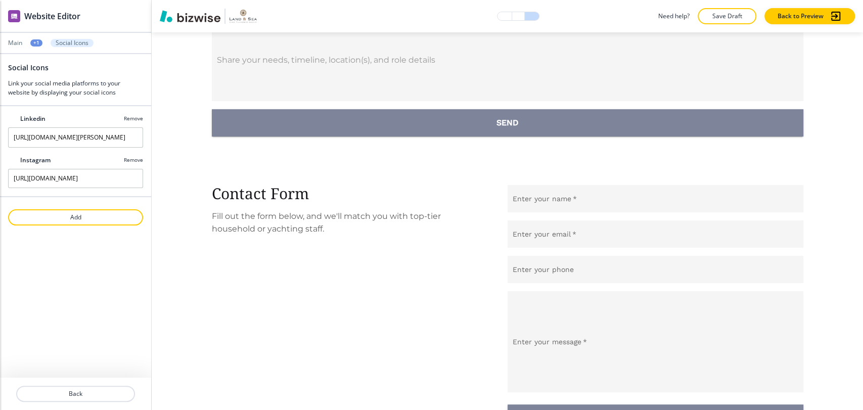
scroll to position [5350, 0]
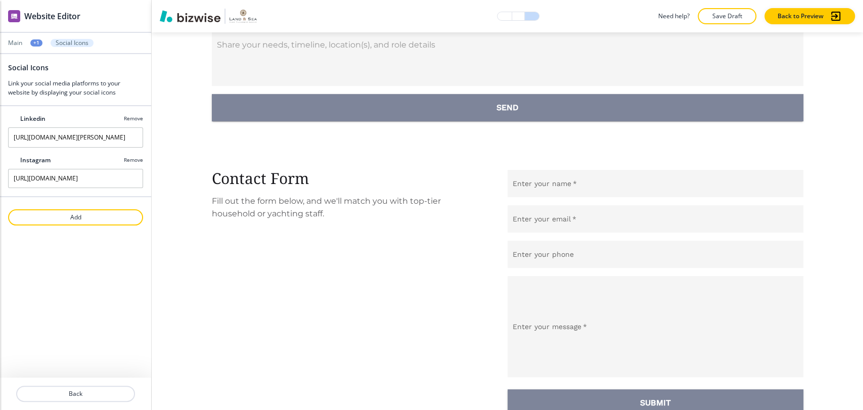
click at [35, 40] on div "+1" at bounding box center [36, 42] width 12 height 7
click at [63, 66] on button "Global Components" at bounding box center [62, 60] width 65 height 18
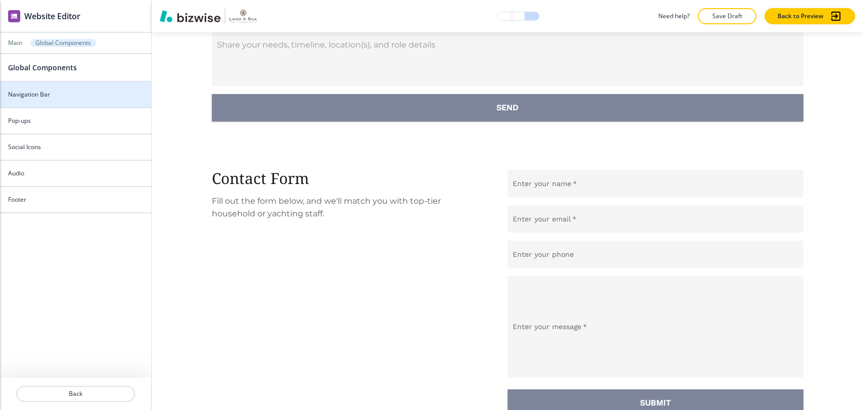
click at [79, 101] on div at bounding box center [75, 103] width 151 height 8
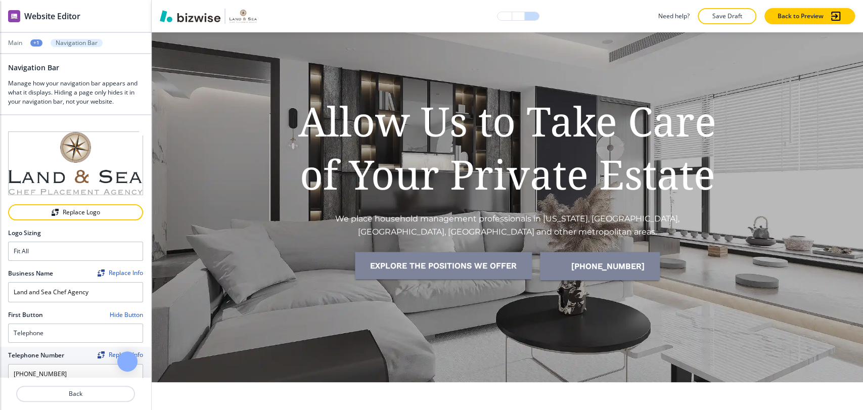
scroll to position [57, 0]
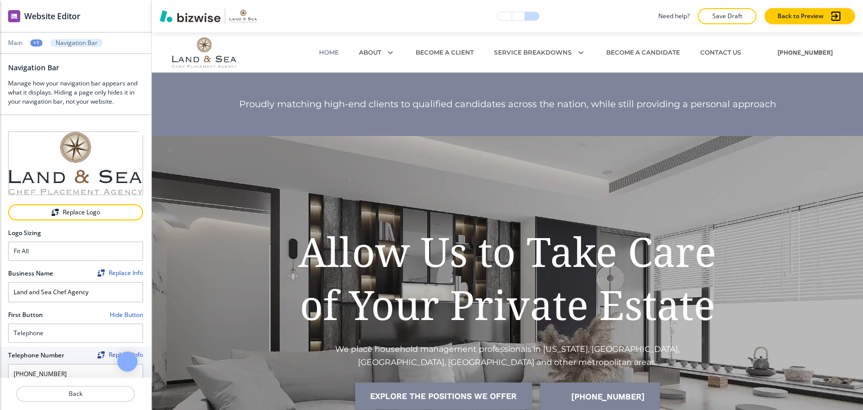
click at [37, 46] on div "+1" at bounding box center [36, 42] width 12 height 7
click at [53, 66] on button "Global Components" at bounding box center [62, 60] width 65 height 18
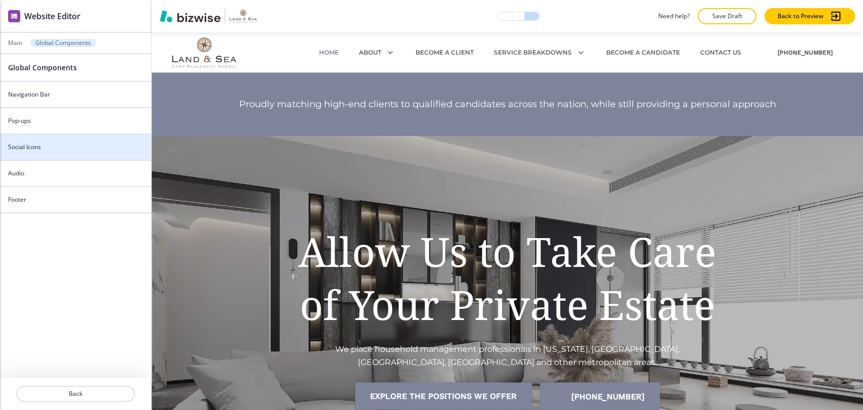
click at [73, 139] on div at bounding box center [75, 139] width 151 height 8
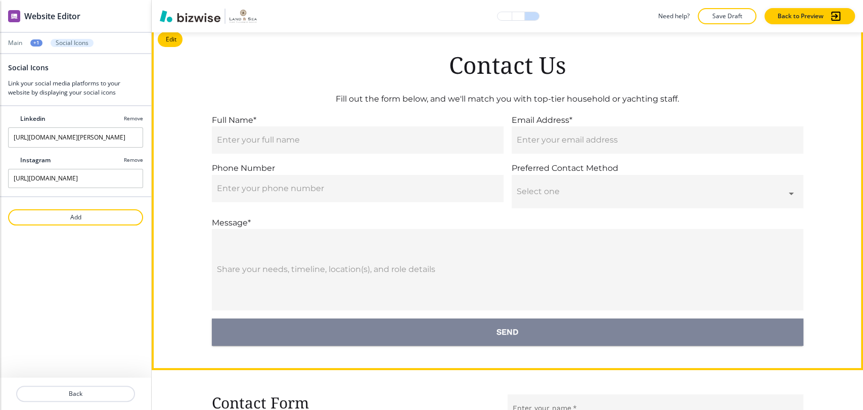
scroll to position [5294, 0]
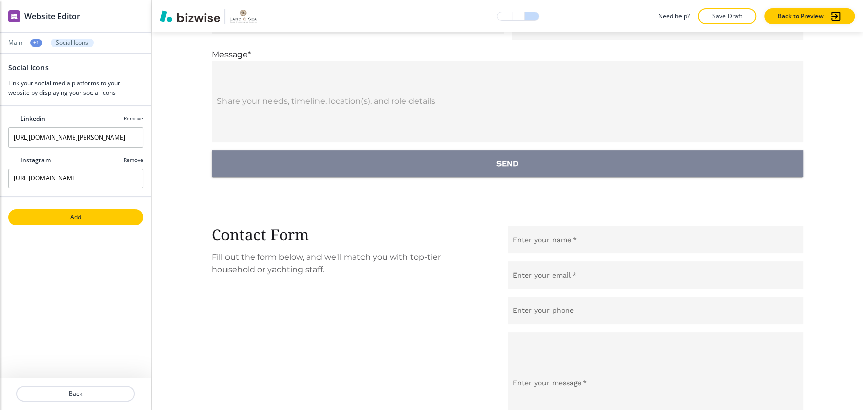
click at [111, 221] on p "Add" at bounding box center [75, 217] width 133 height 9
click at [32, 39] on div "Main +1 Social Icons" at bounding box center [75, 43] width 135 height 8
click at [31, 39] on button "+1" at bounding box center [36, 42] width 12 height 7
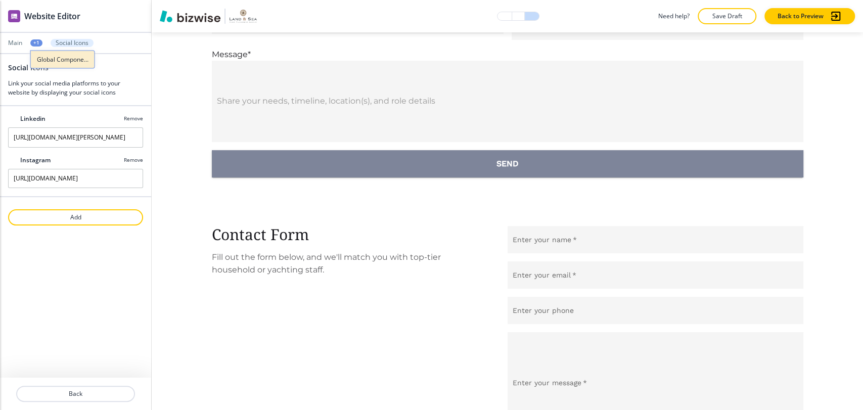
click at [41, 53] on button "Global Components" at bounding box center [62, 60] width 65 height 18
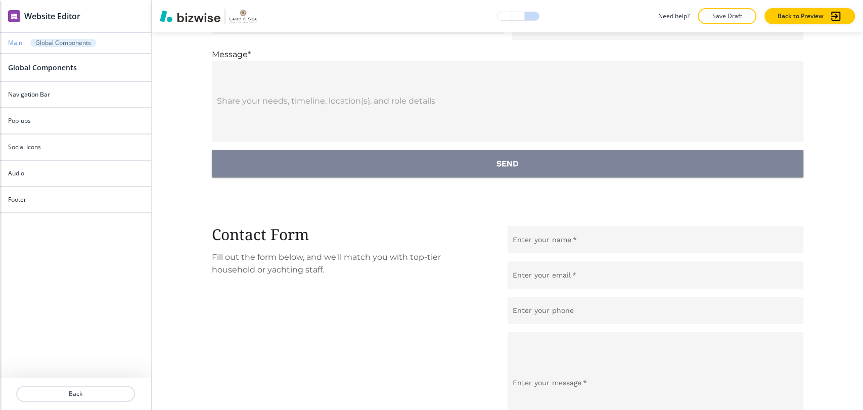
click at [19, 46] on p "Main" at bounding box center [15, 42] width 14 height 7
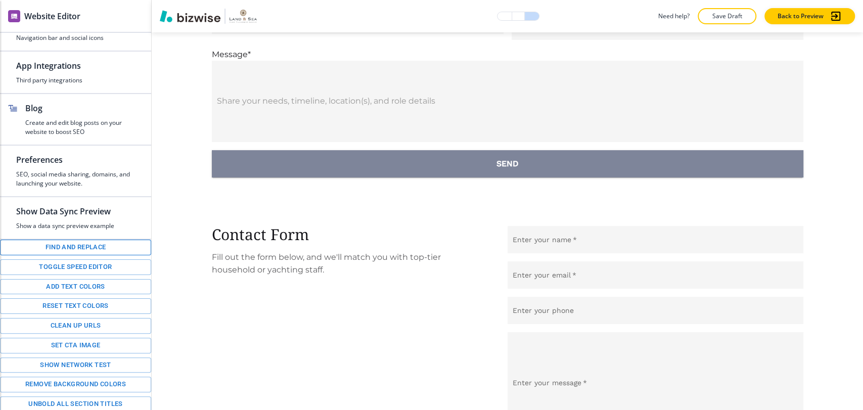
scroll to position [0, 0]
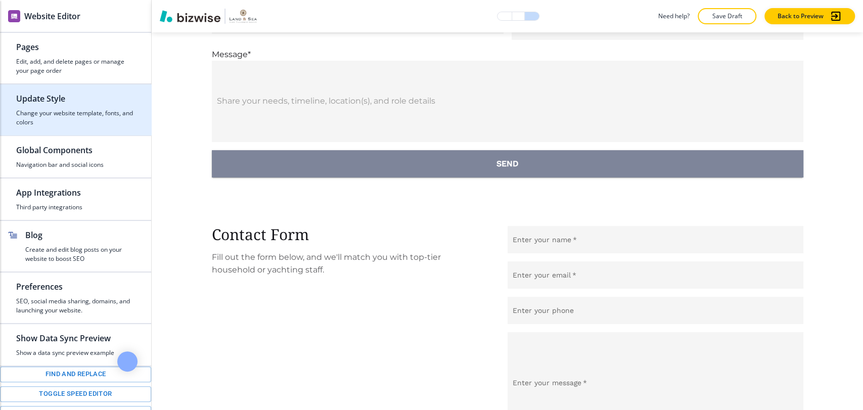
click at [89, 121] on h4 "Change your website template, fonts, and colors" at bounding box center [75, 118] width 119 height 18
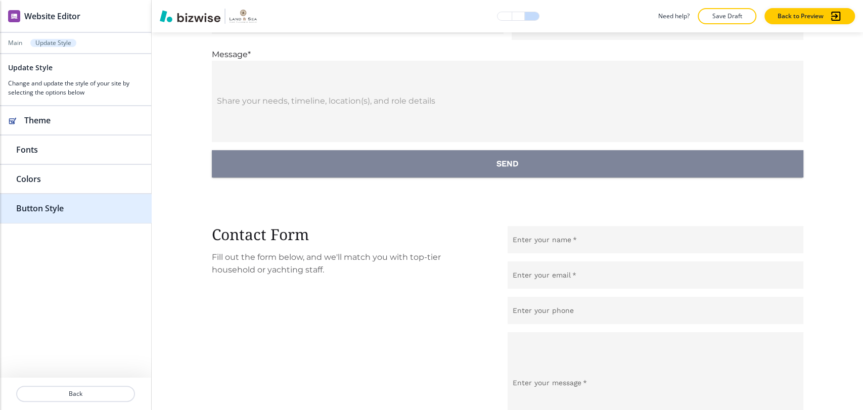
click at [96, 206] on h2 "Button Style" at bounding box center [75, 208] width 119 height 12
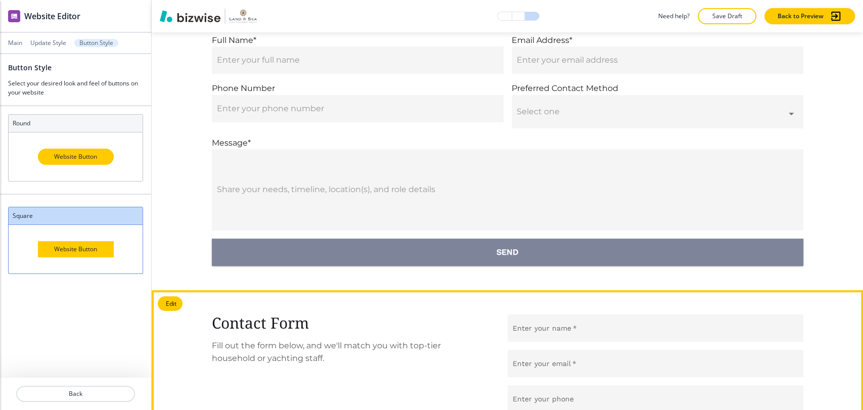
scroll to position [5182, 0]
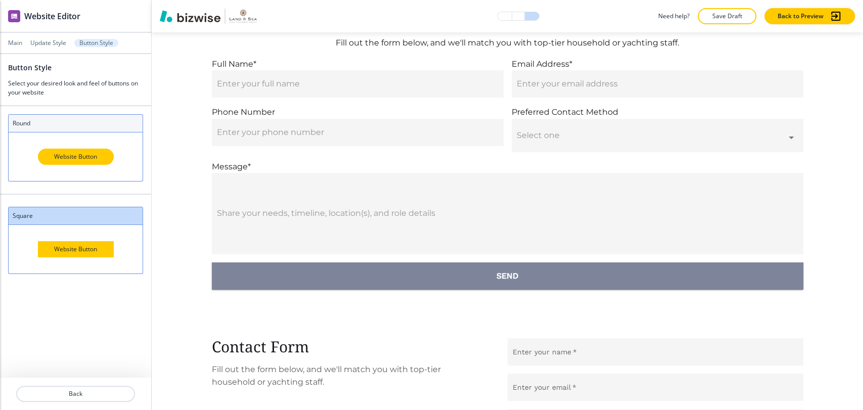
drag, startPoint x: 103, startPoint y: 167, endPoint x: 109, endPoint y: 167, distance: 6.1
click at [108, 167] on div "Website Button" at bounding box center [76, 157] width 134 height 49
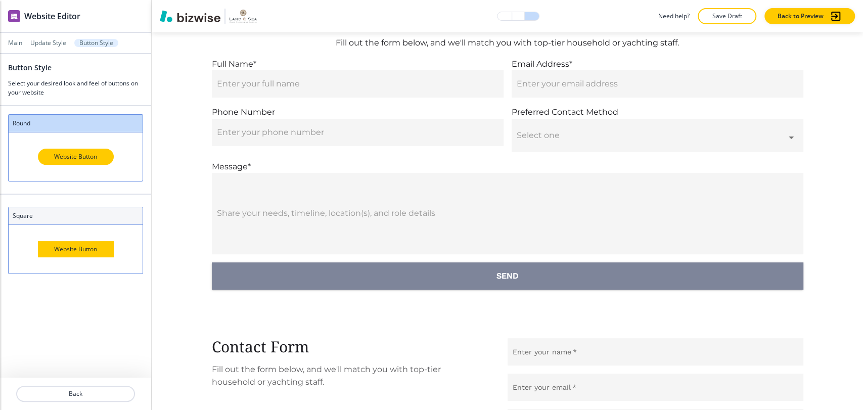
click at [112, 217] on h3 "square" at bounding box center [76, 215] width 126 height 9
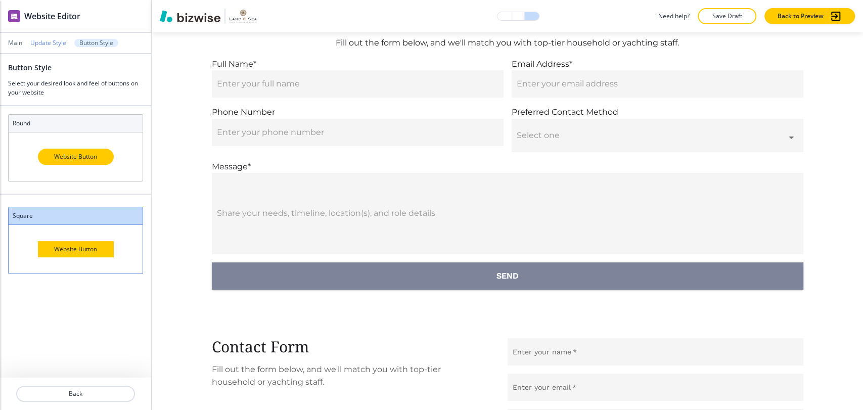
click at [52, 44] on p "Update Style" at bounding box center [48, 42] width 36 height 7
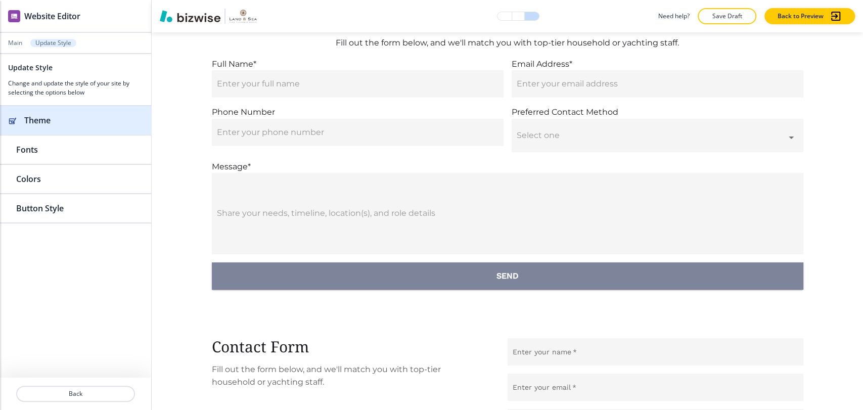
click at [70, 130] on div "button" at bounding box center [75, 130] width 151 height 8
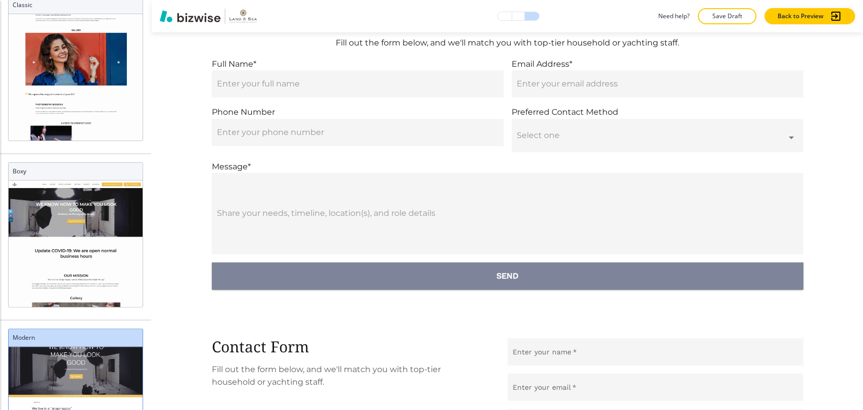
scroll to position [0, 0]
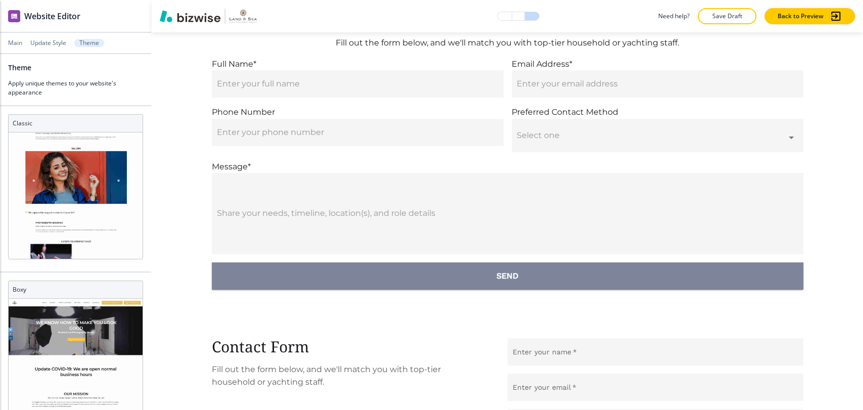
click at [47, 35] on div at bounding box center [75, 36] width 151 height 6
click at [50, 43] on p "Update Style" at bounding box center [48, 42] width 36 height 7
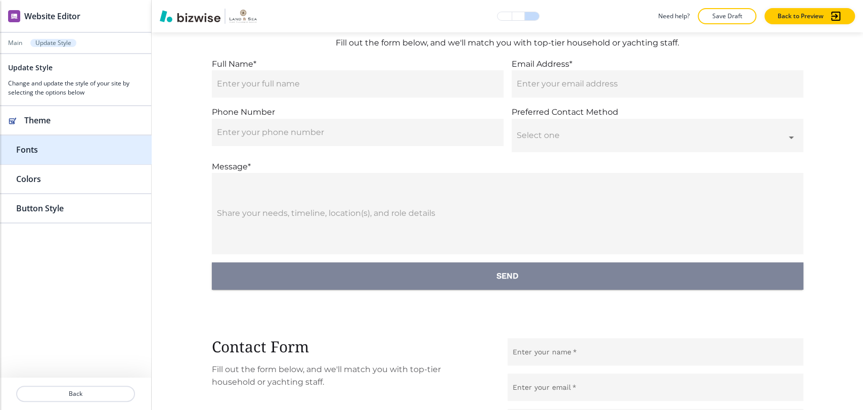
click at [70, 155] on h2 "Fonts" at bounding box center [75, 150] width 119 height 12
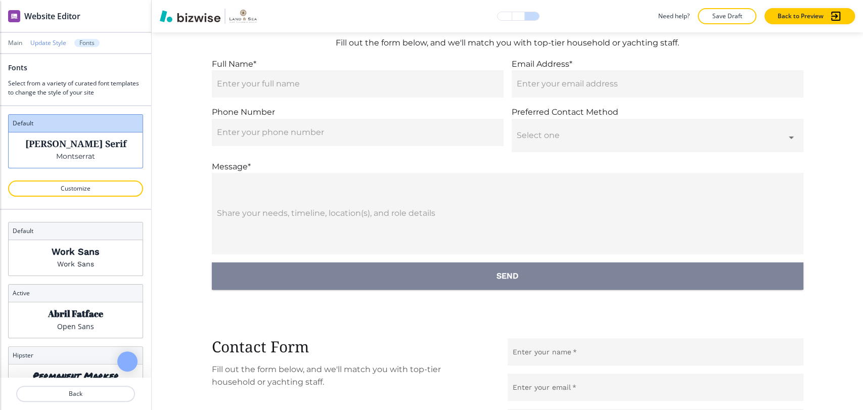
click at [57, 40] on p "Update Style" at bounding box center [48, 42] width 36 height 7
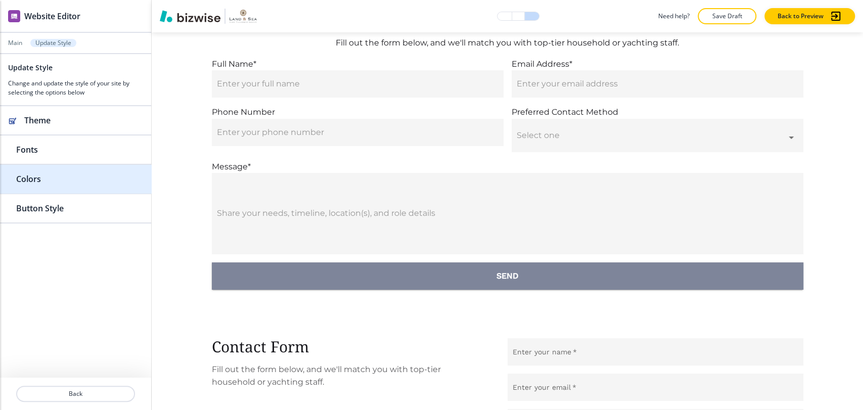
click at [77, 190] on div "button" at bounding box center [75, 189] width 151 height 8
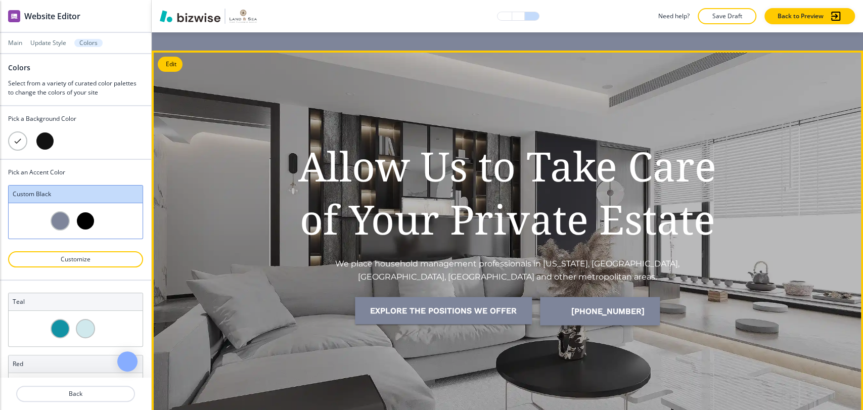
scroll to position [112, 0]
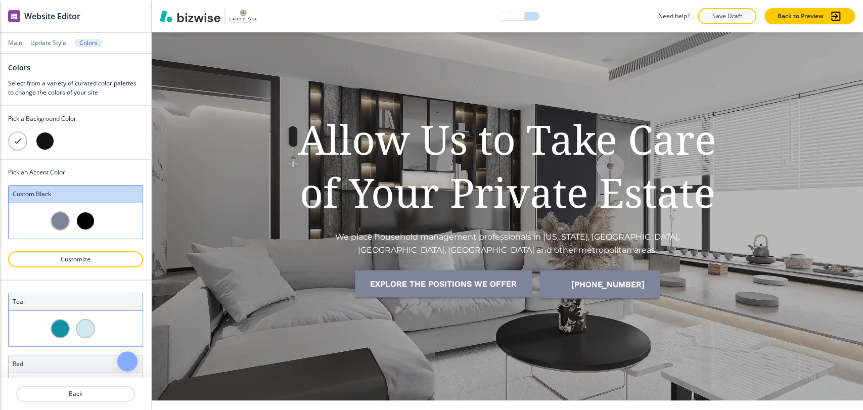
click at [97, 312] on div at bounding box center [76, 328] width 134 height 35
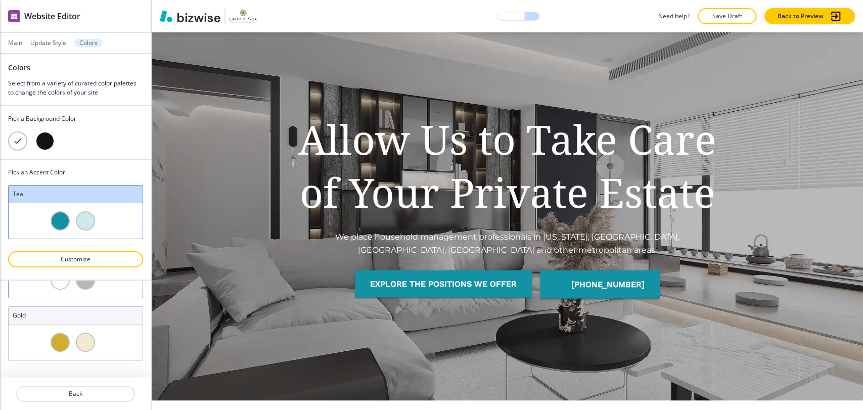
scroll to position [744, 0]
click at [109, 327] on div at bounding box center [76, 330] width 134 height 35
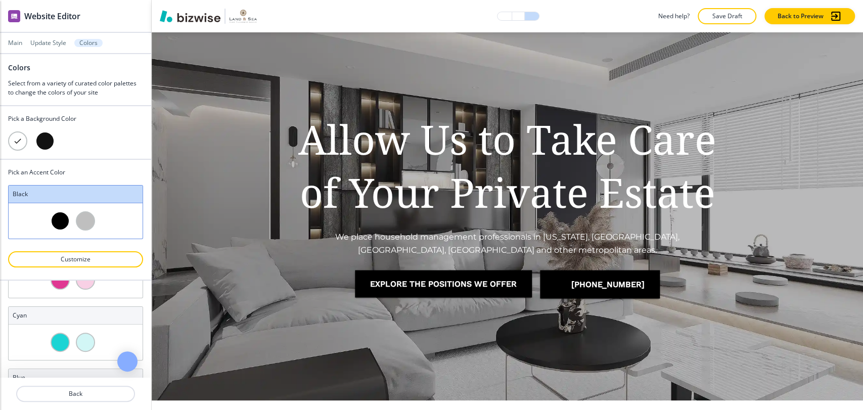
scroll to position [352, 0]
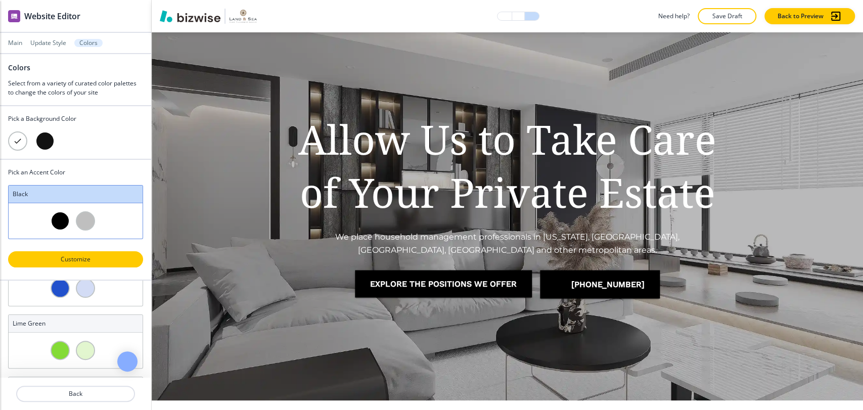
click at [90, 261] on p "Customize" at bounding box center [75, 259] width 109 height 9
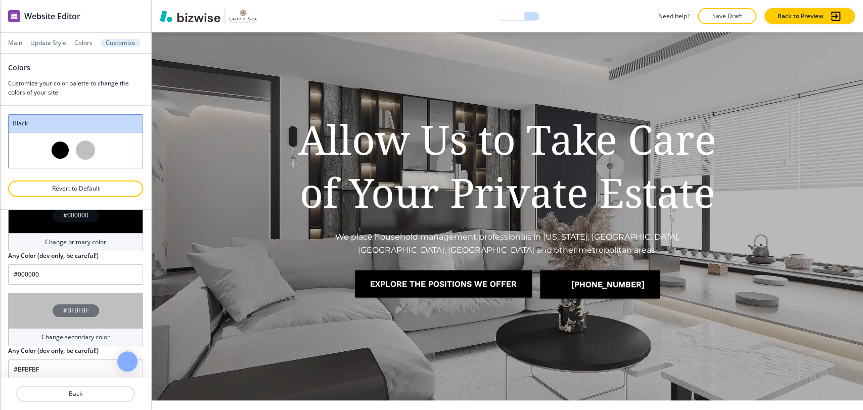
scroll to position [63, 0]
click at [63, 339] on h4 "Change secondary color" at bounding box center [75, 336] width 68 height 9
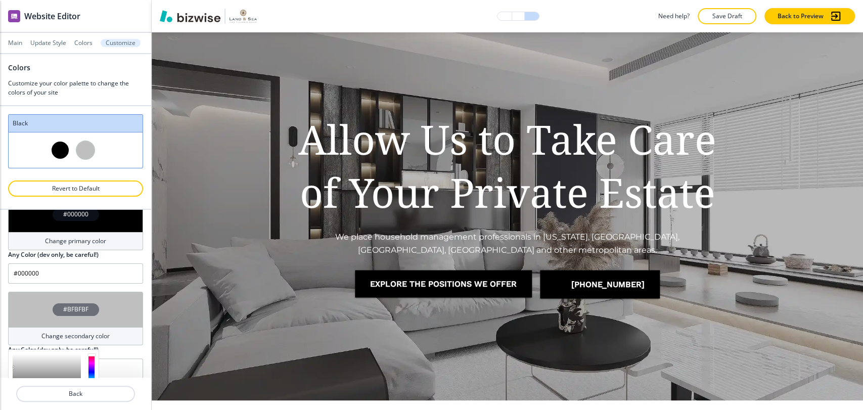
scroll to position [177, 0]
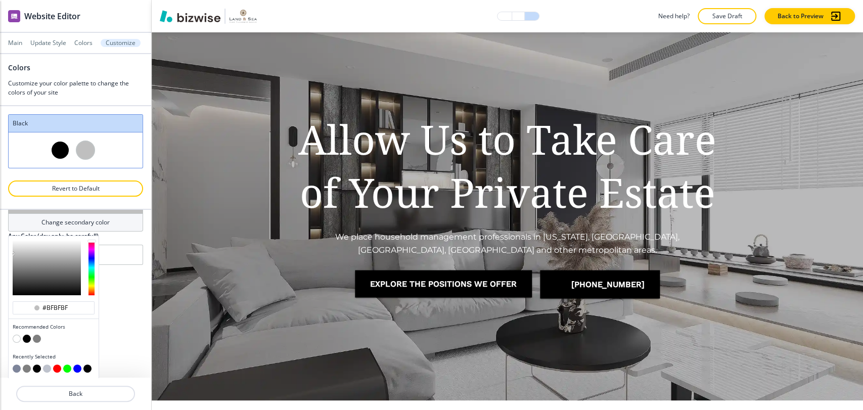
click at [28, 337] on button "button" at bounding box center [27, 339] width 8 height 8
type input "Custom Black"
type input "#000000"
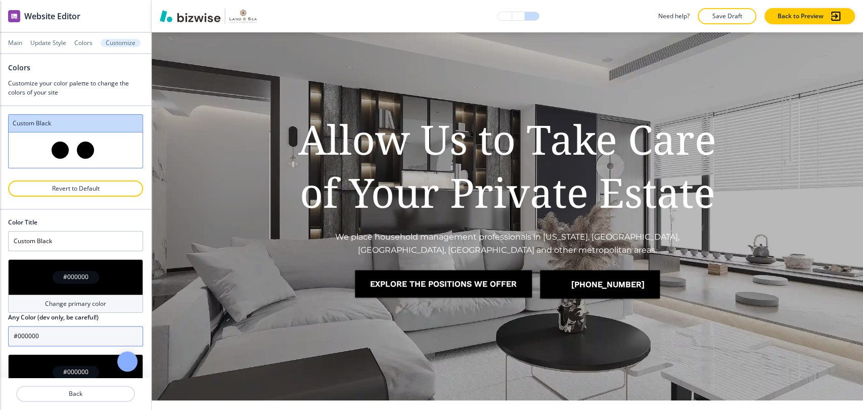
scroll to position [0, 0]
click at [69, 304] on h4 "Change primary color" at bounding box center [75, 303] width 61 height 9
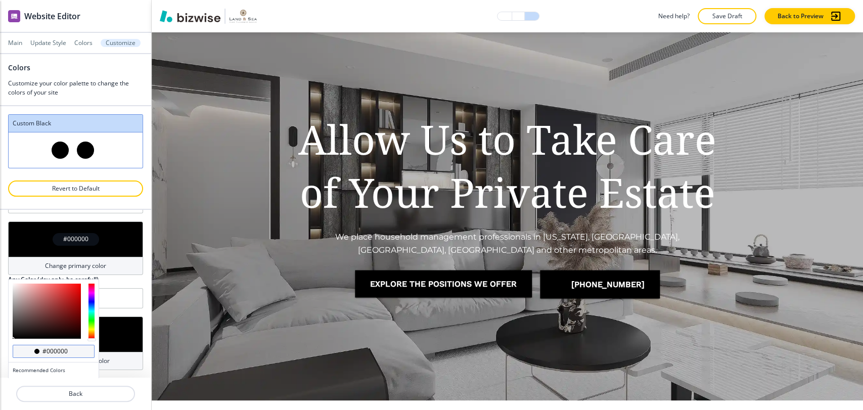
scroll to position [81, 0]
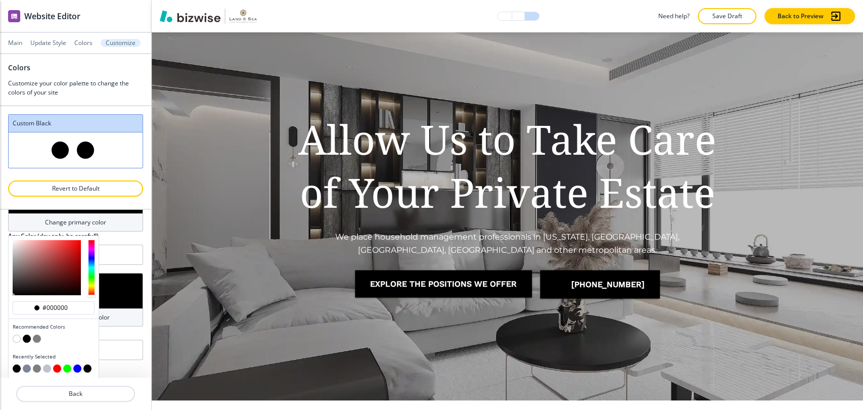
click at [39, 335] on button "button" at bounding box center [37, 339] width 8 height 8
type input "#7f7f7f"
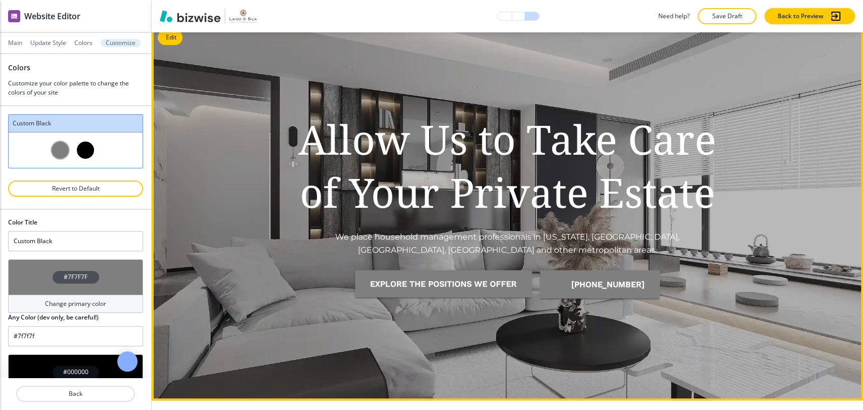
scroll to position [0, 0]
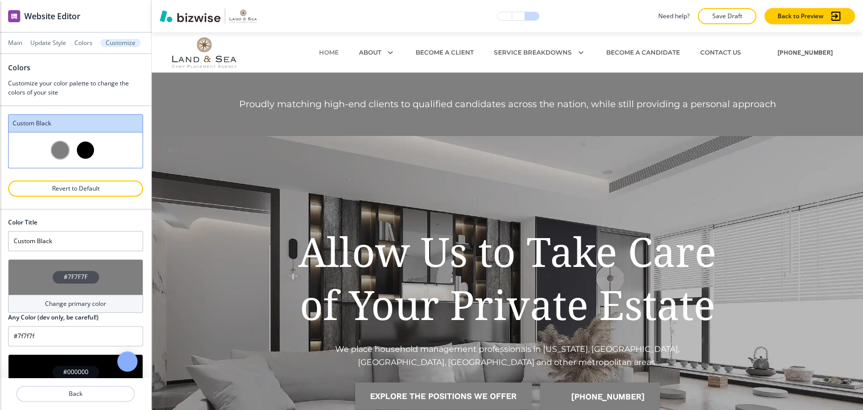
click at [73, 278] on h4 "#7F7F7F" at bounding box center [76, 277] width 24 height 9
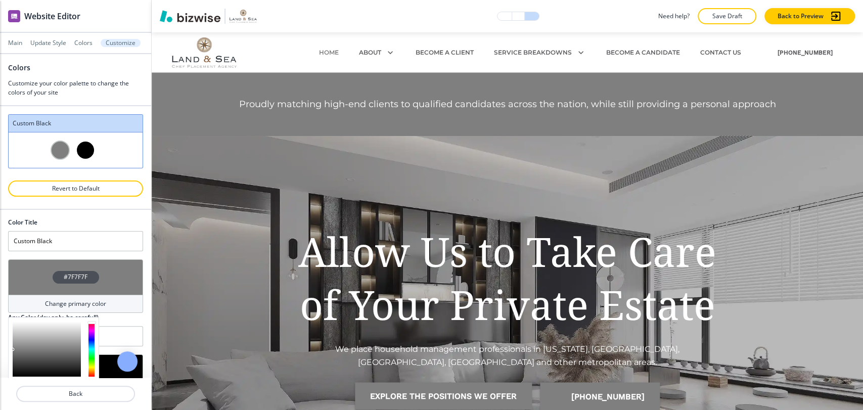
scroll to position [81, 0]
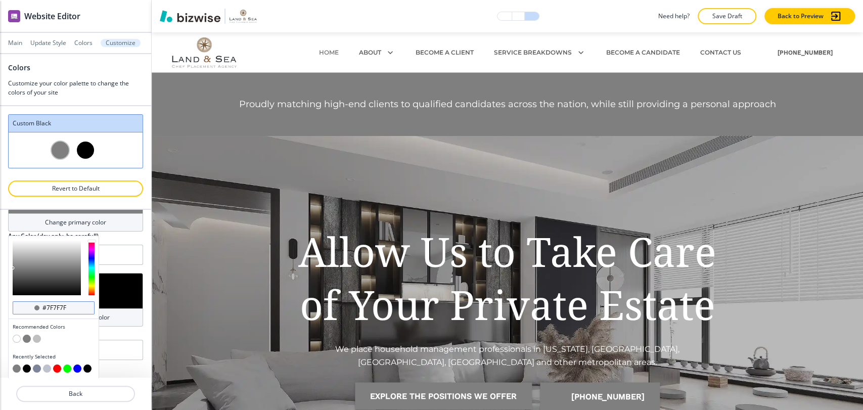
click at [71, 304] on input "#7f7f7f" at bounding box center [58, 308] width 35 height 8
paste input "e859a"
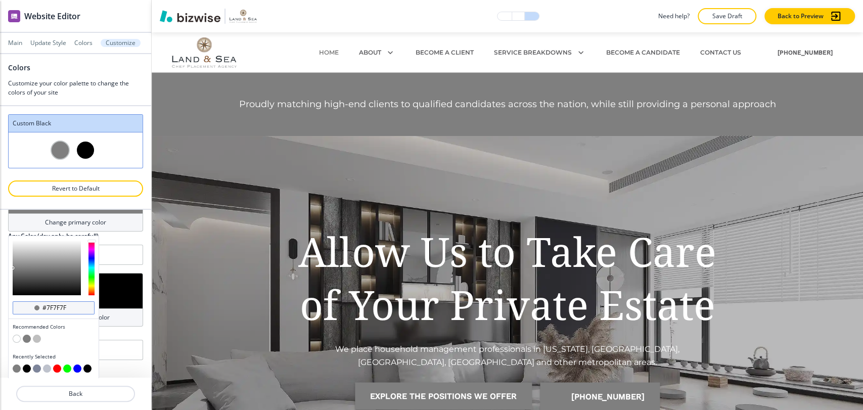
type input "#7e859a"
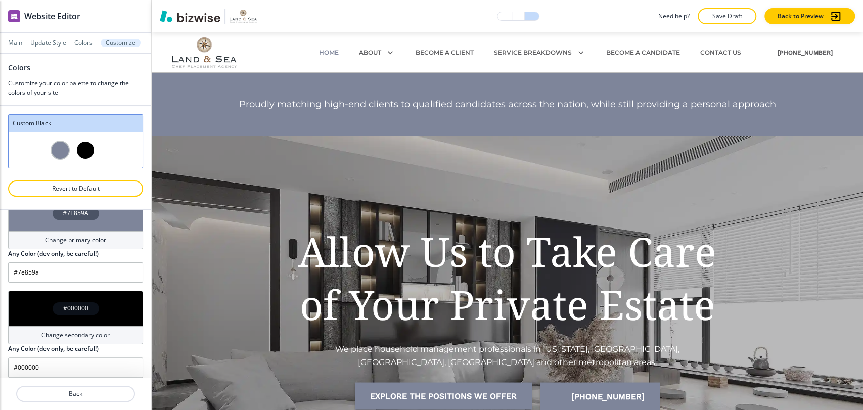
scroll to position [63, 0]
click at [120, 239] on div "#7E859A Change primary color Any Color (dev only, be careful!) #7e859a" at bounding box center [75, 240] width 135 height 87
click at [729, 14] on p "Save Draft" at bounding box center [727, 16] width 32 height 9
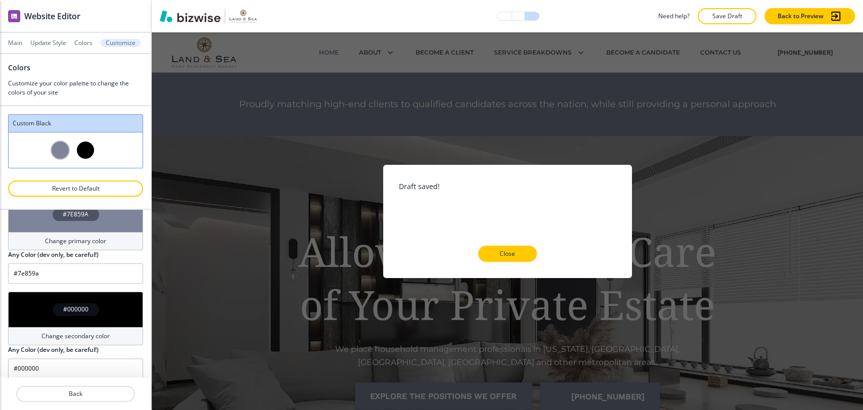
drag, startPoint x: 513, startPoint y: 250, endPoint x: 591, endPoint y: 198, distance: 94.1
click at [513, 250] on p "Close" at bounding box center [508, 253] width 32 height 9
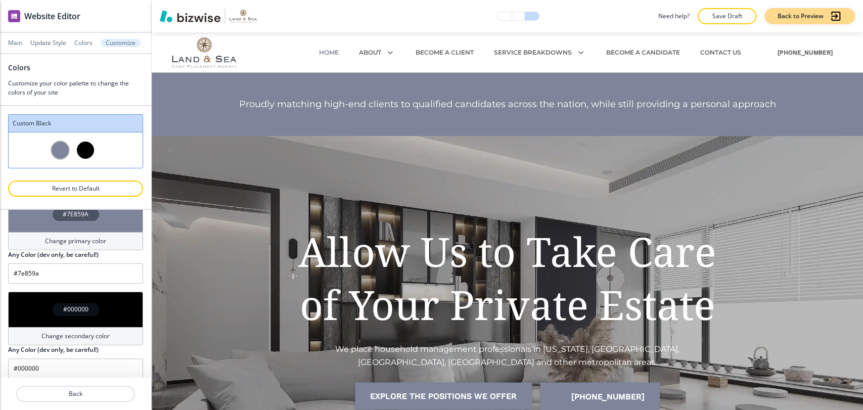
click at [797, 21] on div "Back to Preview" at bounding box center [810, 16] width 64 height 12
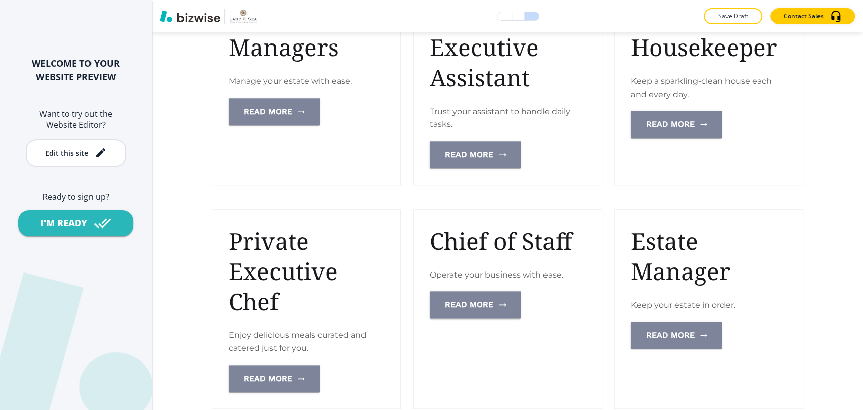
scroll to position [281, 0]
